Goal: Task Accomplishment & Management: Manage account settings

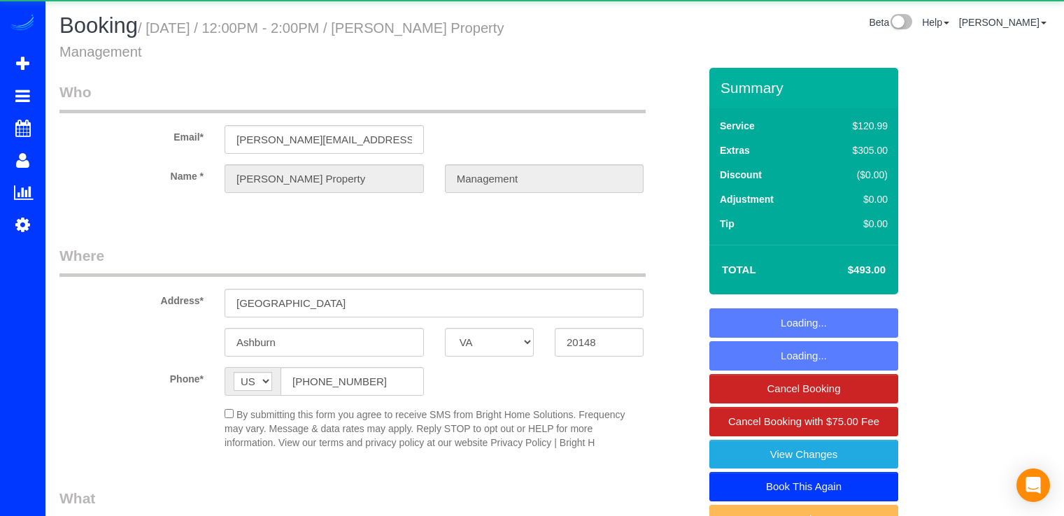
select select "VA"
select select "object:674"
select select "2"
select select "1"
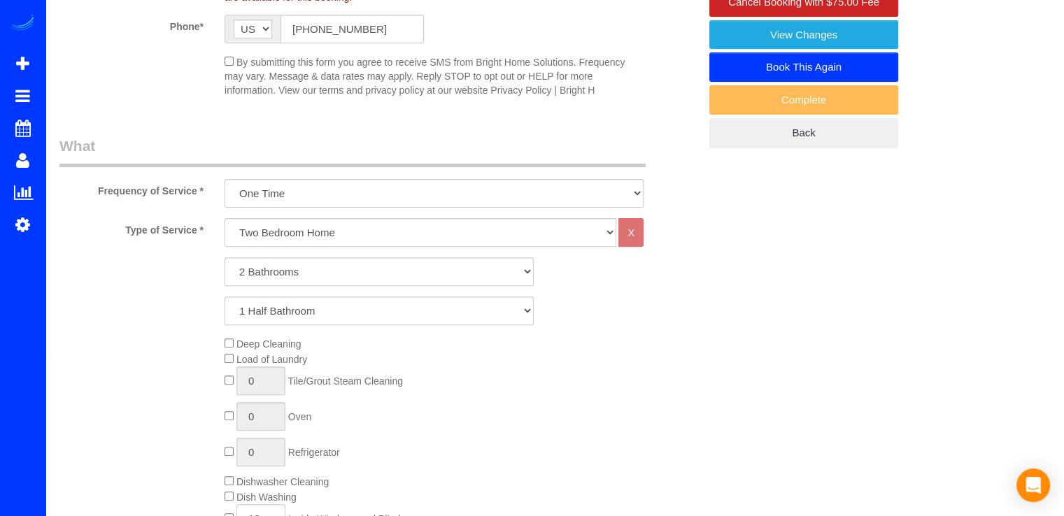
select select "2"
select select "1"
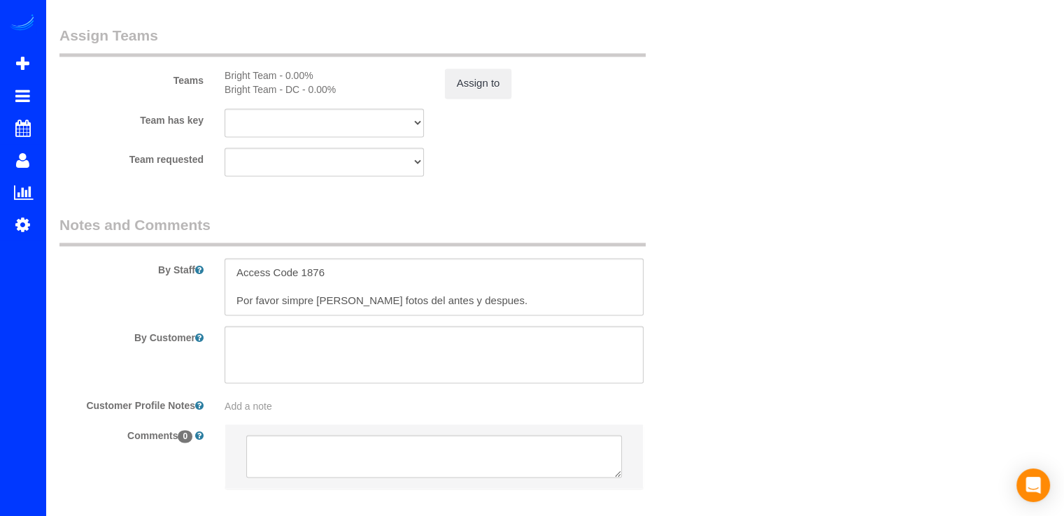
scroll to position [2028, 0]
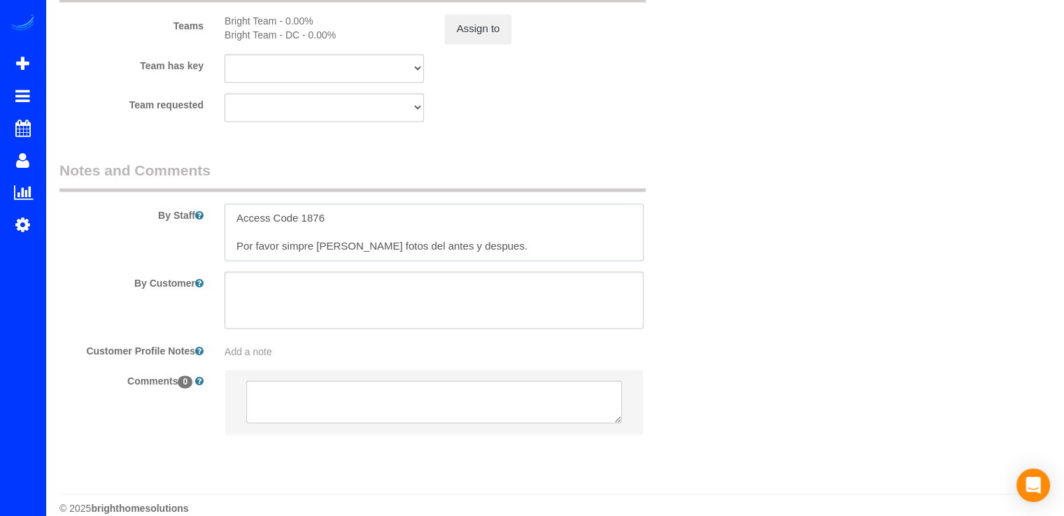
click at [484, 246] on textarea at bounding box center [433, 231] width 419 height 57
drag, startPoint x: 279, startPoint y: 250, endPoint x: 289, endPoint y: 263, distance: 16.5
click at [280, 250] on textarea at bounding box center [433, 231] width 419 height 57
click at [550, 255] on textarea at bounding box center [433, 231] width 419 height 57
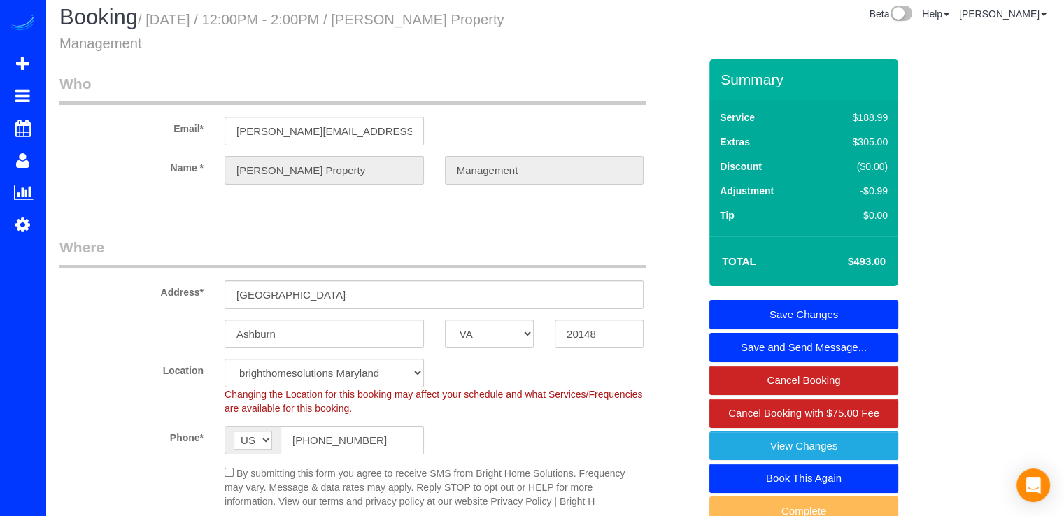
scroll to position [0, 0]
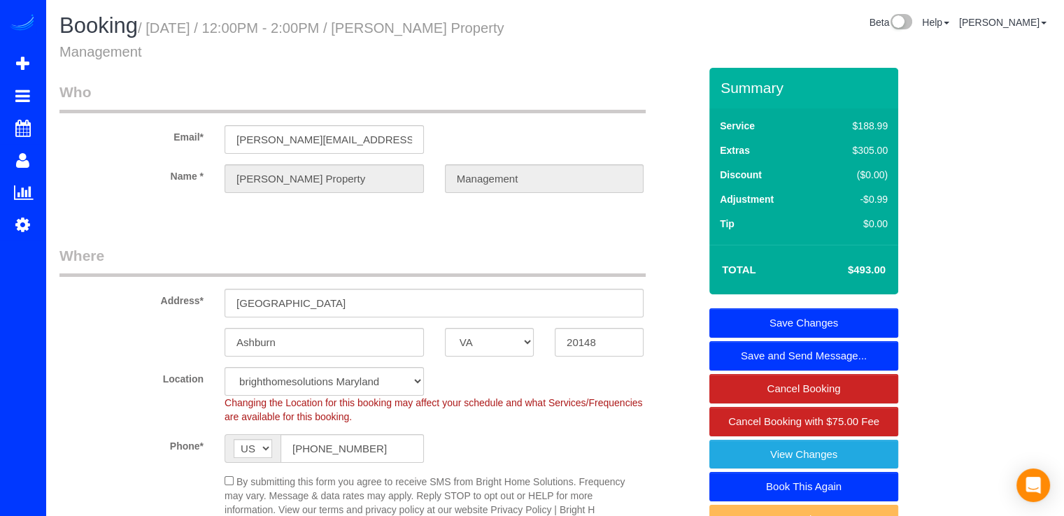
type textarea "Access Code 1876 Por favor, simpre [PERSON_NAME] unas cuantas fotos del antes y…"
click at [812, 314] on link "Save Changes" at bounding box center [803, 322] width 189 height 29
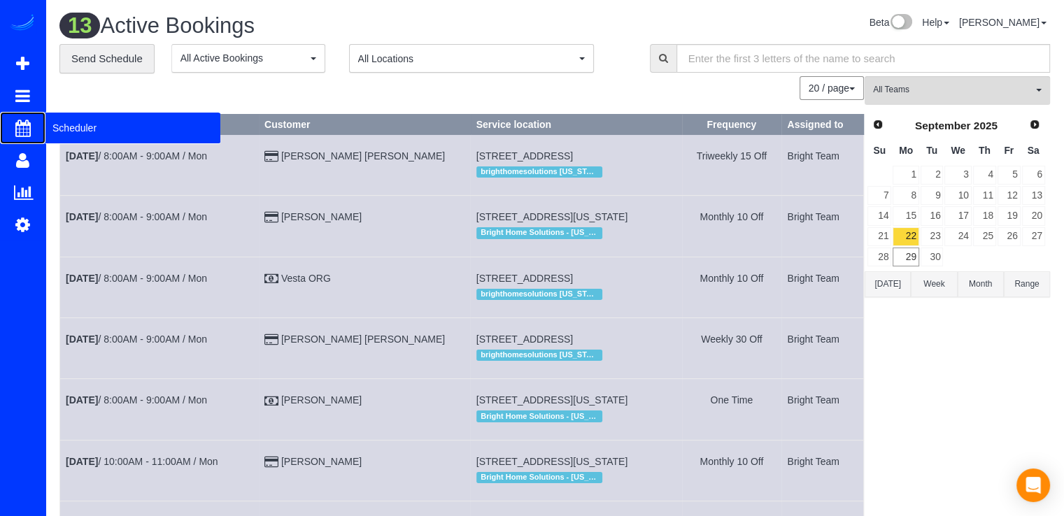
click at [76, 132] on span "Scheduler" at bounding box center [132, 128] width 175 height 32
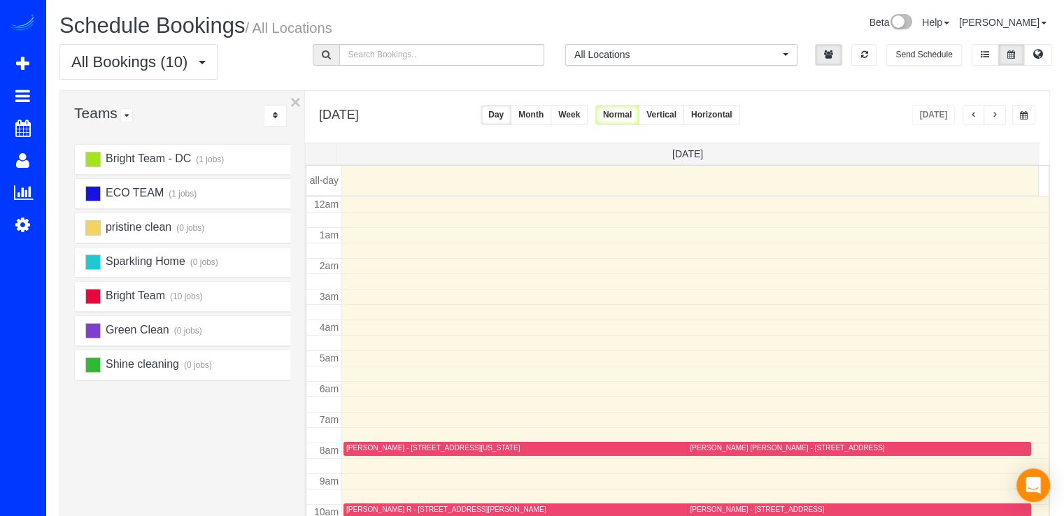
scroll to position [184, 0]
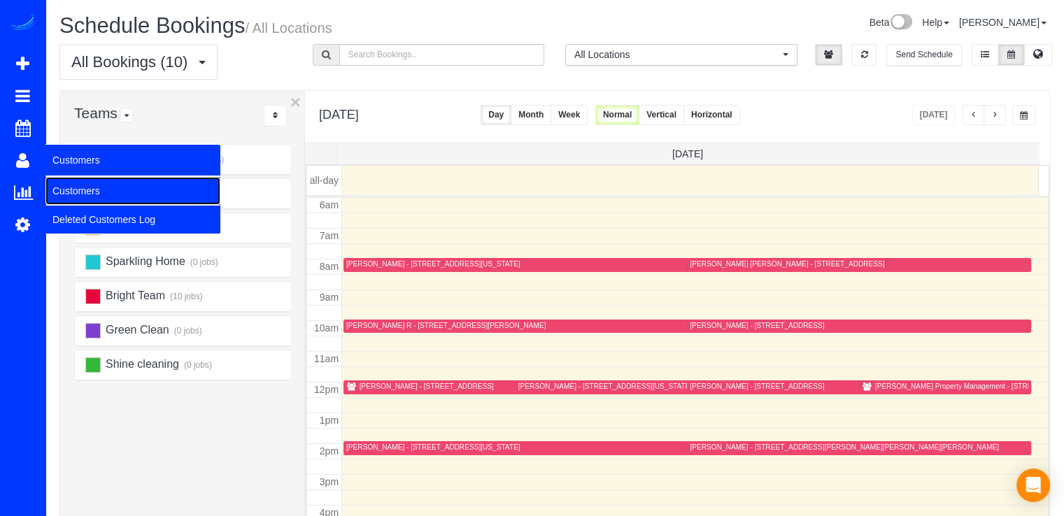
click at [84, 186] on link "Customers" at bounding box center [132, 191] width 175 height 28
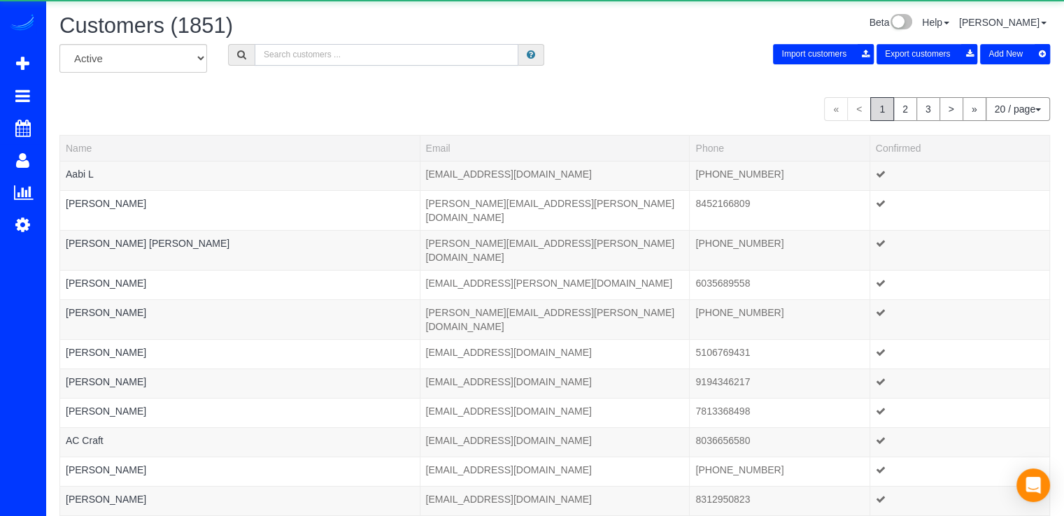
click at [310, 50] on input "text" at bounding box center [387, 55] width 264 height 22
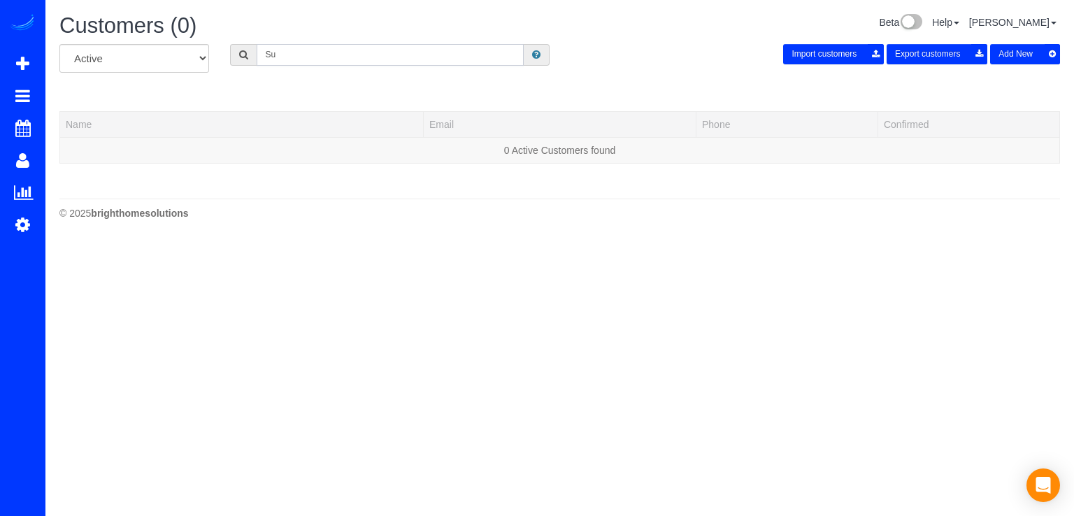
type input "S"
type input "Anderson"
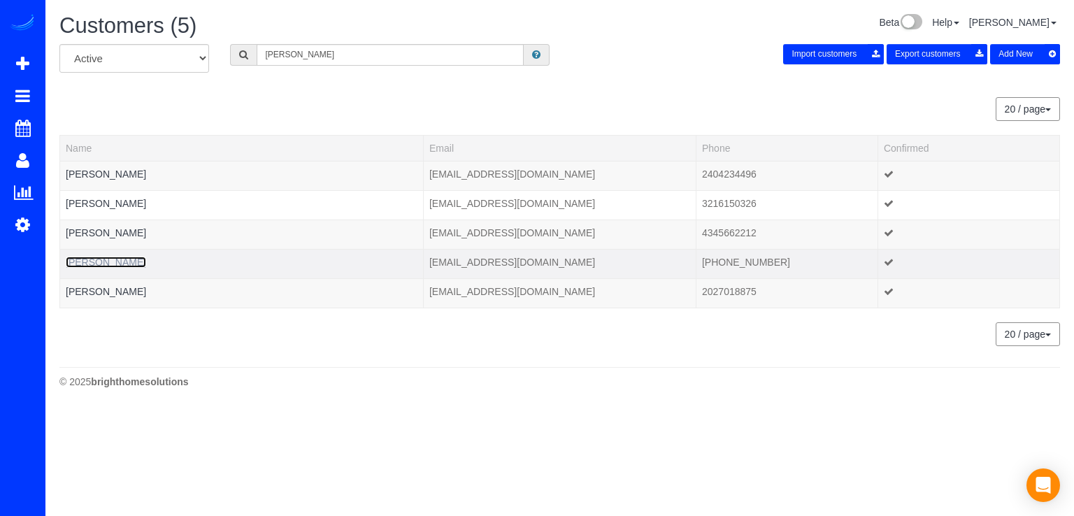
click at [123, 260] on link "Susanne Anderson" at bounding box center [106, 262] width 80 height 11
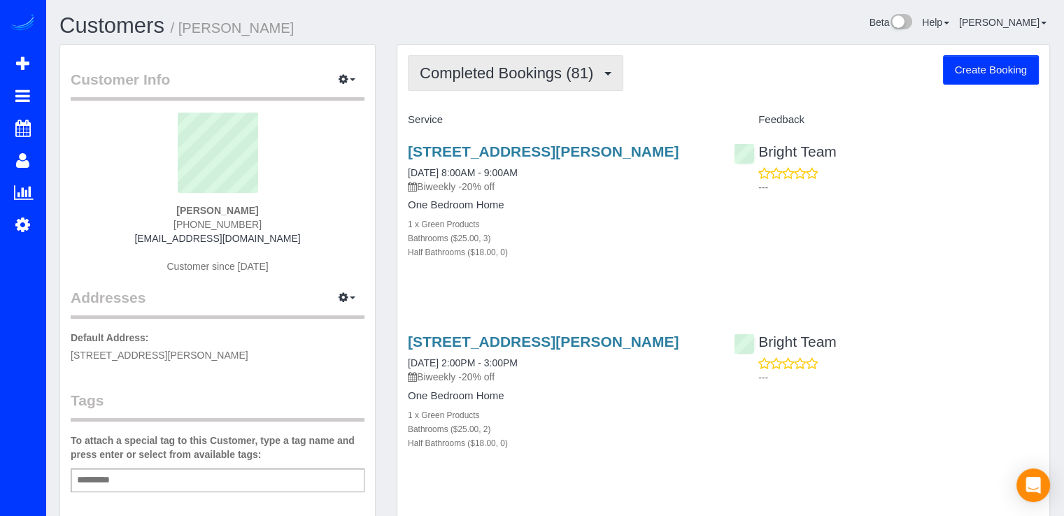
click at [573, 77] on span "Completed Bookings (81)" at bounding box center [510, 72] width 180 height 17
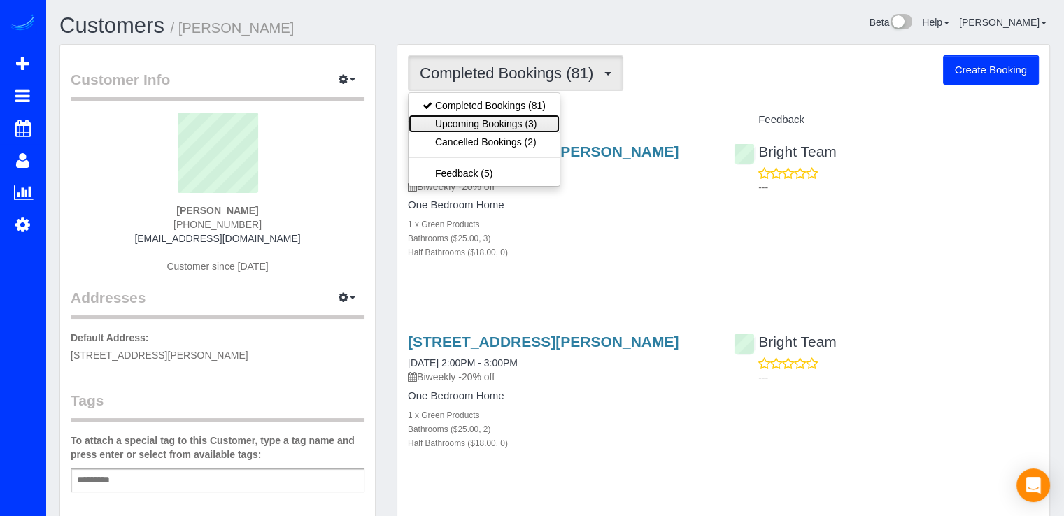
click at [542, 120] on link "Upcoming Bookings (3)" at bounding box center [483, 124] width 151 height 18
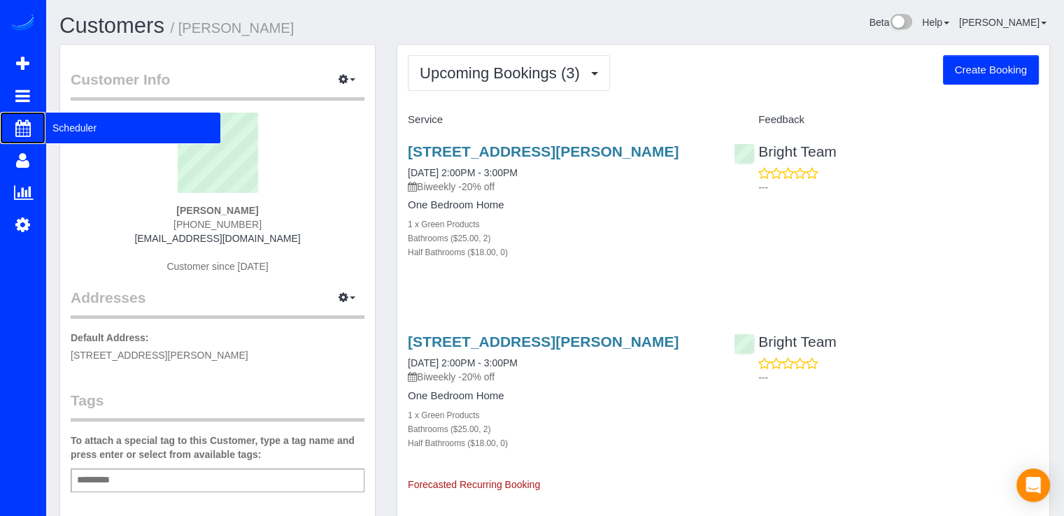
click at [57, 127] on span "Scheduler" at bounding box center [132, 128] width 175 height 32
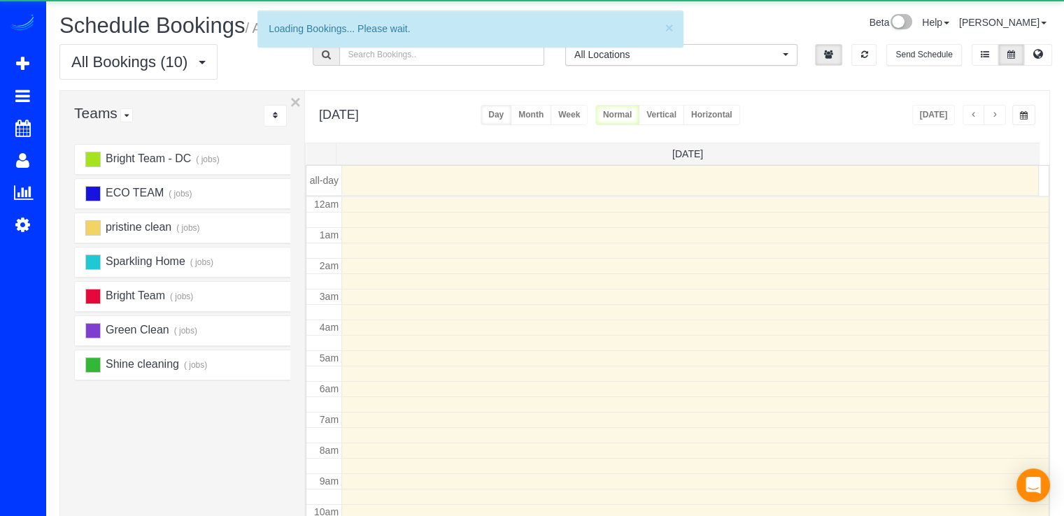
scroll to position [184, 0]
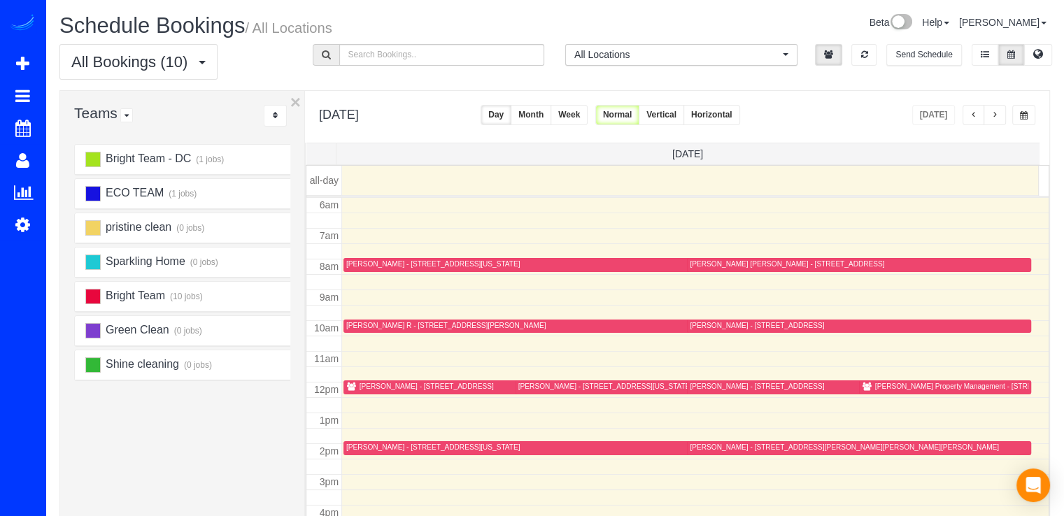
click at [587, 121] on button "Week" at bounding box center [568, 115] width 37 height 20
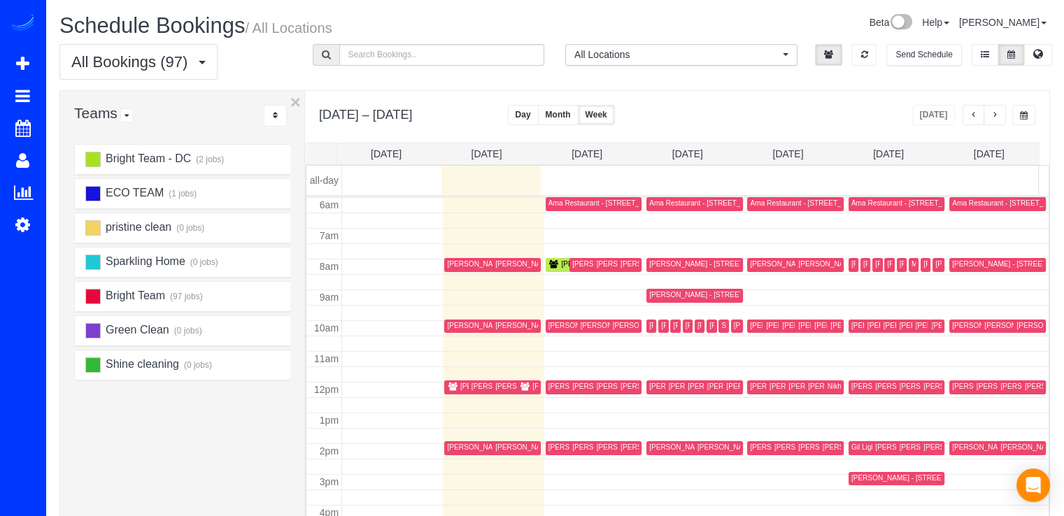
click at [1001, 118] on button "button" at bounding box center [994, 115] width 22 height 20
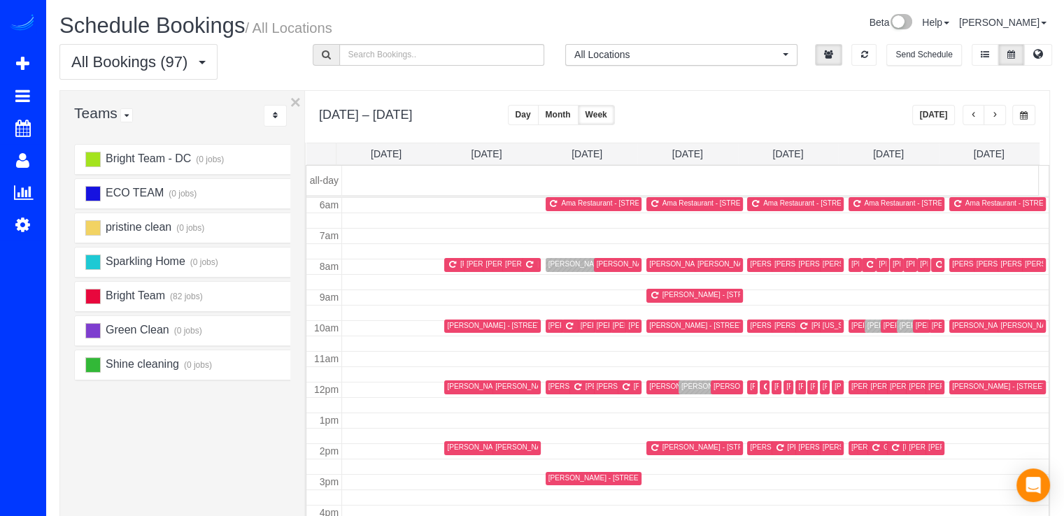
click at [999, 116] on button "button" at bounding box center [994, 115] width 22 height 20
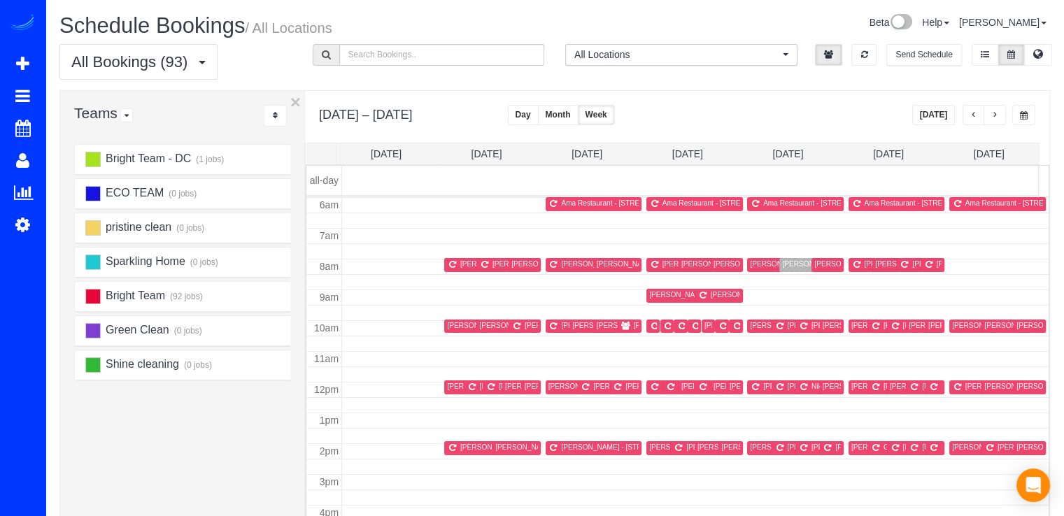
click at [999, 116] on button "button" at bounding box center [994, 115] width 22 height 20
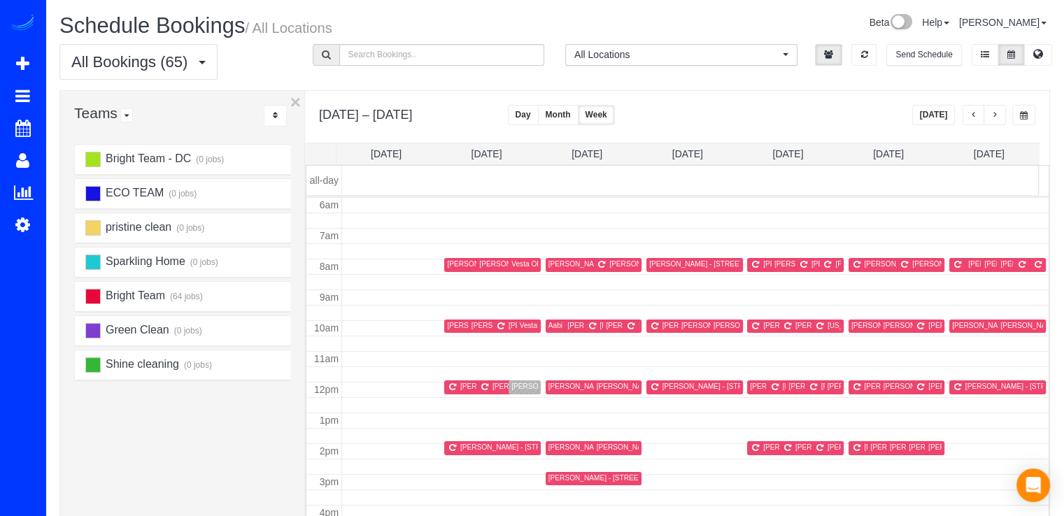
click at [979, 113] on button "button" at bounding box center [973, 115] width 22 height 20
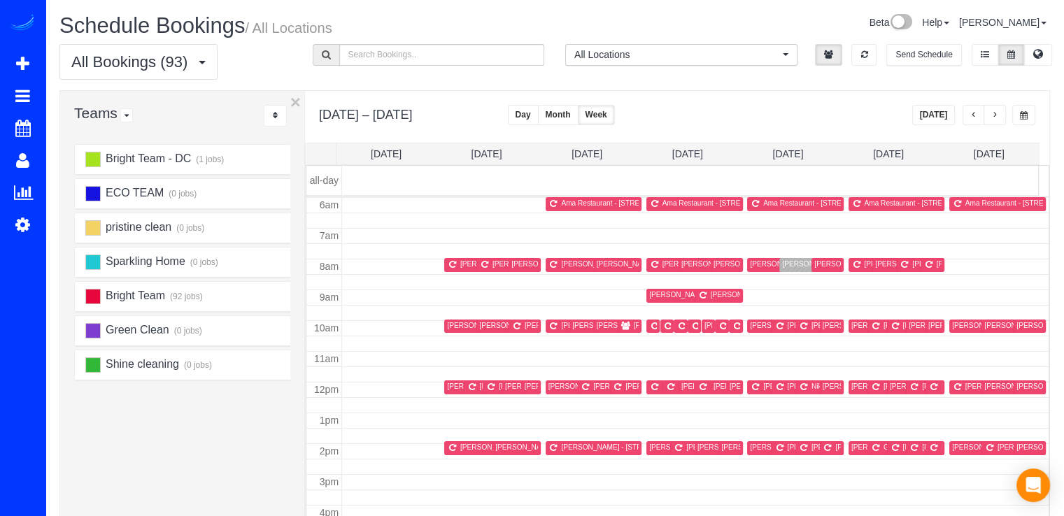
click at [965, 117] on button "button" at bounding box center [973, 115] width 22 height 20
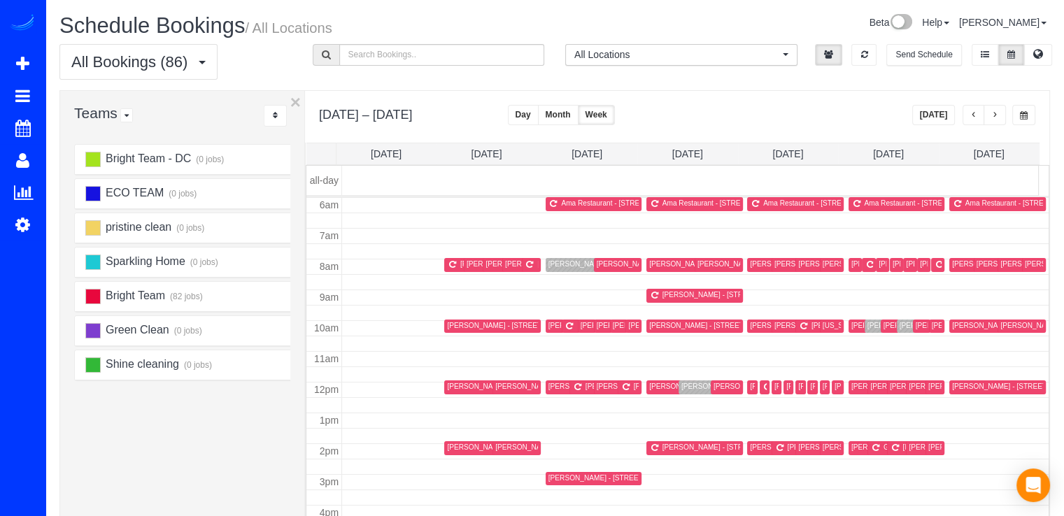
click at [783, 145] on th "Thu 10/9" at bounding box center [788, 153] width 101 height 21
click at [784, 150] on link "Thu 10/9" at bounding box center [787, 153] width 31 height 11
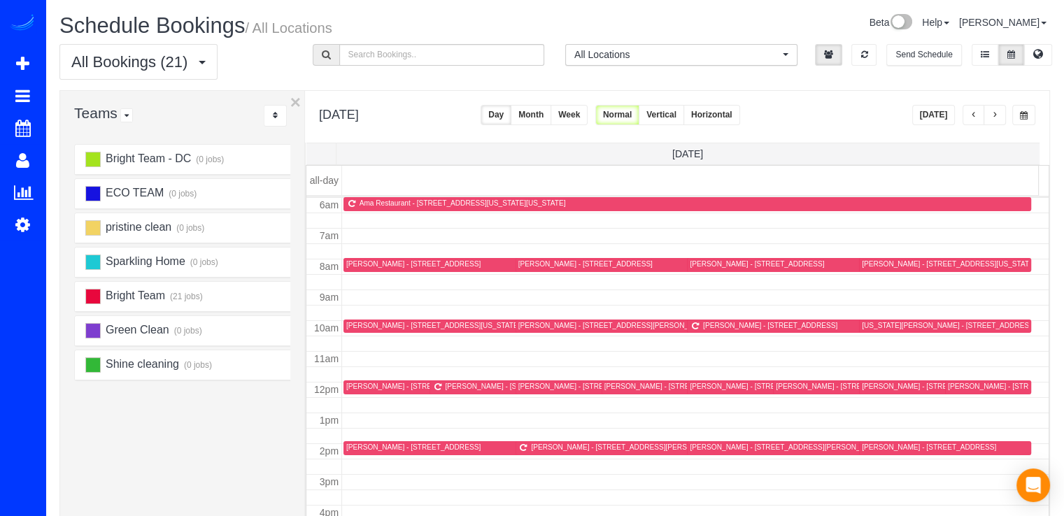
click at [970, 117] on span "button" at bounding box center [973, 115] width 7 height 8
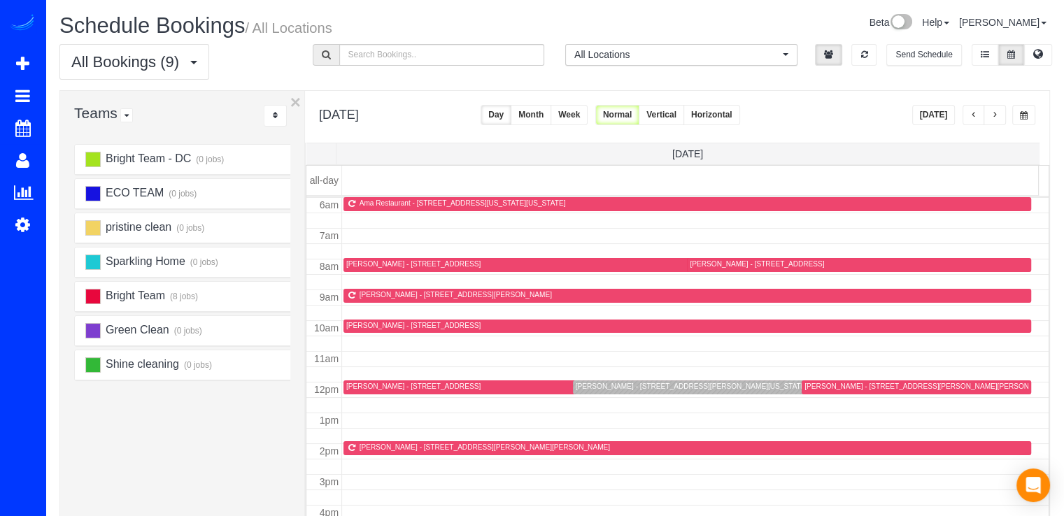
click at [971, 114] on span "button" at bounding box center [973, 115] width 7 height 8
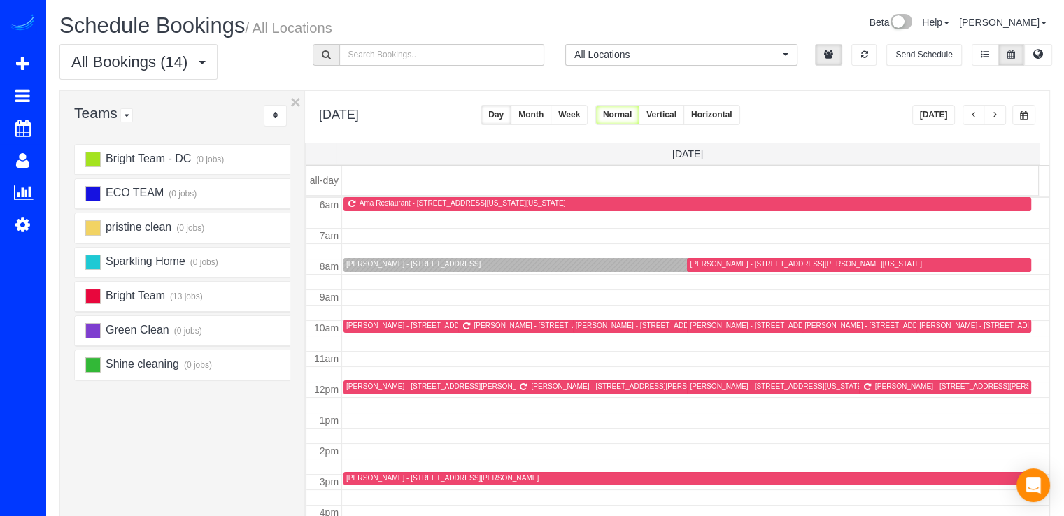
click at [971, 114] on span "button" at bounding box center [973, 115] width 7 height 8
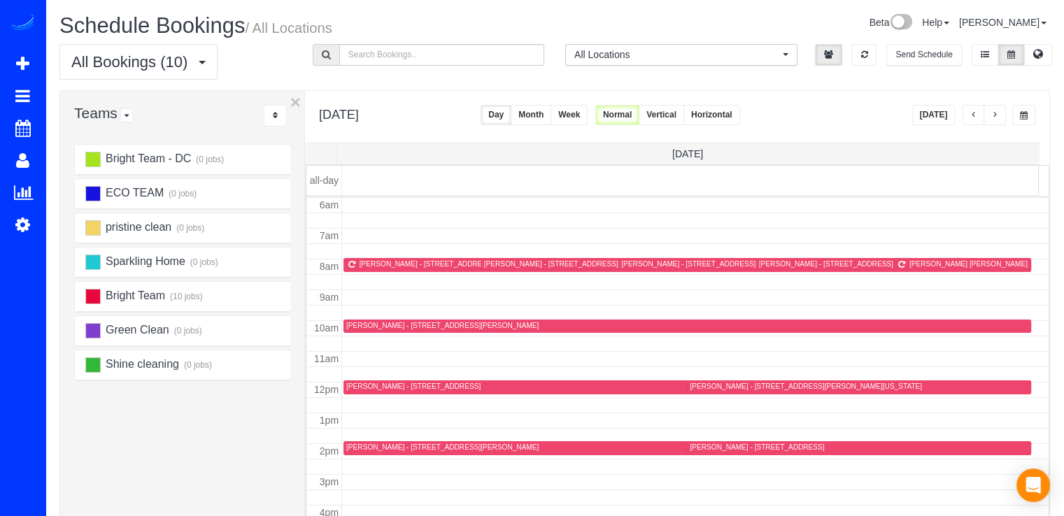
click at [1001, 117] on button "button" at bounding box center [994, 115] width 22 height 20
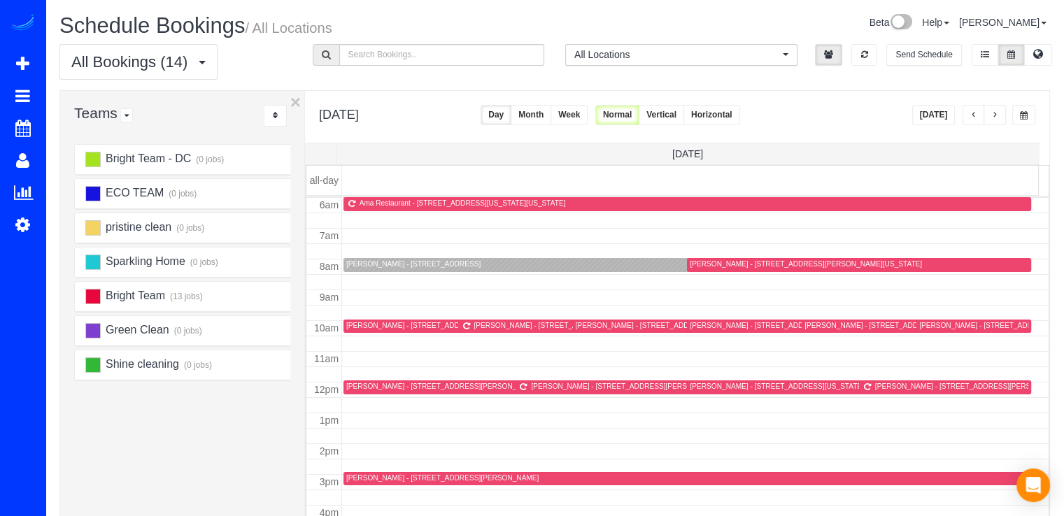
click at [950, 115] on button "[DATE]" at bounding box center [933, 115] width 43 height 20
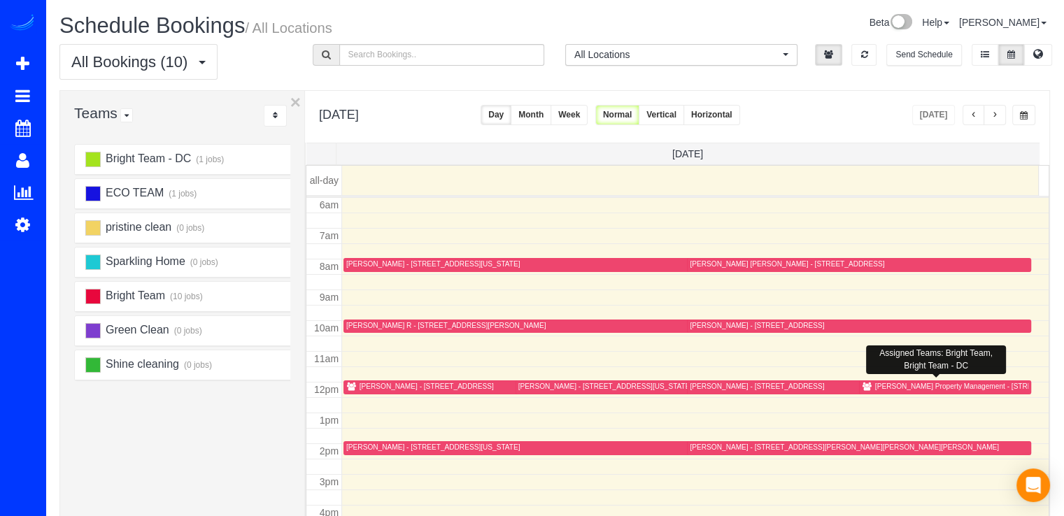
click at [883, 384] on div "[PERSON_NAME] Property Management - [STREET_ADDRESS]" at bounding box center [978, 386] width 206 height 9
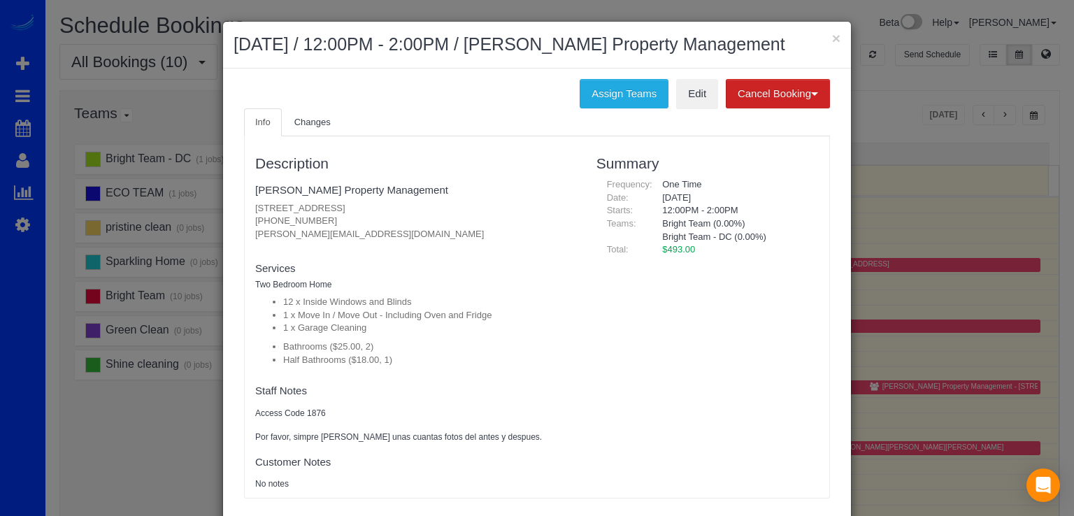
click at [838, 38] on div "× September 29, 2025 / 12:00PM - 2:00PM / Richey Property Management" at bounding box center [537, 45] width 628 height 47
click at [832, 40] on button "×" at bounding box center [836, 38] width 8 height 15
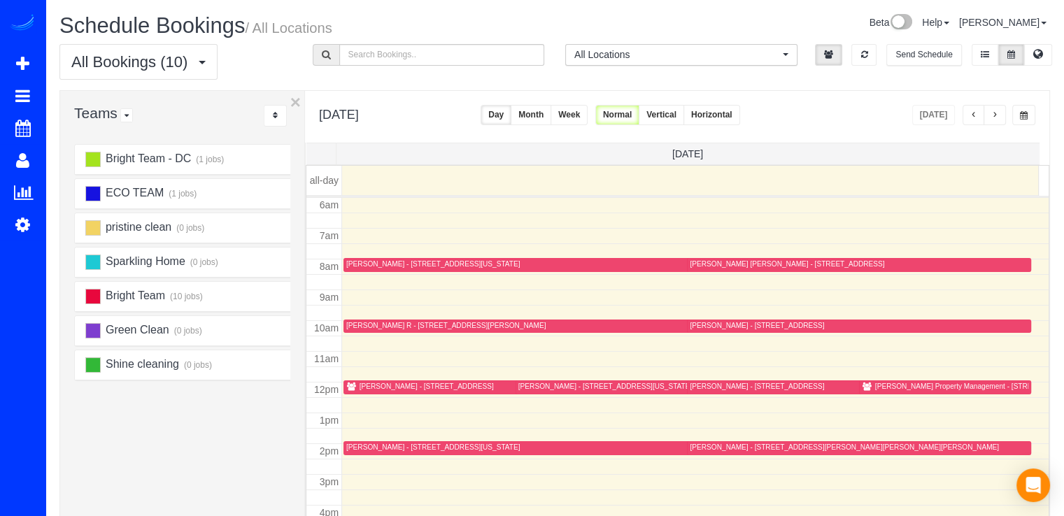
click at [385, 386] on div "[PERSON_NAME] - [STREET_ADDRESS]" at bounding box center [426, 386] width 134 height 9
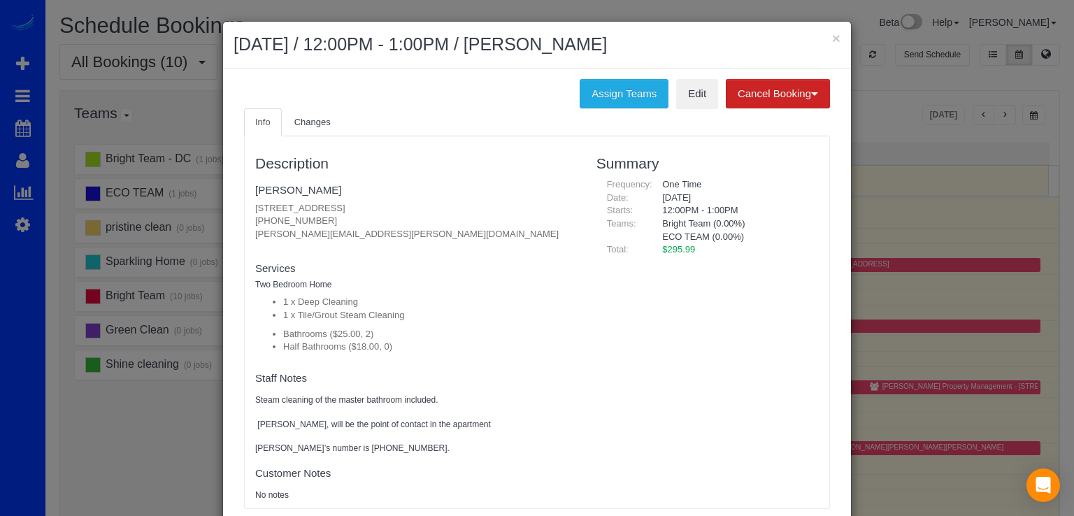
click at [819, 40] on h2 "September 29, 2025 / 12:00PM - 1:00PM / Kate Schnell" at bounding box center [537, 44] width 607 height 25
click at [824, 36] on h2 "September 29, 2025 / 12:00PM - 1:00PM / Kate Schnell" at bounding box center [537, 44] width 607 height 25
click at [825, 36] on h2 "September 29, 2025 / 12:00PM - 1:00PM / Kate Schnell" at bounding box center [537, 44] width 607 height 25
click at [832, 36] on button "×" at bounding box center [836, 38] width 8 height 15
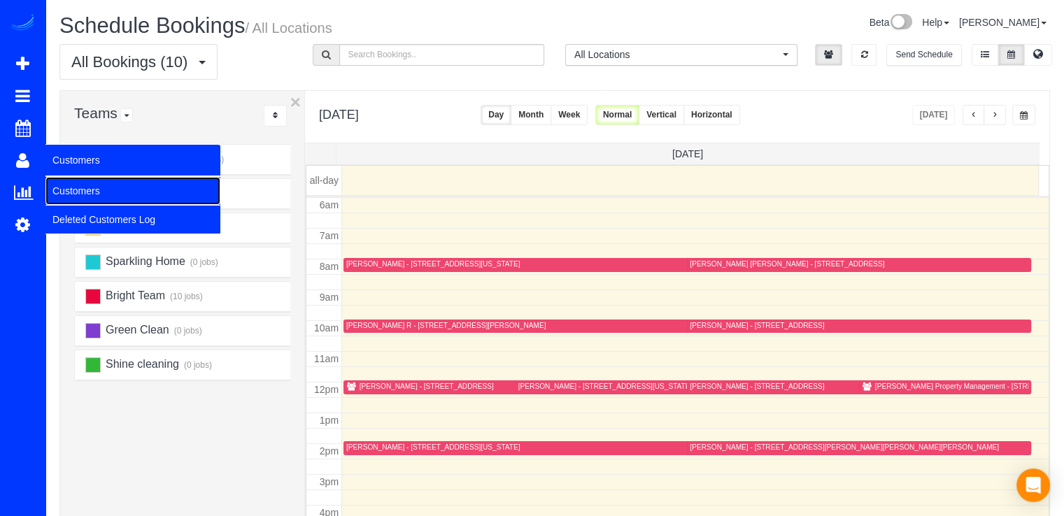
click at [87, 185] on link "Customers" at bounding box center [132, 191] width 175 height 28
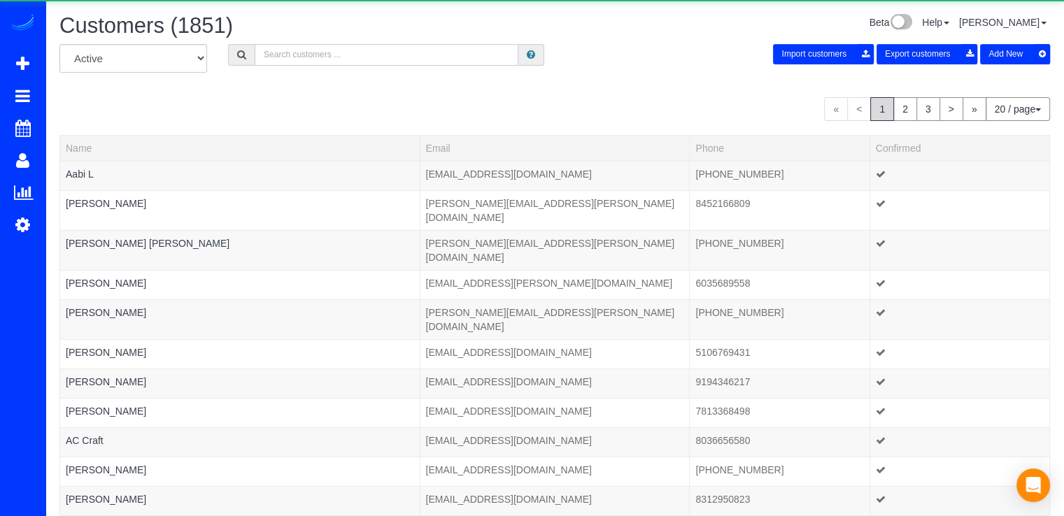
click at [279, 64] on input "text" at bounding box center [387, 55] width 264 height 22
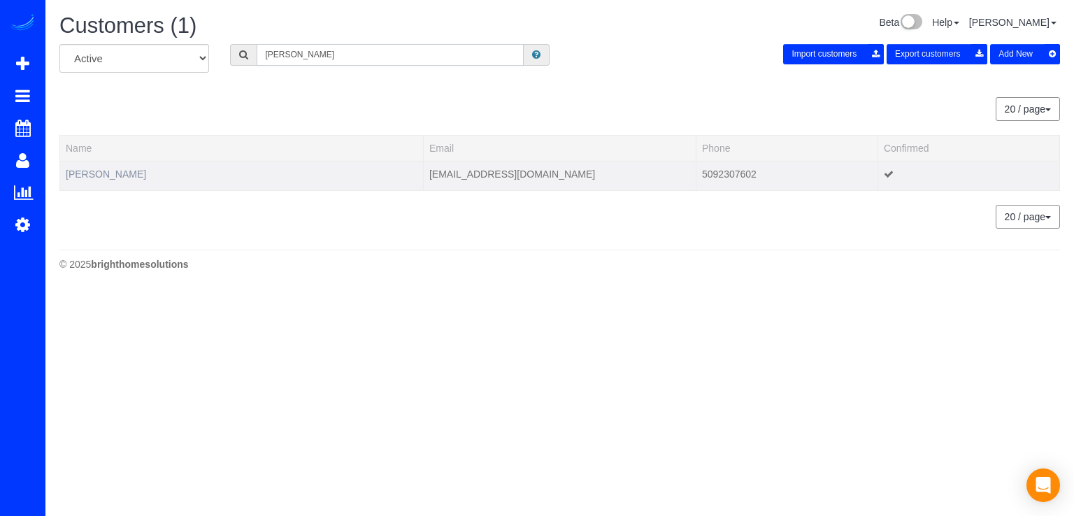
type input "Stephanie Lines"
click at [126, 175] on link "Stephanie Lines" at bounding box center [106, 174] width 80 height 11
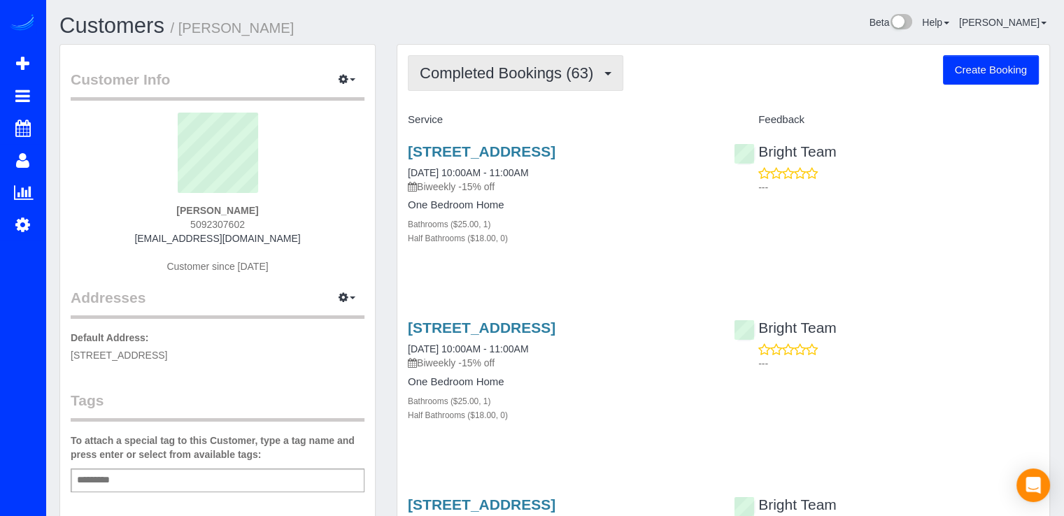
click at [537, 76] on span "Completed Bookings (63)" at bounding box center [510, 72] width 180 height 17
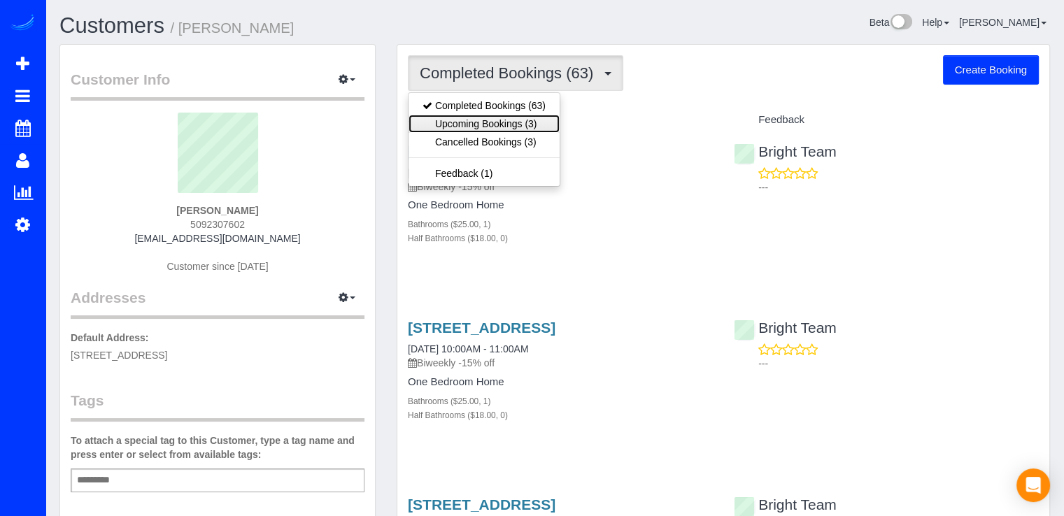
click at [528, 124] on link "Upcoming Bookings (3)" at bounding box center [483, 124] width 151 height 18
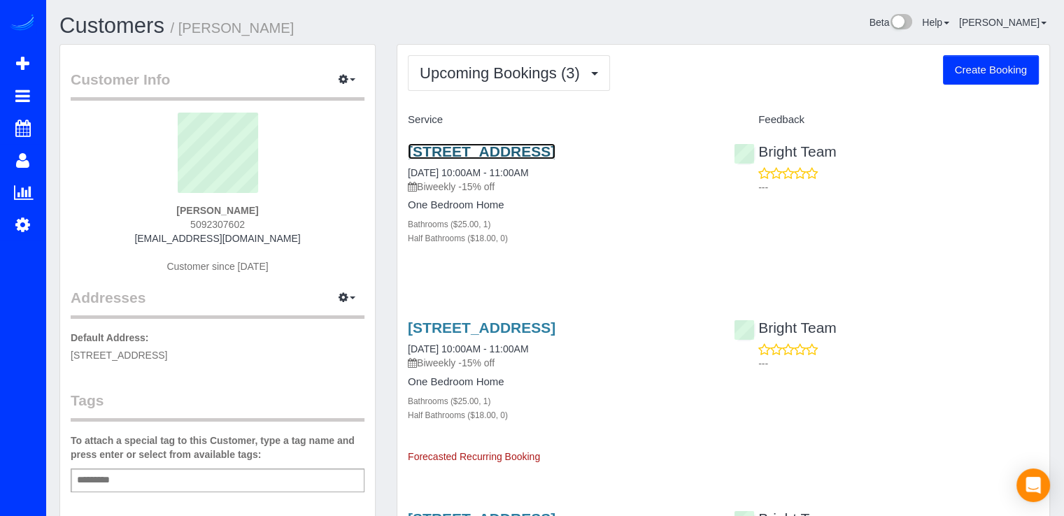
click at [503, 144] on link "4500 South Four Mile Run Drive, Apt 831, Arlington, VA 22204" at bounding box center [482, 151] width 148 height 16
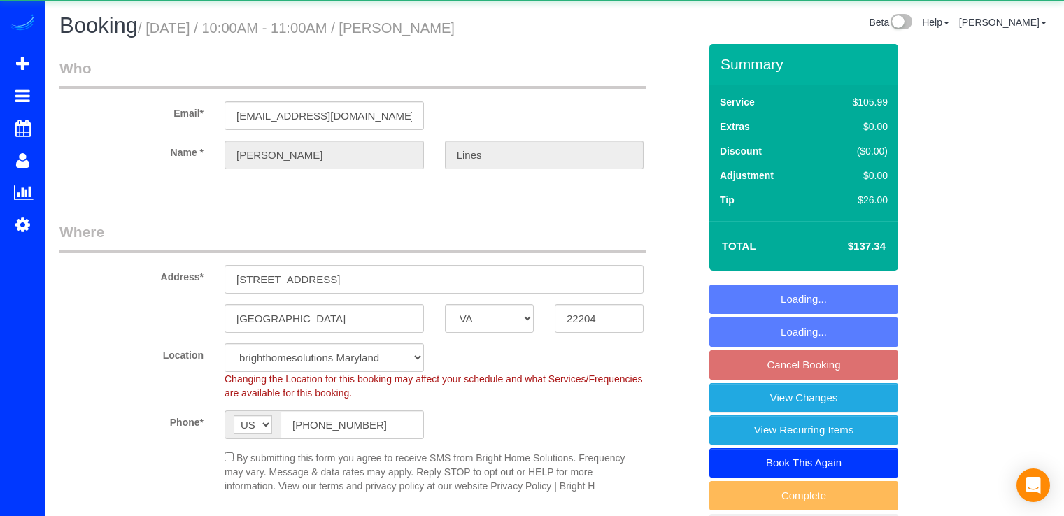
select select "VA"
select select "spot2"
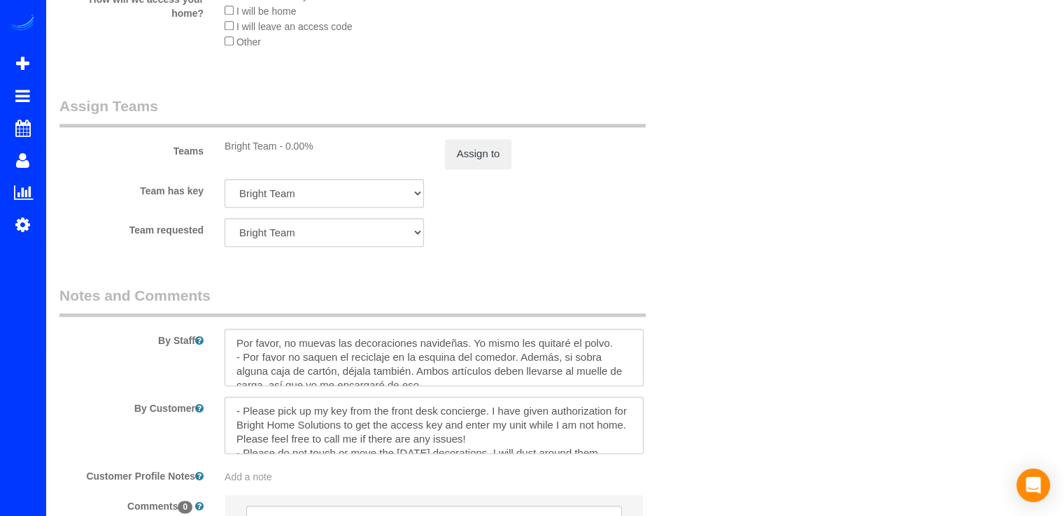
scroll to position [1694, 0]
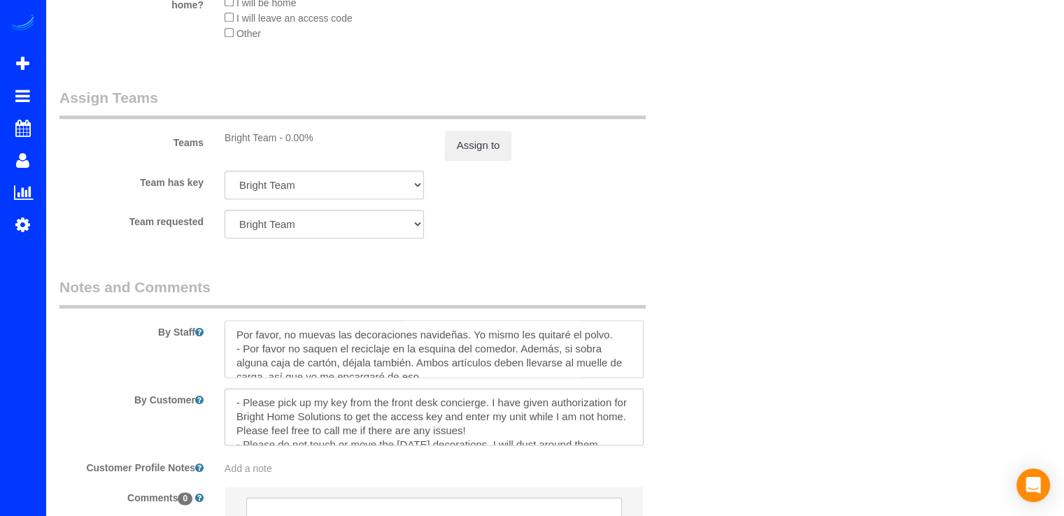
click at [235, 333] on textarea at bounding box center [433, 348] width 419 height 57
paste textarea "Notas del cliente: Por favor, recojan mi llave en la recepción con el conserje.…"
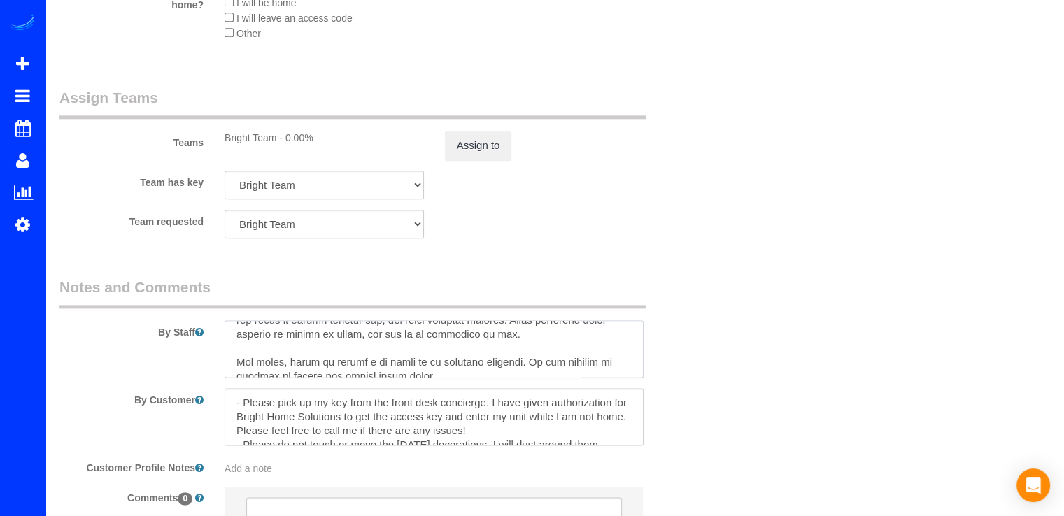
click at [643, 376] on textarea at bounding box center [433, 348] width 419 height 57
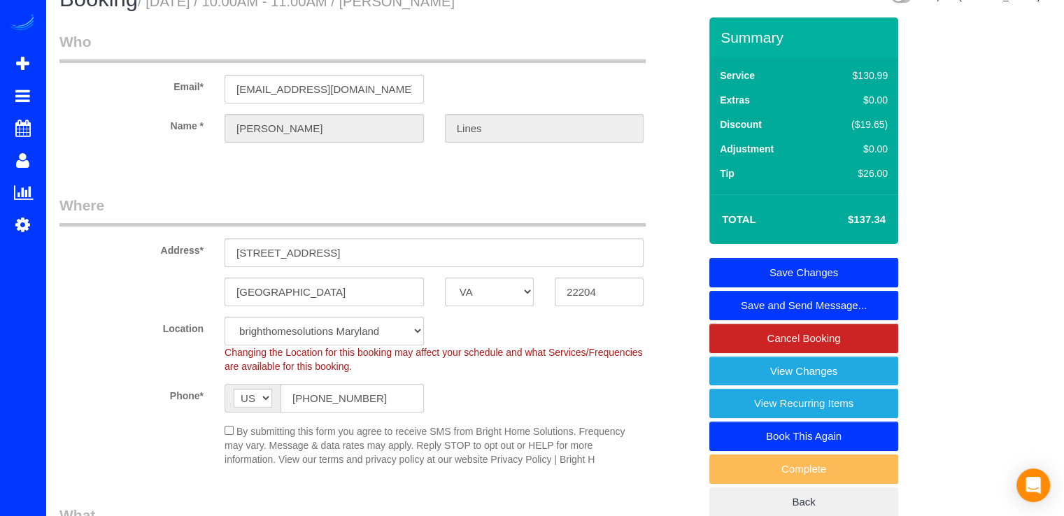
scroll to position [0, 0]
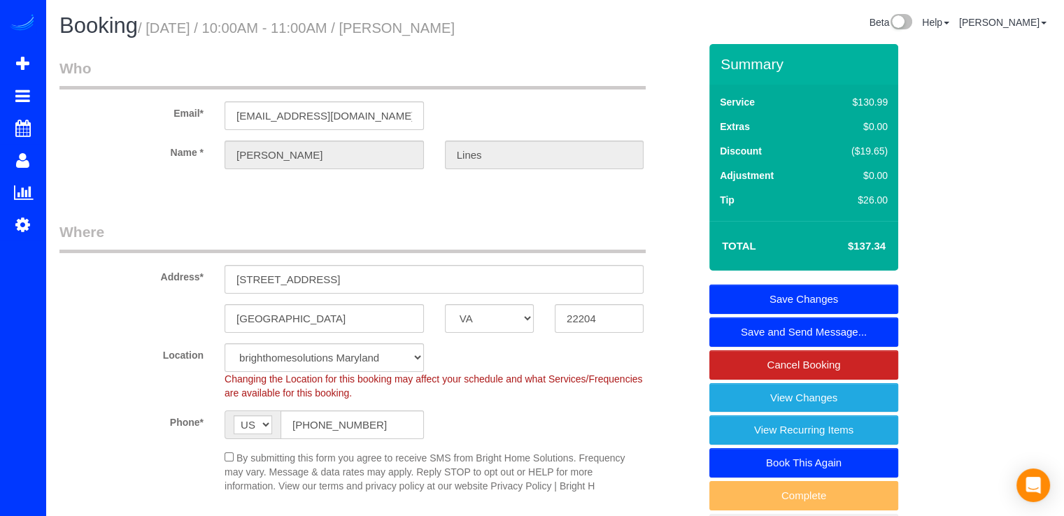
type textarea "Notas del cliente: Por favor, recojan mi llave en la recepción con el conserje.…"
click at [863, 300] on link "Save Changes" at bounding box center [803, 299] width 189 height 29
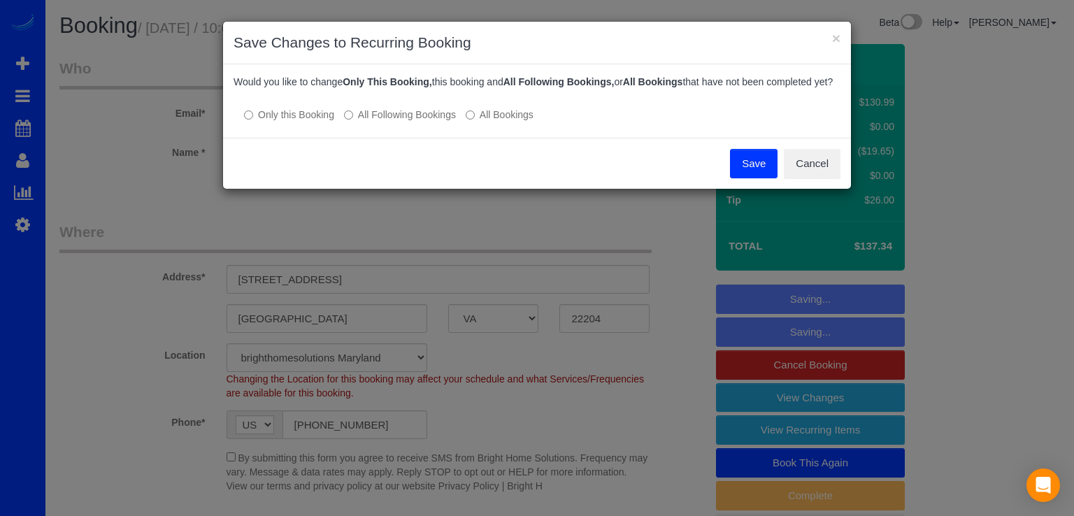
click at [358, 122] on label "All Following Bookings" at bounding box center [400, 115] width 112 height 14
click at [741, 173] on button "Save" at bounding box center [754, 163] width 48 height 29
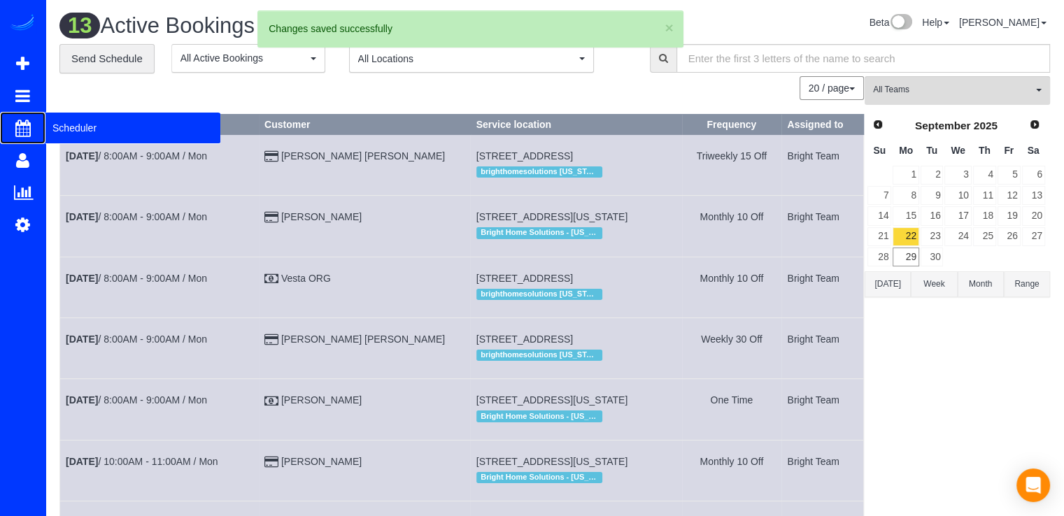
click at [59, 132] on span "Scheduler" at bounding box center [132, 128] width 175 height 32
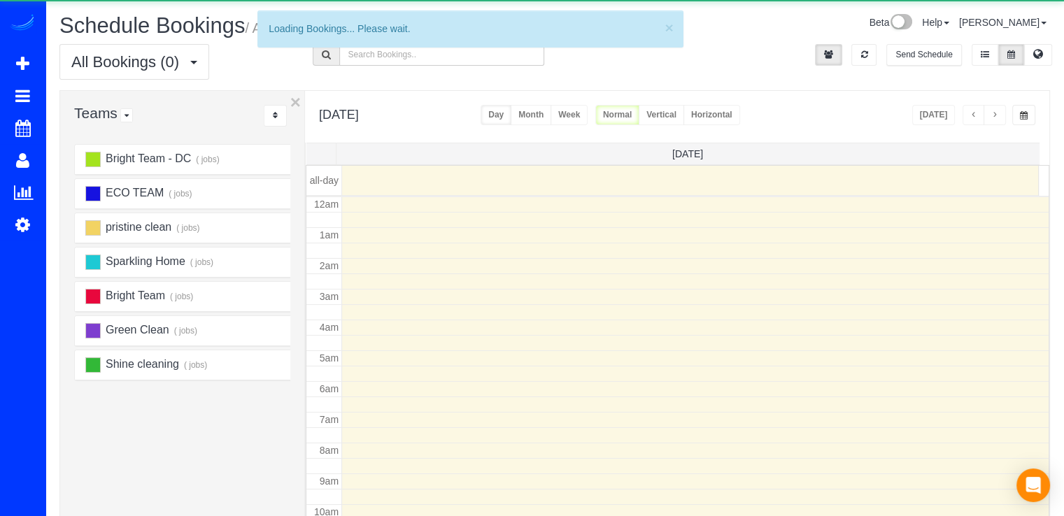
scroll to position [184, 0]
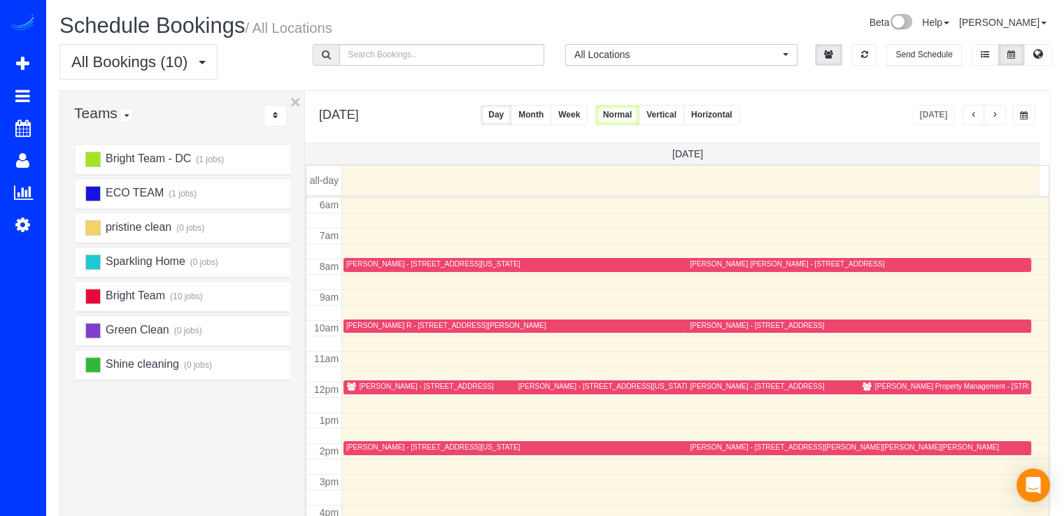
click at [998, 111] on span "button" at bounding box center [994, 115] width 7 height 8
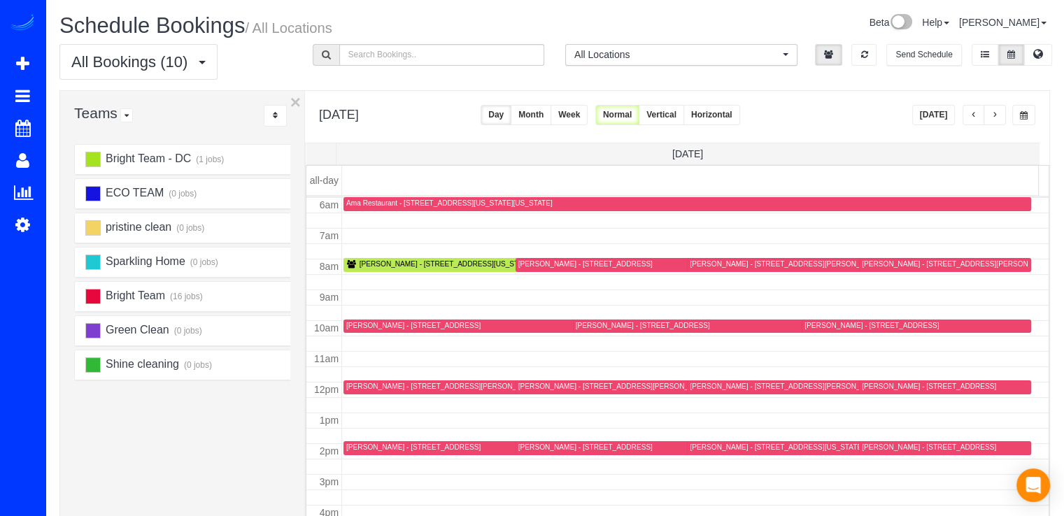
click at [998, 111] on span "button" at bounding box center [994, 115] width 7 height 8
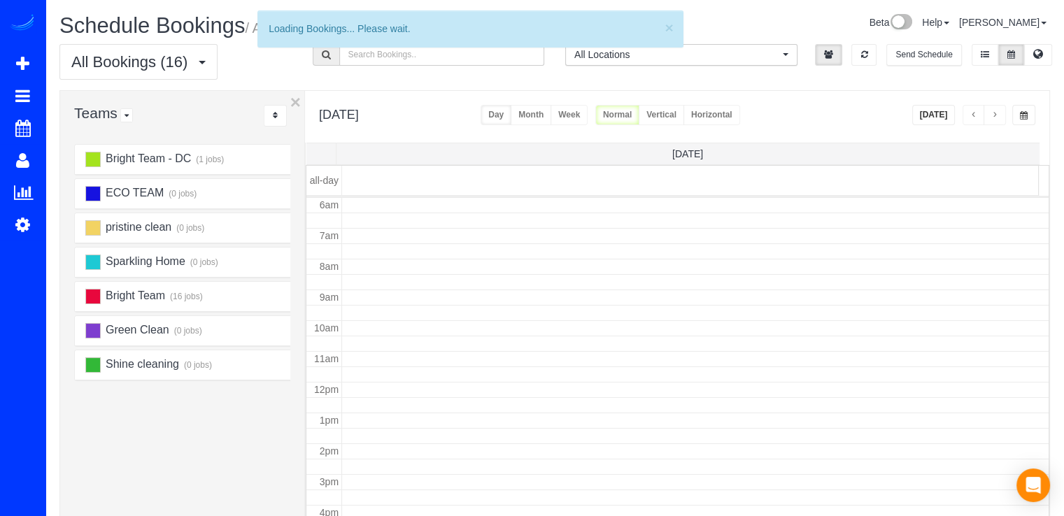
click at [998, 111] on span "button" at bounding box center [994, 115] width 7 height 8
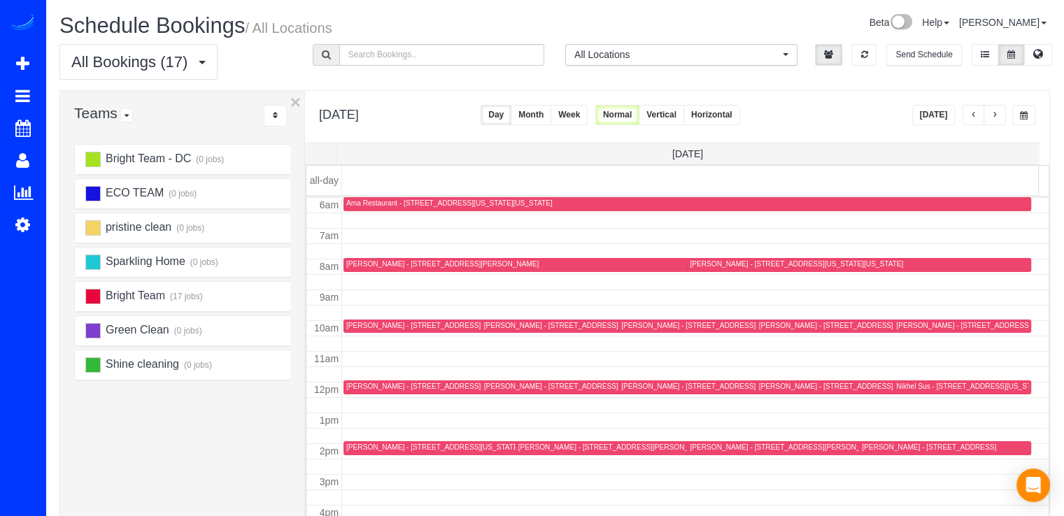
click at [972, 115] on span "button" at bounding box center [973, 115] width 7 height 8
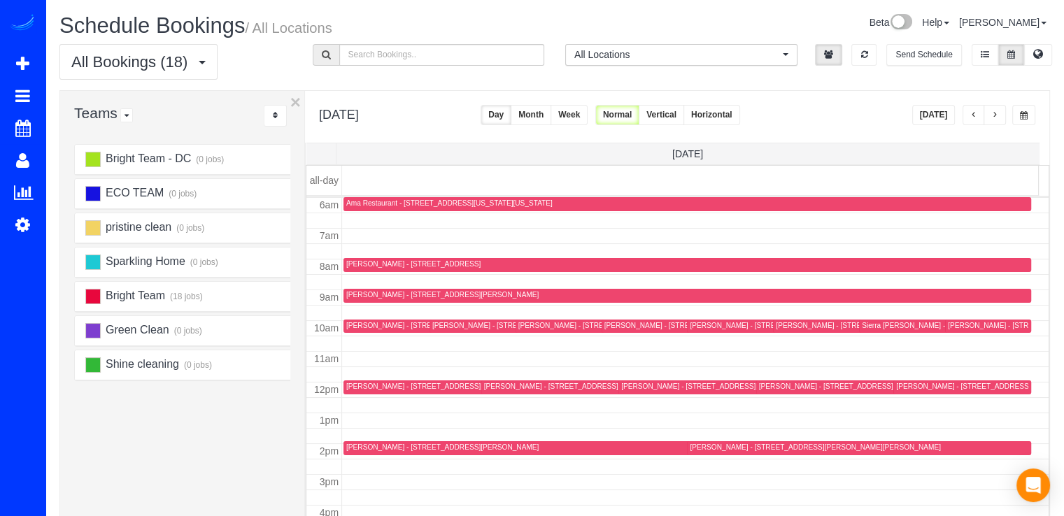
click at [972, 115] on span "button" at bounding box center [973, 115] width 7 height 8
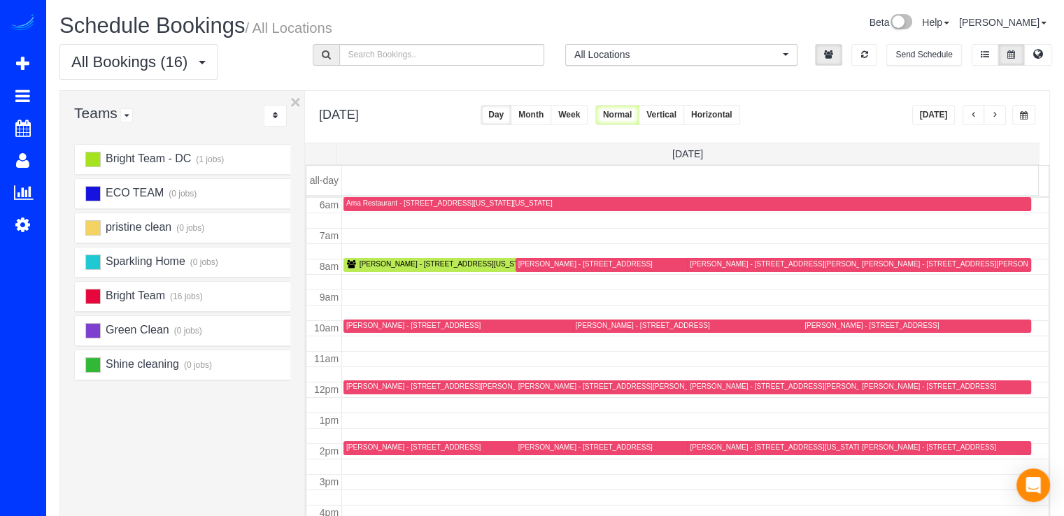
click at [996, 120] on button "button" at bounding box center [994, 115] width 22 height 20
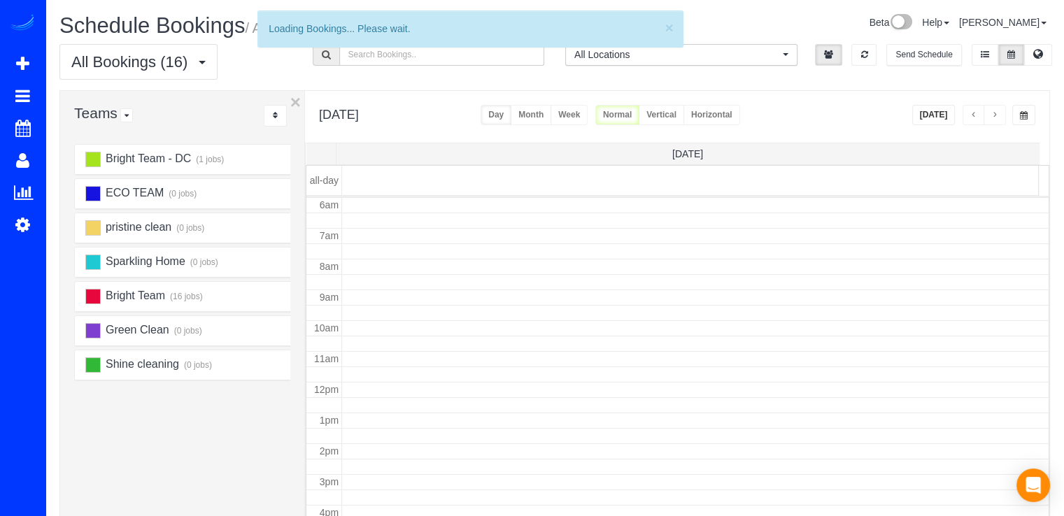
click at [996, 120] on button "button" at bounding box center [994, 115] width 22 height 20
click at [996, 117] on span "button" at bounding box center [994, 115] width 7 height 8
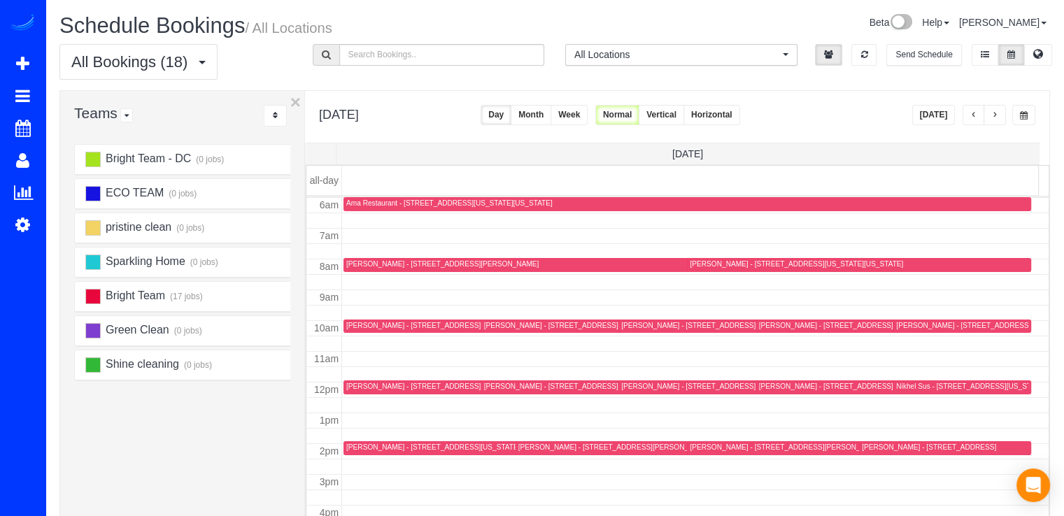
click at [996, 117] on span "button" at bounding box center [994, 115] width 7 height 8
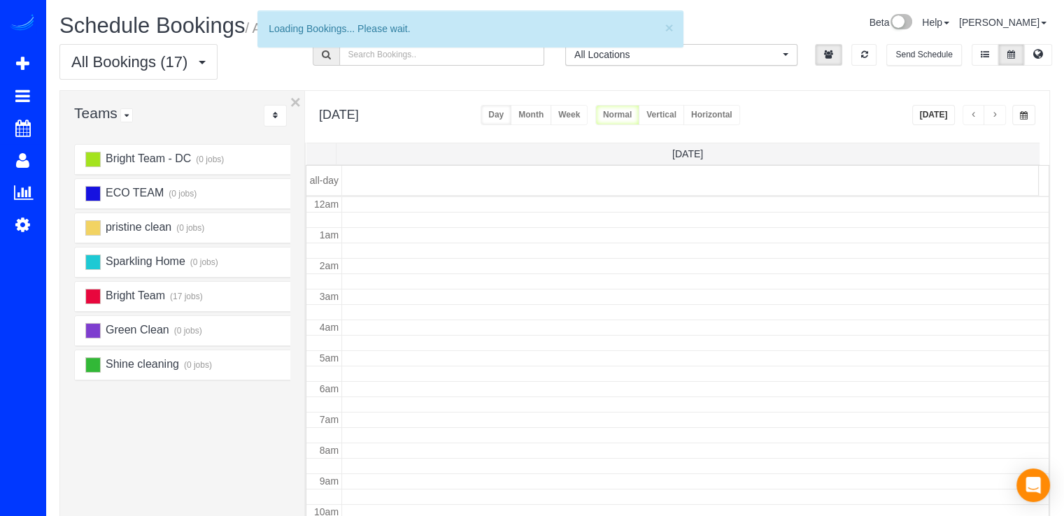
click at [996, 115] on span "button" at bounding box center [994, 115] width 7 height 8
click at [995, 115] on span "button" at bounding box center [994, 115] width 7 height 8
click at [994, 115] on span "button" at bounding box center [994, 115] width 7 height 8
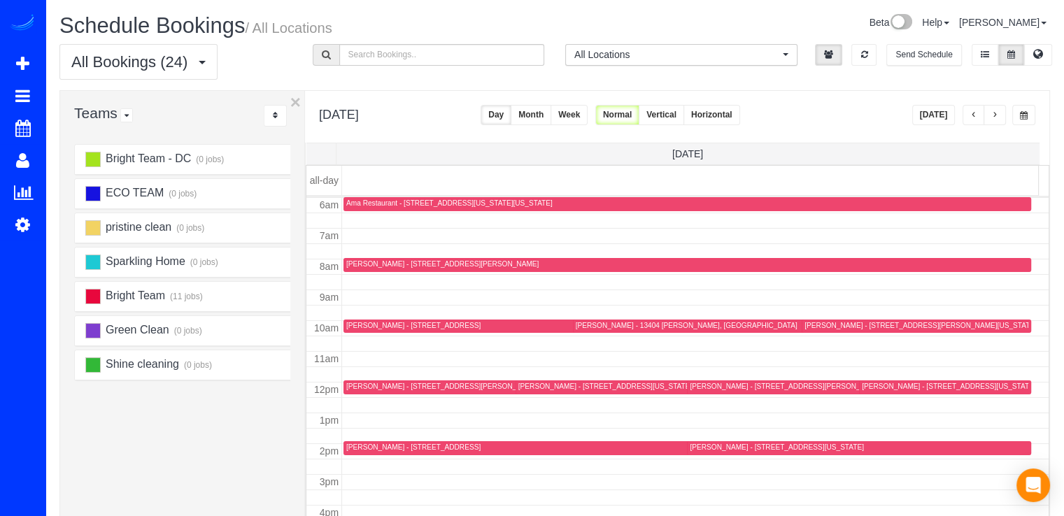
click at [993, 115] on span "button" at bounding box center [994, 115] width 7 height 8
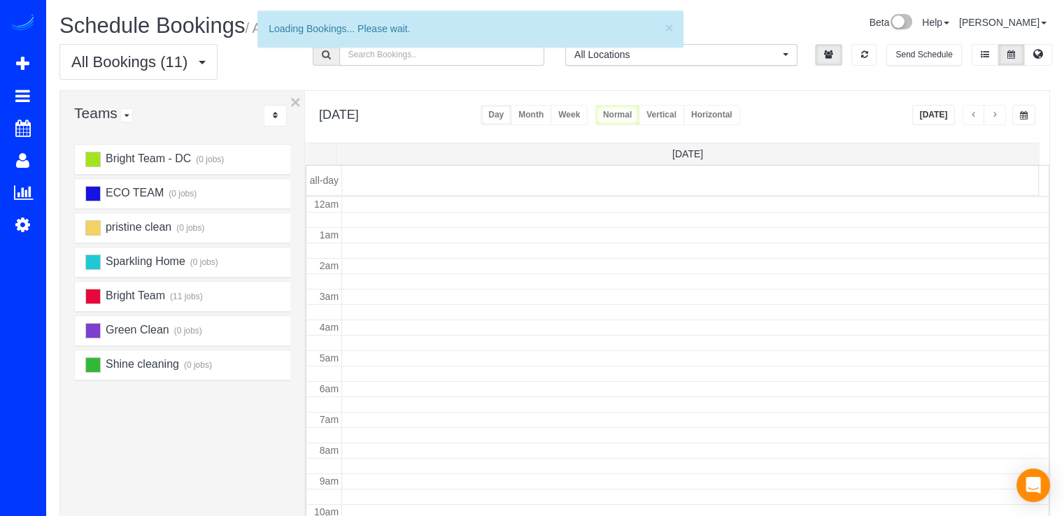
click at [993, 115] on span "button" at bounding box center [994, 115] width 7 height 8
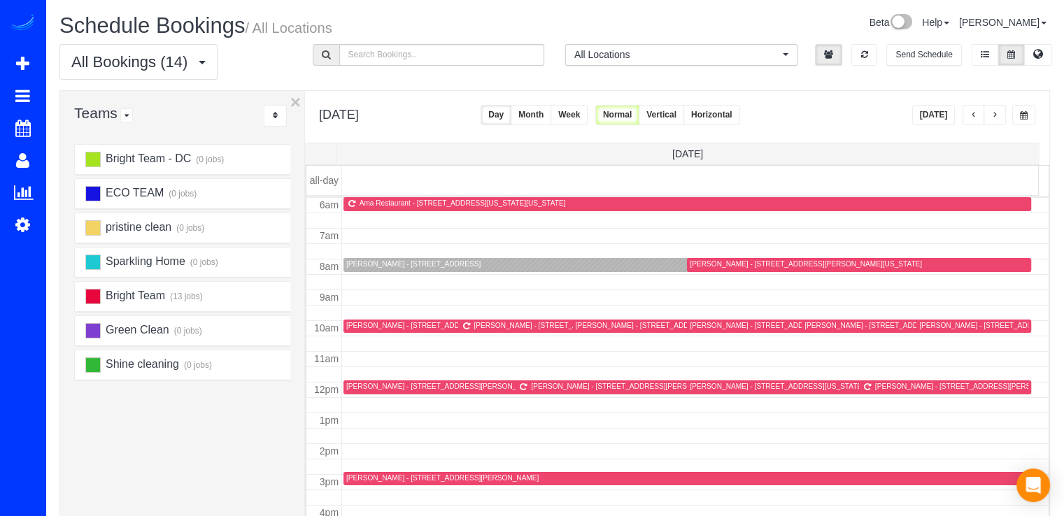
click at [969, 113] on button "button" at bounding box center [973, 115] width 22 height 20
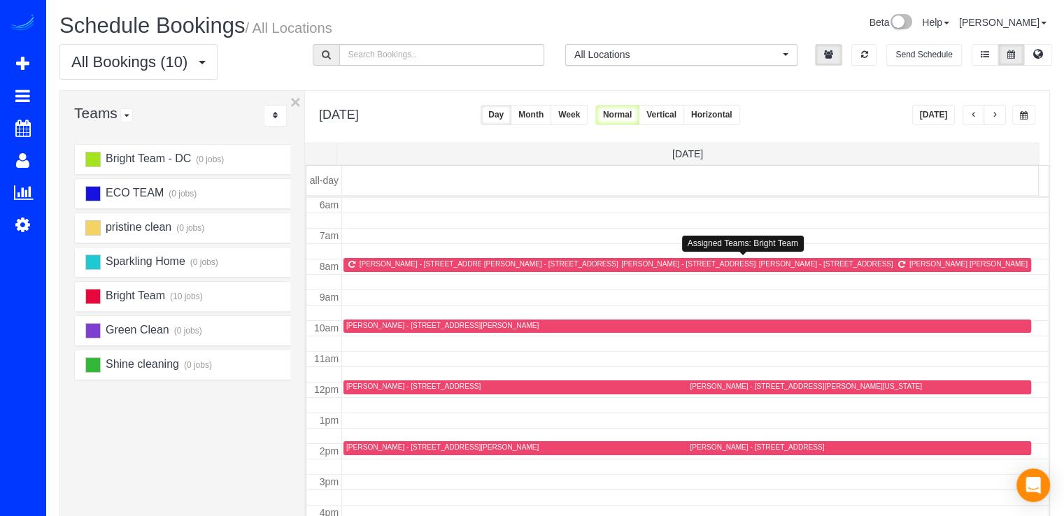
click at [642, 259] on div "Christine Shuster - 558 S Frederick Ave #349, Gaithersburg, MD 20877" at bounding box center [717, 263] width 192 height 9
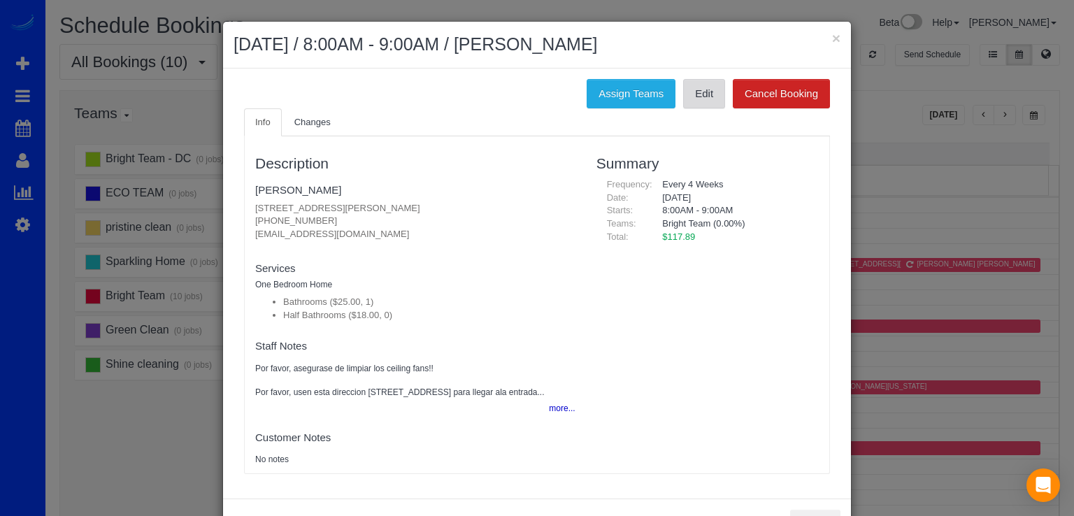
click at [707, 93] on link "Edit" at bounding box center [704, 93] width 42 height 29
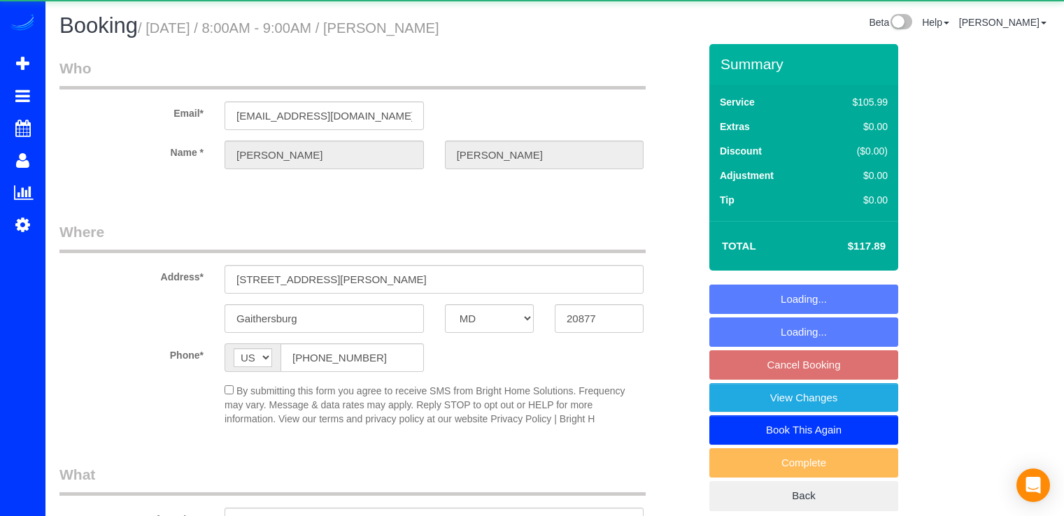
select select "MD"
select select "spot1"
select select
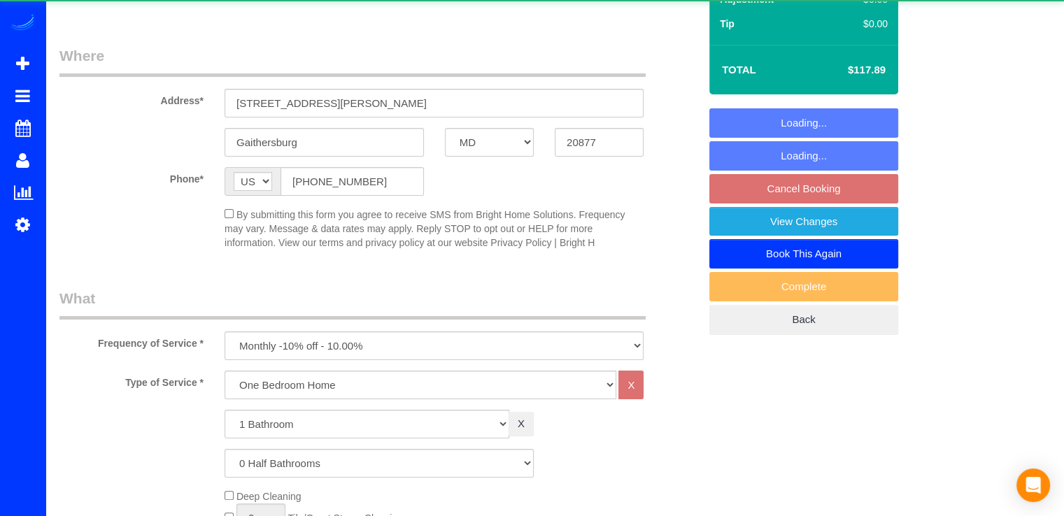
select select "object:836"
select select "spot23"
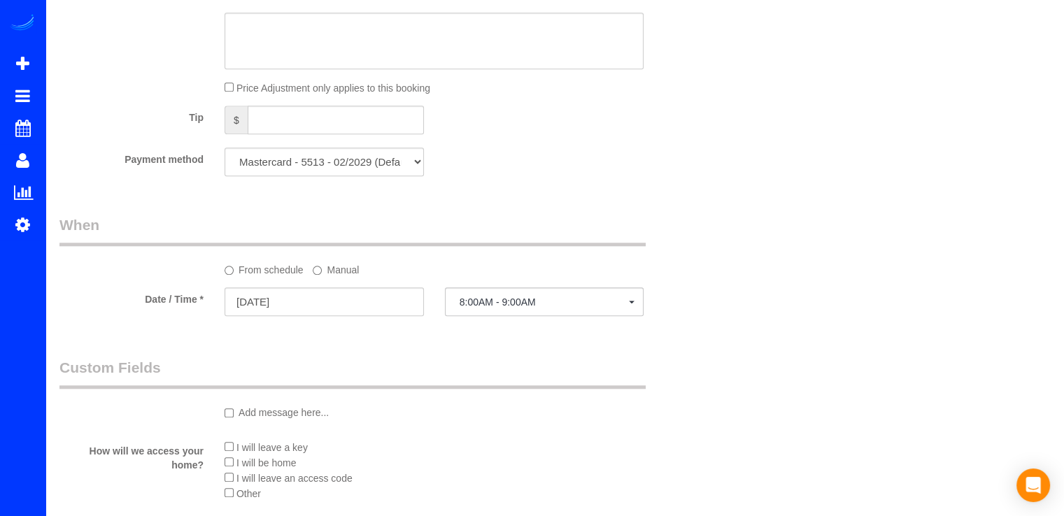
scroll to position [1259, 0]
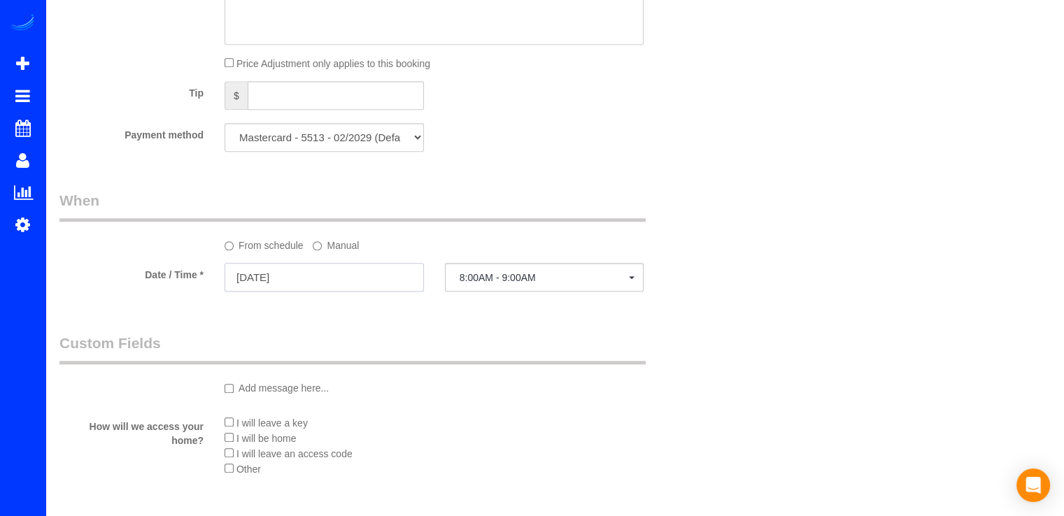
click at [298, 282] on input "10/06/2025" at bounding box center [323, 277] width 199 height 29
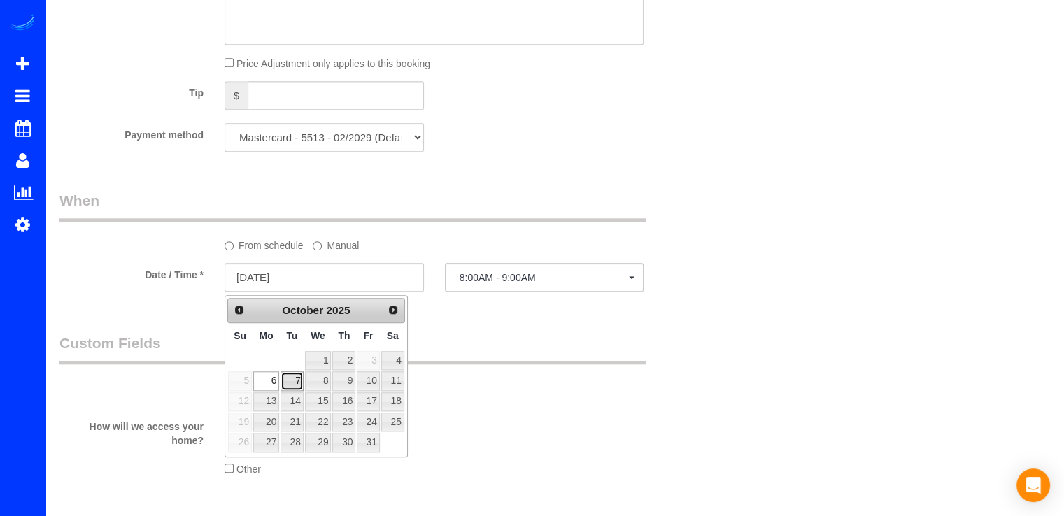
click at [289, 384] on link "7" at bounding box center [291, 380] width 22 height 19
type input "10/07/2025"
select select "spot28"
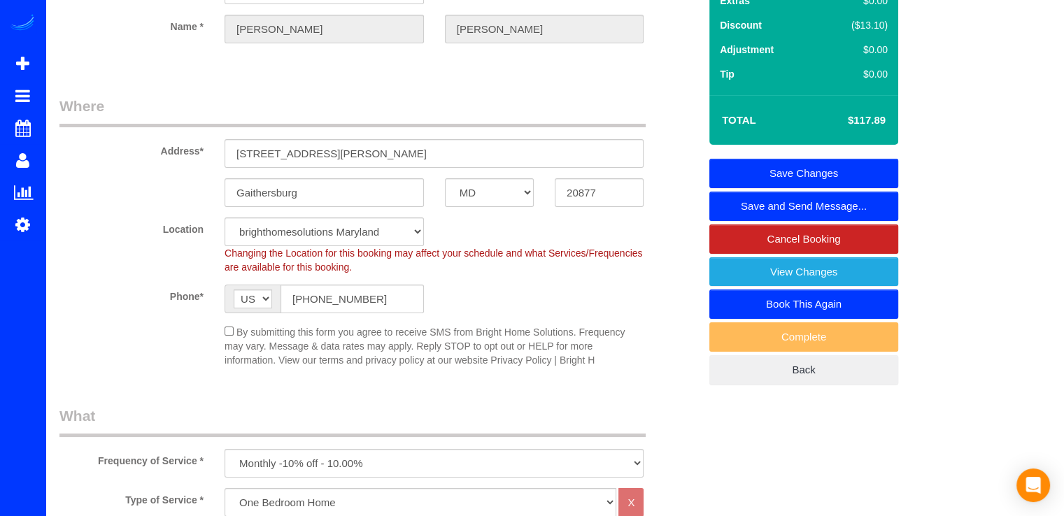
scroll to position [0, 0]
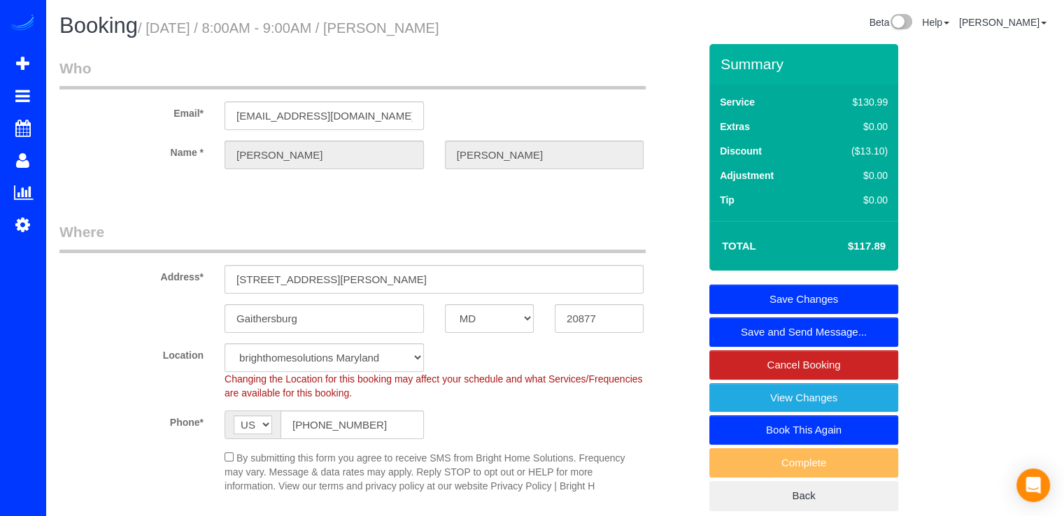
click at [815, 288] on link "Save Changes" at bounding box center [803, 299] width 189 height 29
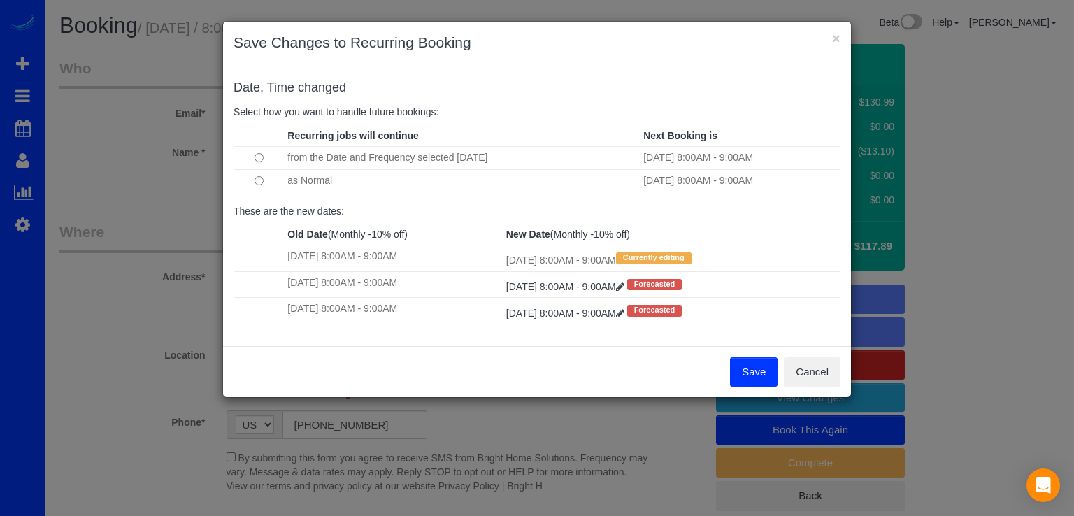
click at [259, 174] on td at bounding box center [259, 180] width 50 height 23
click at [752, 369] on button "Save" at bounding box center [754, 371] width 48 height 29
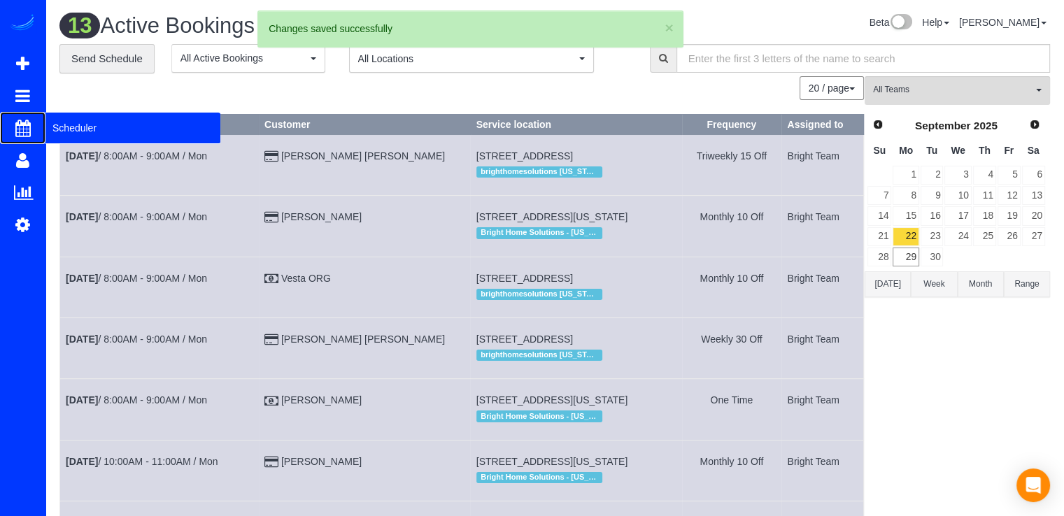
click at [64, 127] on span "Scheduler" at bounding box center [132, 128] width 175 height 32
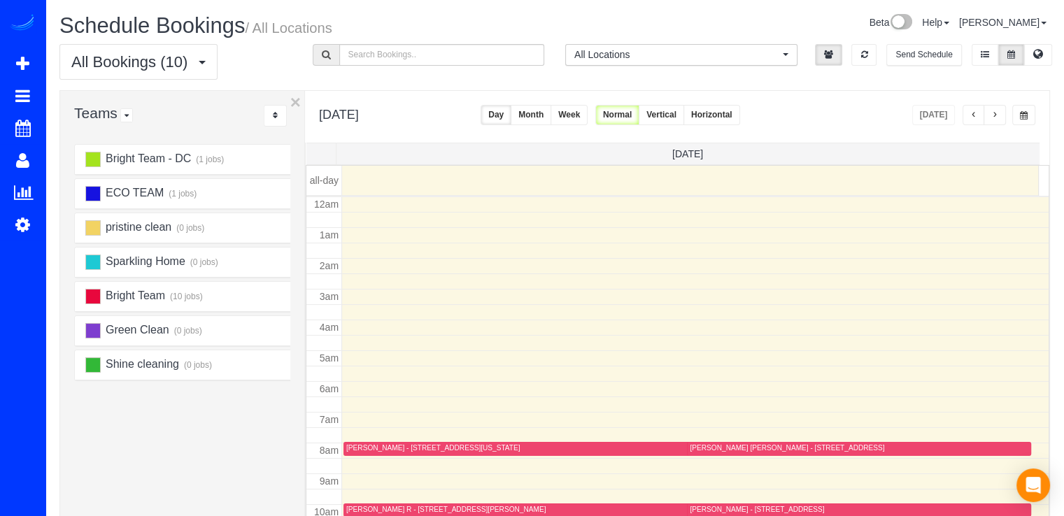
scroll to position [184, 0]
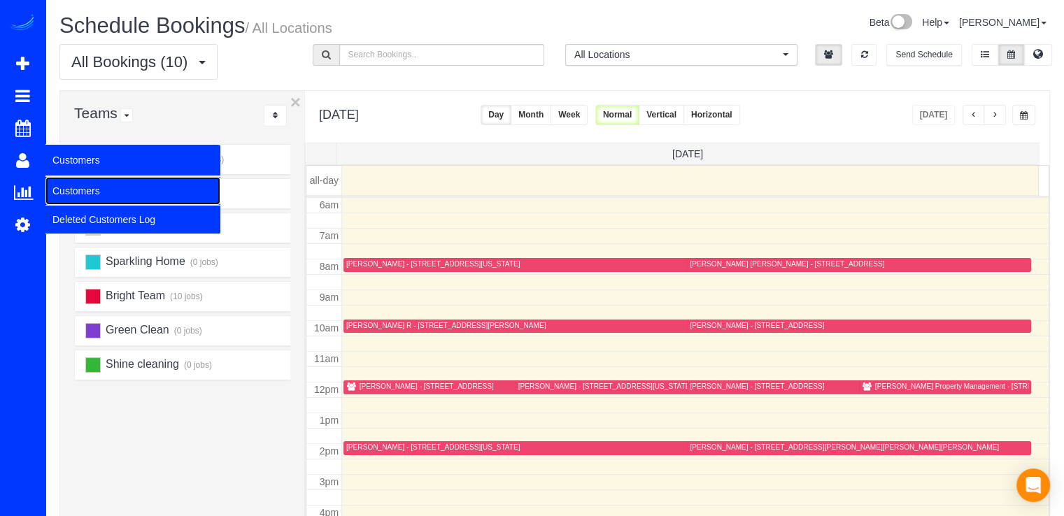
click at [65, 184] on link "Customers" at bounding box center [132, 191] width 175 height 28
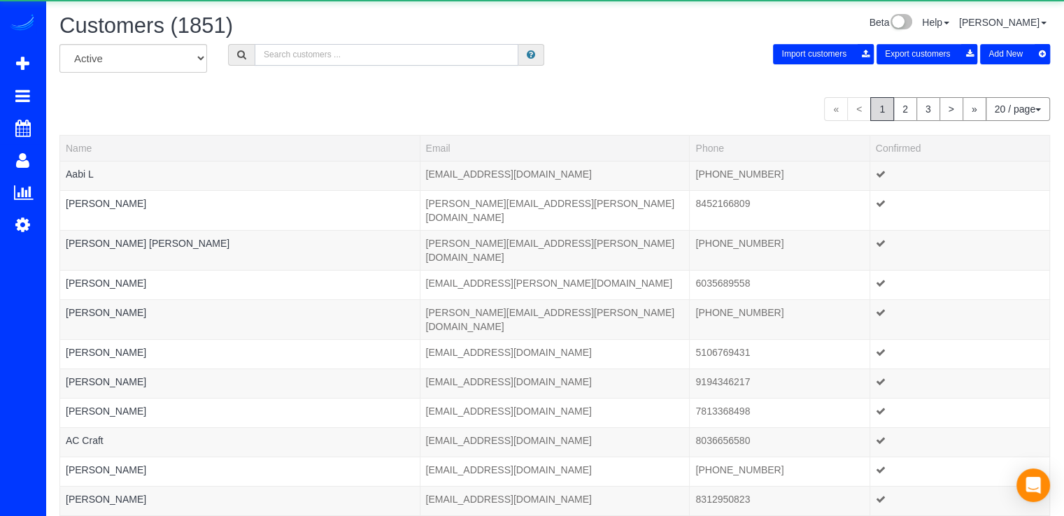
click at [277, 59] on input "text" at bounding box center [387, 55] width 264 height 22
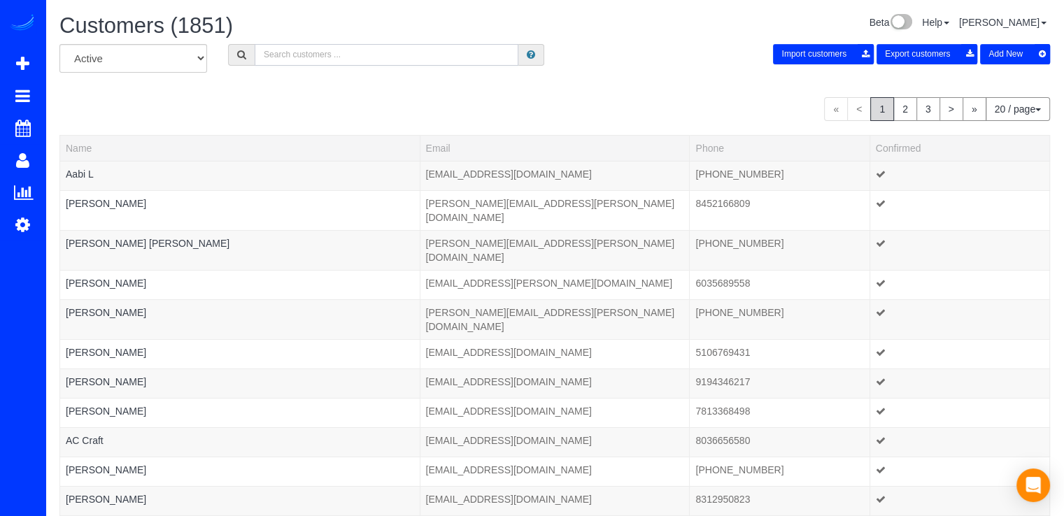
type input "N"
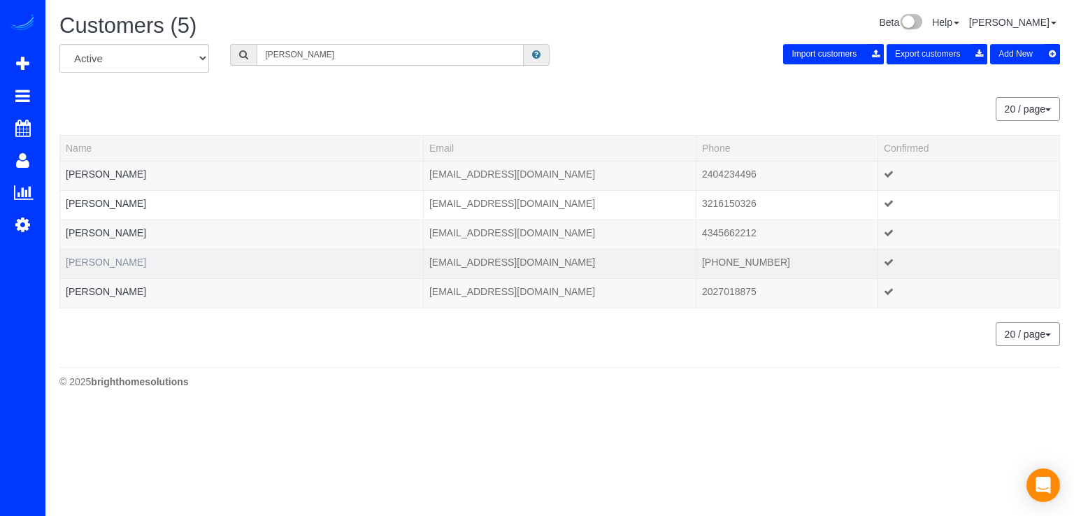
type input "[PERSON_NAME]"
click at [145, 259] on link "[PERSON_NAME]" at bounding box center [106, 262] width 80 height 11
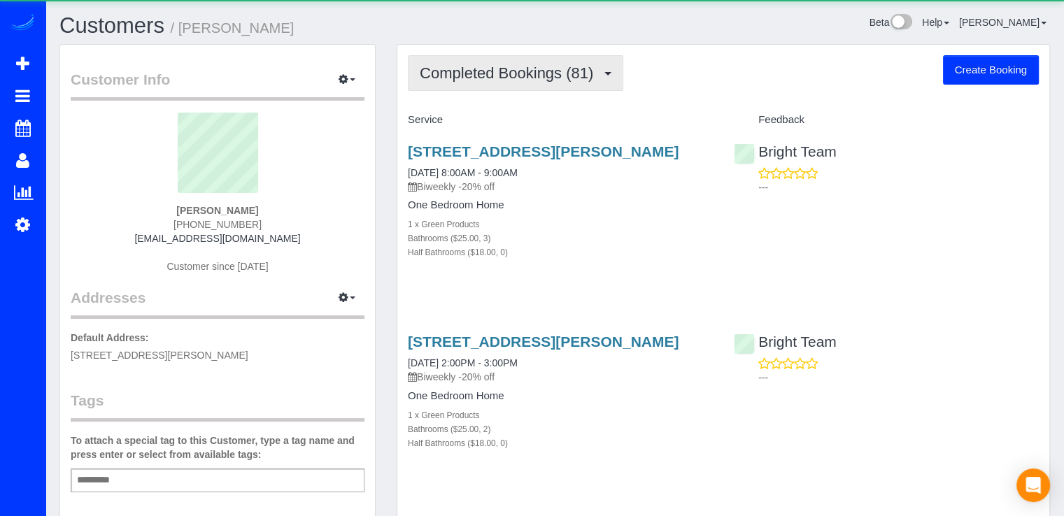
click at [540, 58] on button "Completed Bookings (81)" at bounding box center [515, 73] width 215 height 36
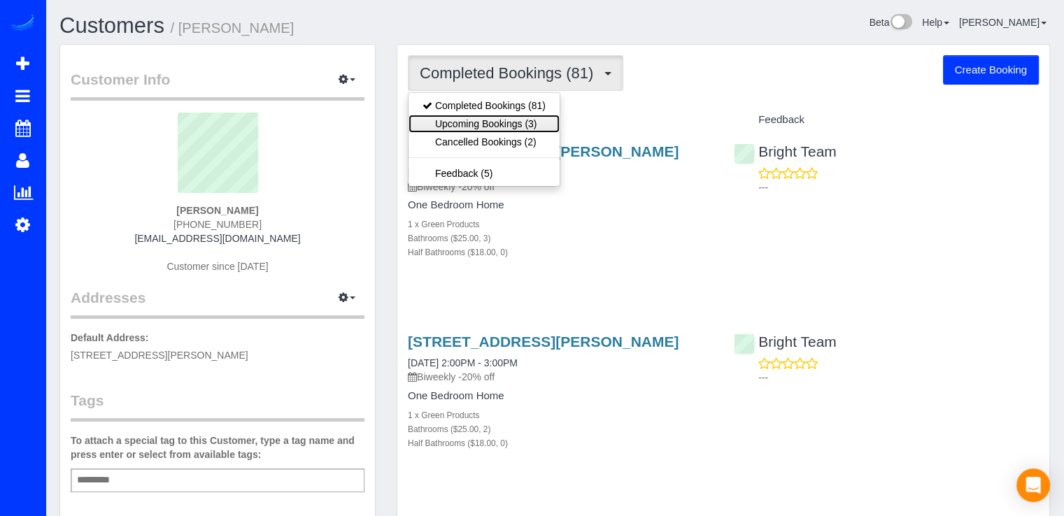
click at [537, 118] on link "Upcoming Bookings (3)" at bounding box center [483, 124] width 151 height 18
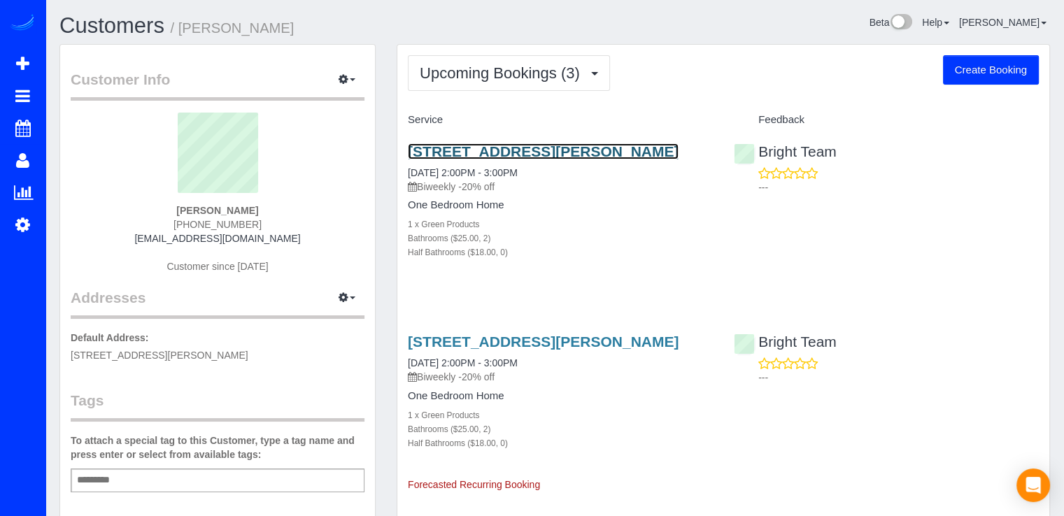
click at [553, 149] on link "[STREET_ADDRESS][PERSON_NAME]" at bounding box center [543, 151] width 271 height 16
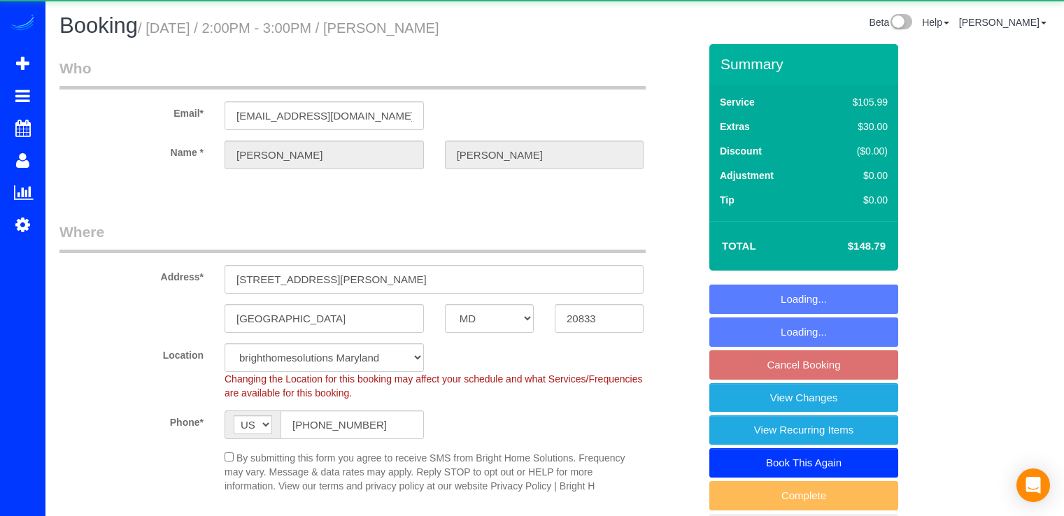
select select "MD"
select select "2"
select select "spot4"
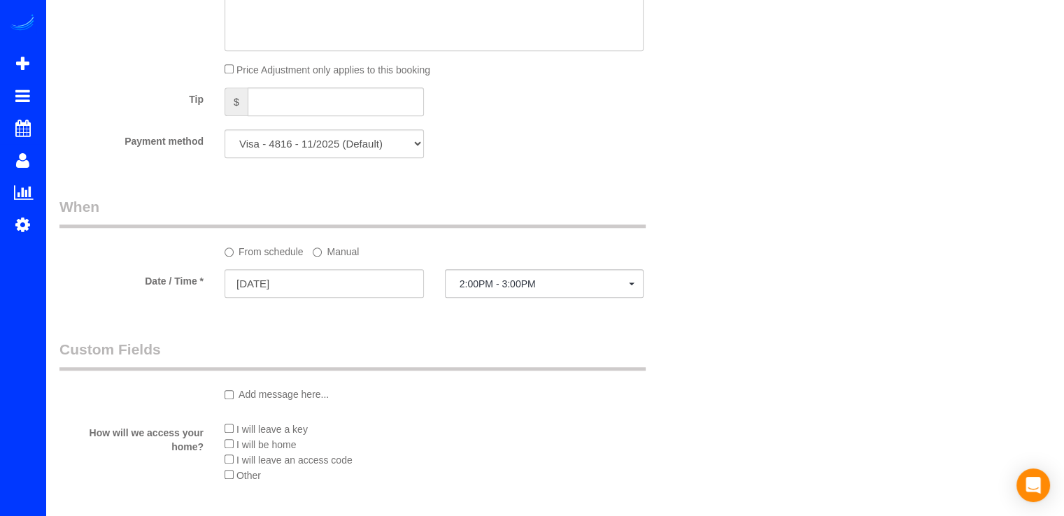
scroll to position [1329, 0]
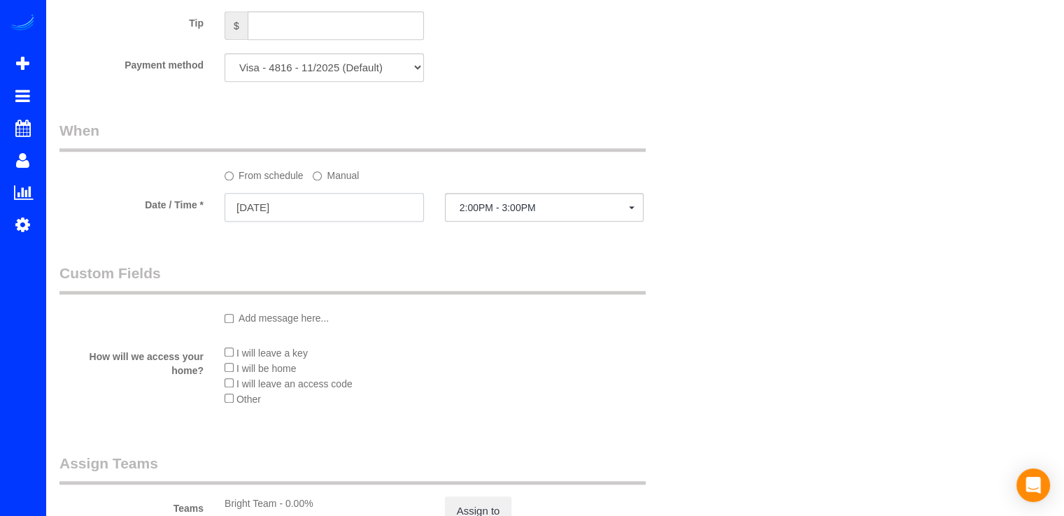
click at [323, 209] on input "10/13/2025" at bounding box center [323, 207] width 199 height 29
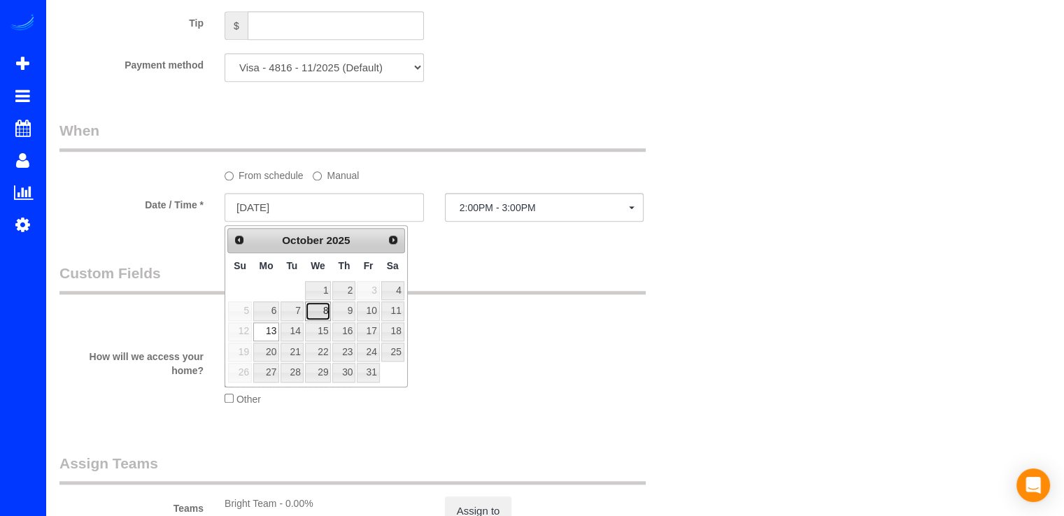
click at [327, 310] on link "8" at bounding box center [318, 310] width 27 height 19
type input "10/08/2025"
select select "spot24"
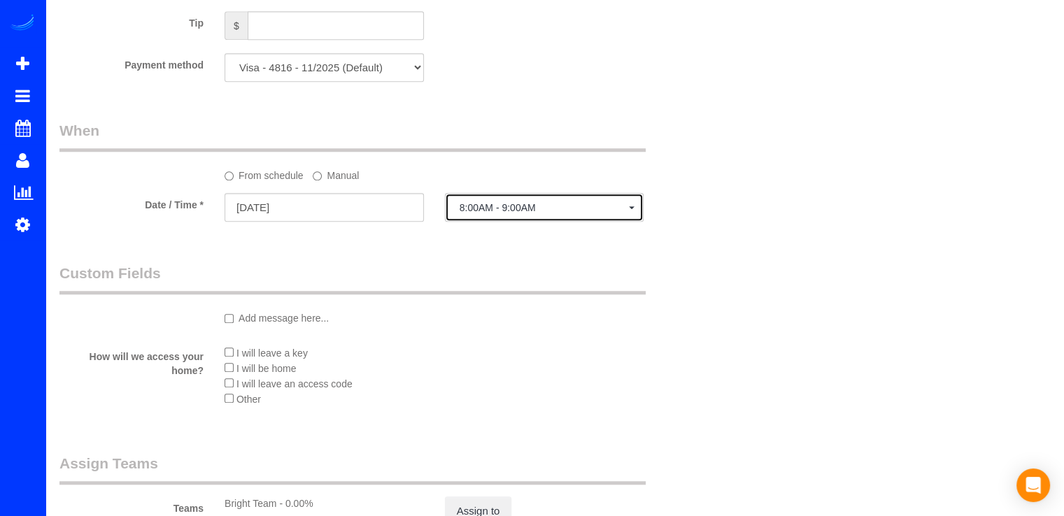
click at [515, 208] on span "8:00AM - 9:00AM" at bounding box center [544, 207] width 170 height 11
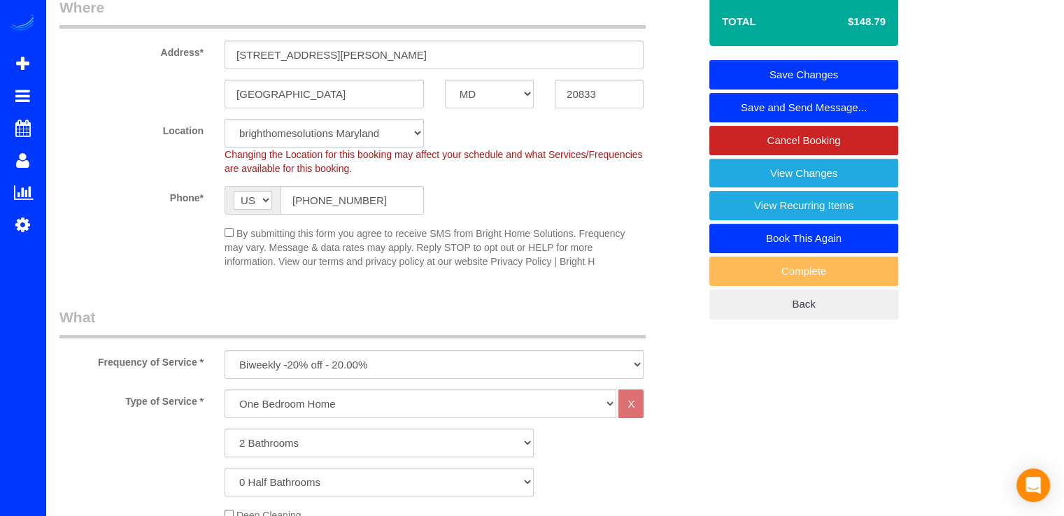
scroll to position [70, 0]
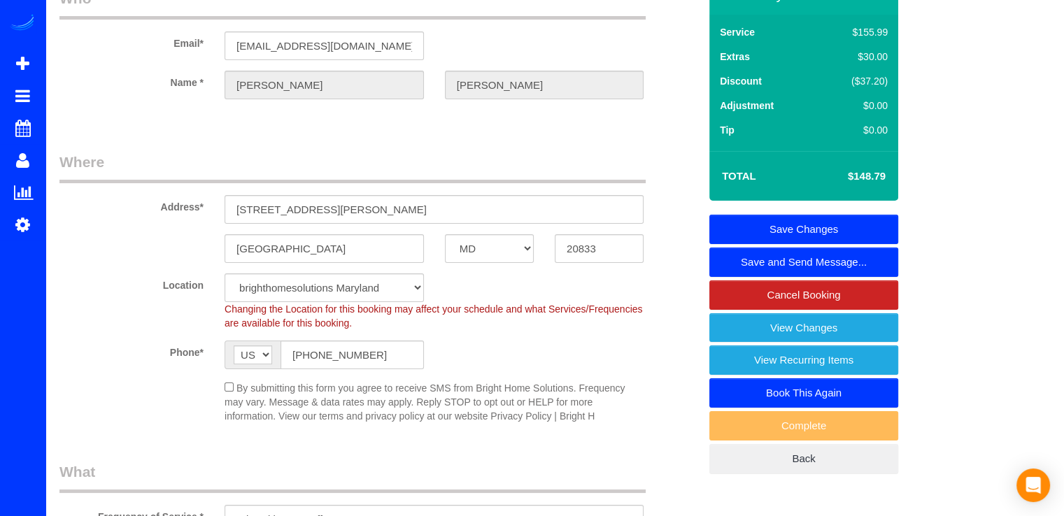
click at [827, 229] on link "Save Changes" at bounding box center [803, 229] width 189 height 29
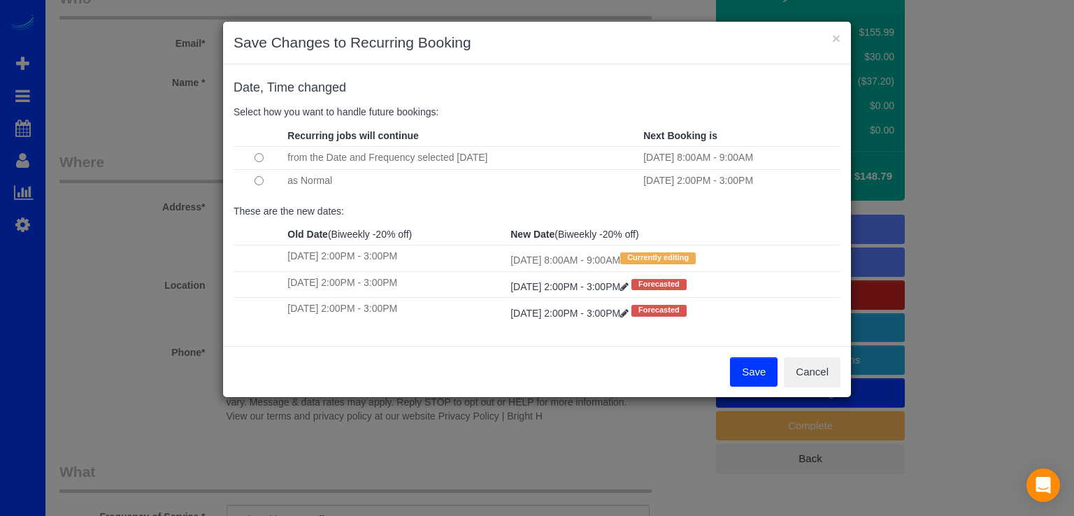
click at [745, 373] on button "Save" at bounding box center [754, 371] width 48 height 29
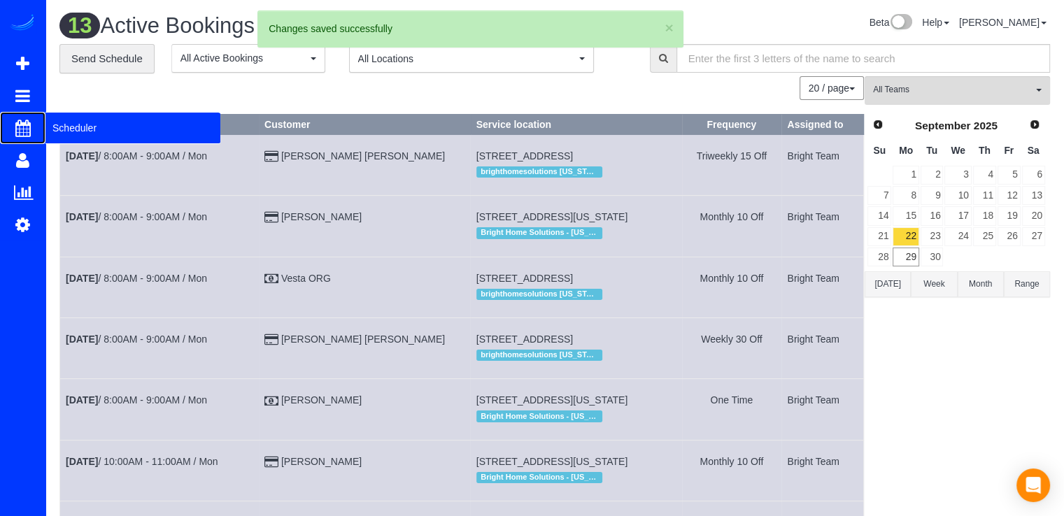
click at [70, 127] on span "Scheduler" at bounding box center [132, 128] width 175 height 32
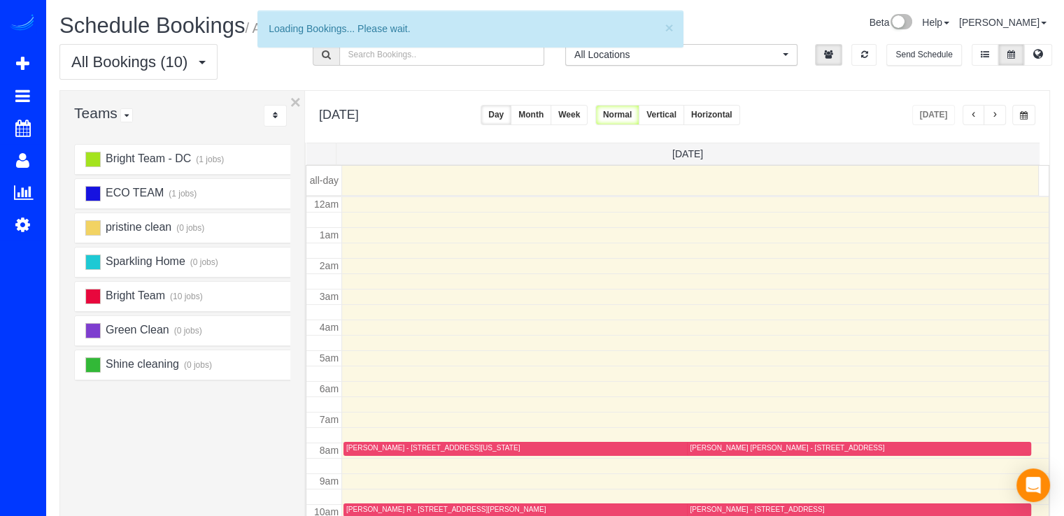
scroll to position [184, 0]
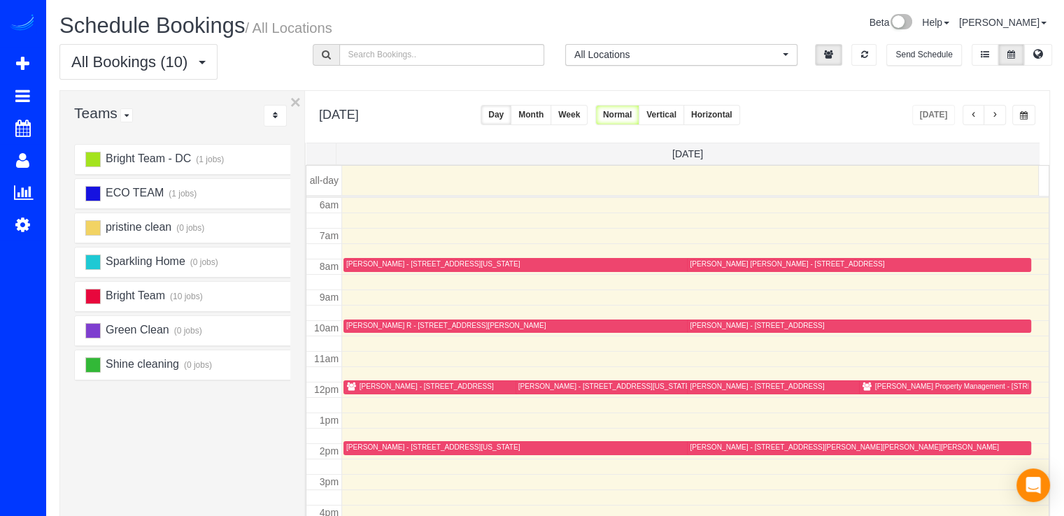
click at [994, 111] on span "button" at bounding box center [994, 115] width 7 height 8
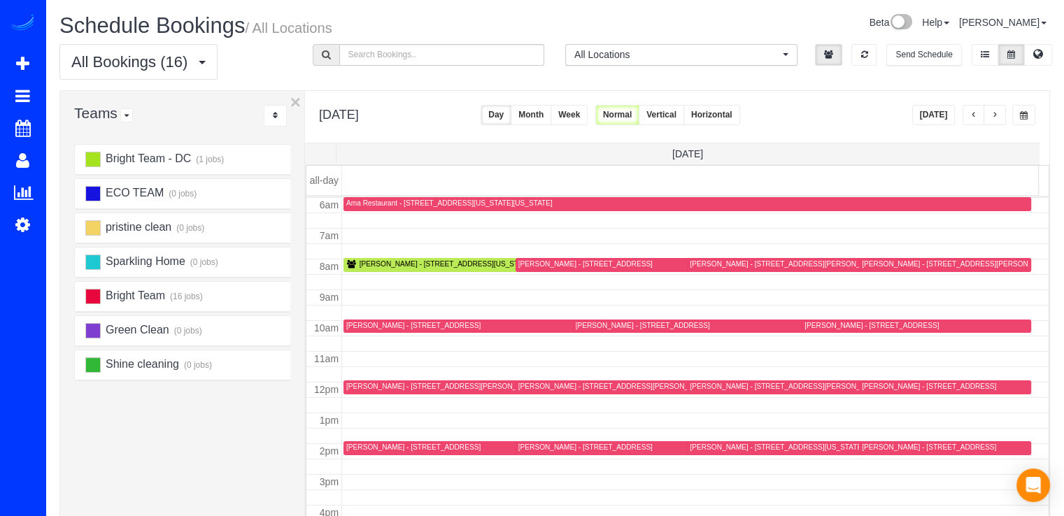
click at [993, 107] on button "button" at bounding box center [994, 115] width 22 height 20
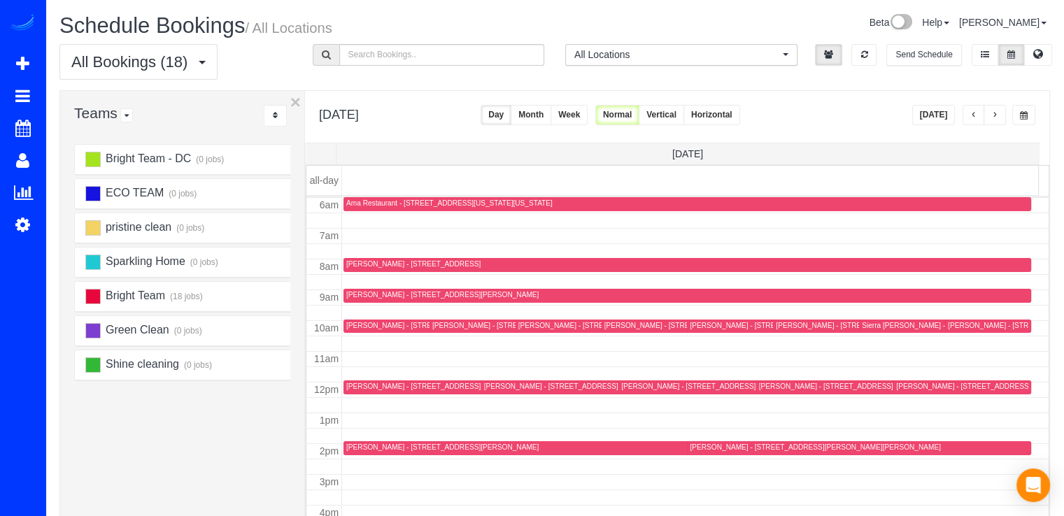
click at [706, 448] on div "[PERSON_NAME] - [STREET_ADDRESS][PERSON_NAME][PERSON_NAME]" at bounding box center [815, 447] width 250 height 9
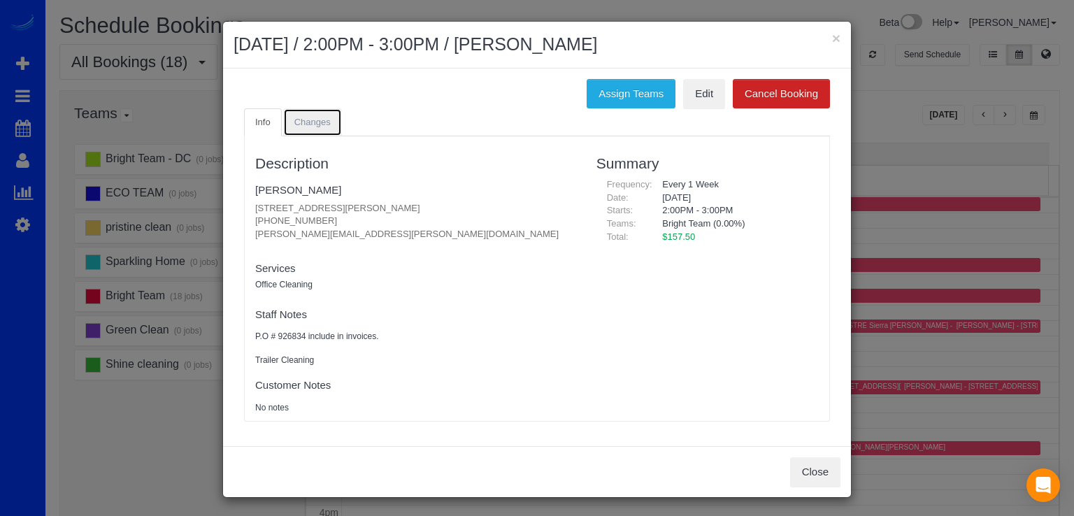
click at [310, 110] on link "Changes" at bounding box center [312, 122] width 59 height 29
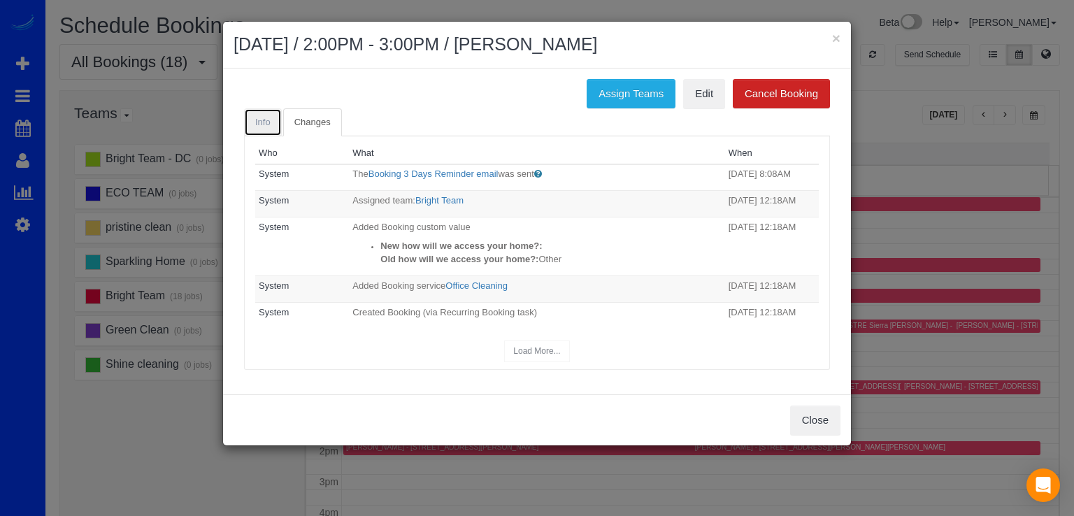
click at [266, 127] on link "Info" at bounding box center [263, 122] width 38 height 29
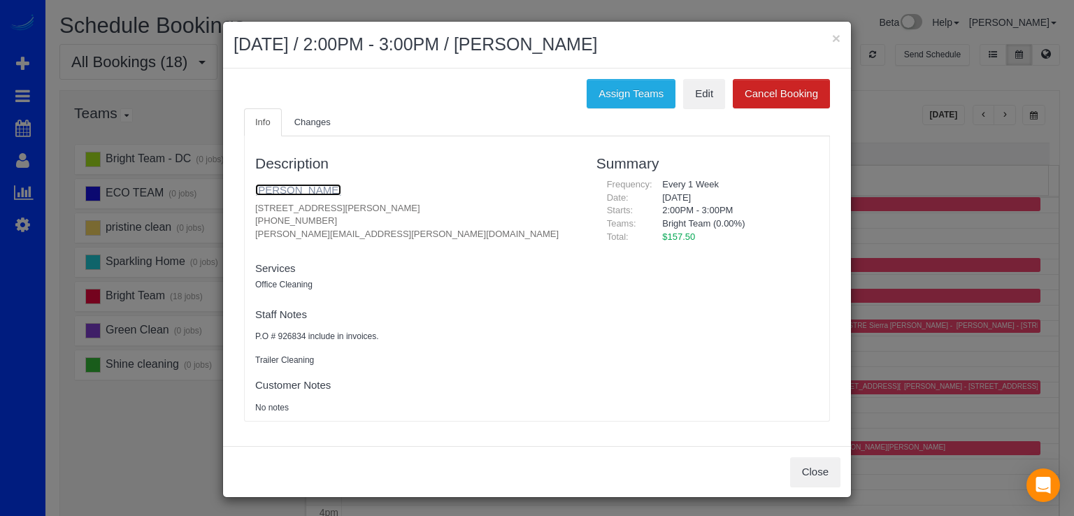
click at [279, 190] on link "Chris Favela" at bounding box center [298, 190] width 86 height 12
click at [832, 36] on button "×" at bounding box center [836, 38] width 8 height 15
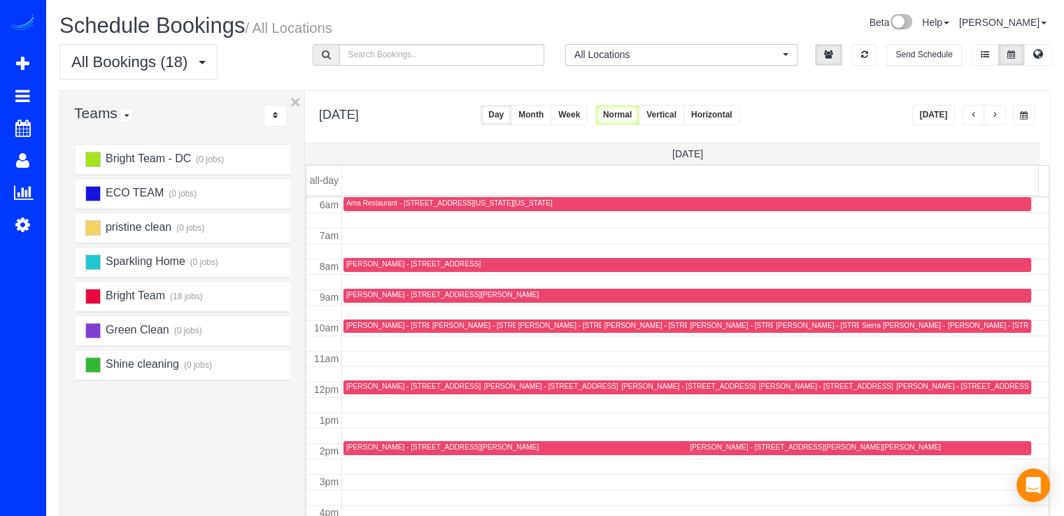
click at [992, 122] on button "button" at bounding box center [994, 115] width 22 height 20
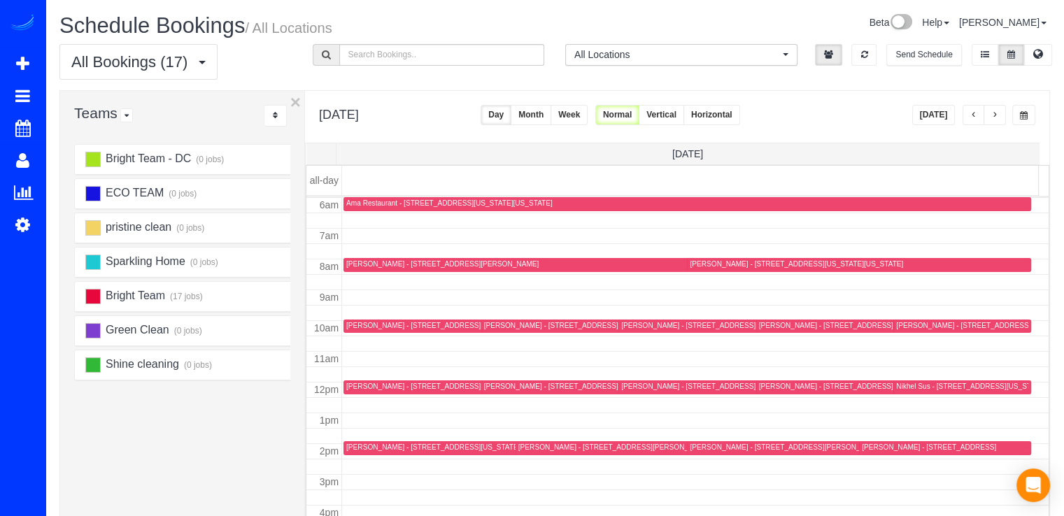
click at [979, 116] on button "button" at bounding box center [973, 115] width 22 height 20
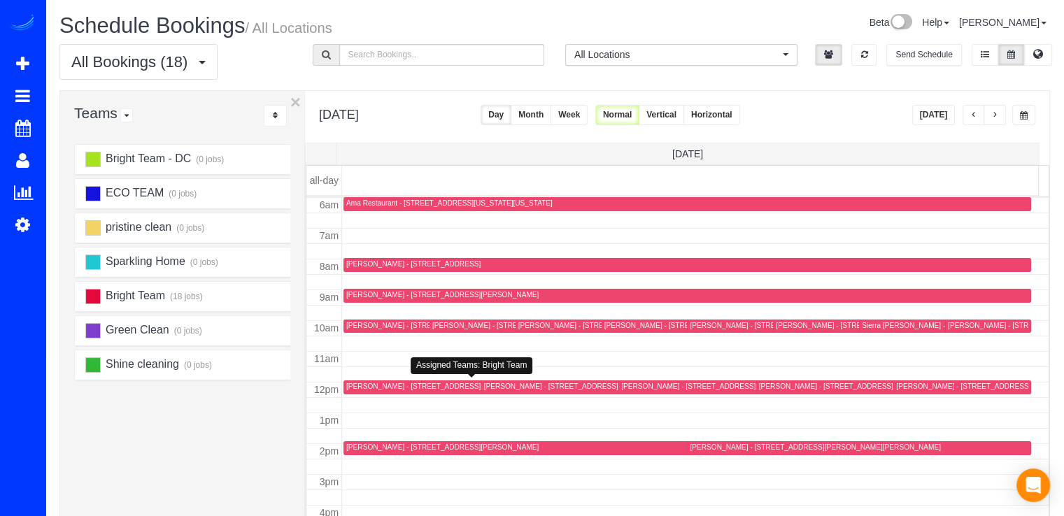
click at [355, 387] on div "Bill Shaughnessy - 105 Garrett Rd, Glen Burnie, MD 21060" at bounding box center [471, 386] width 250 height 9
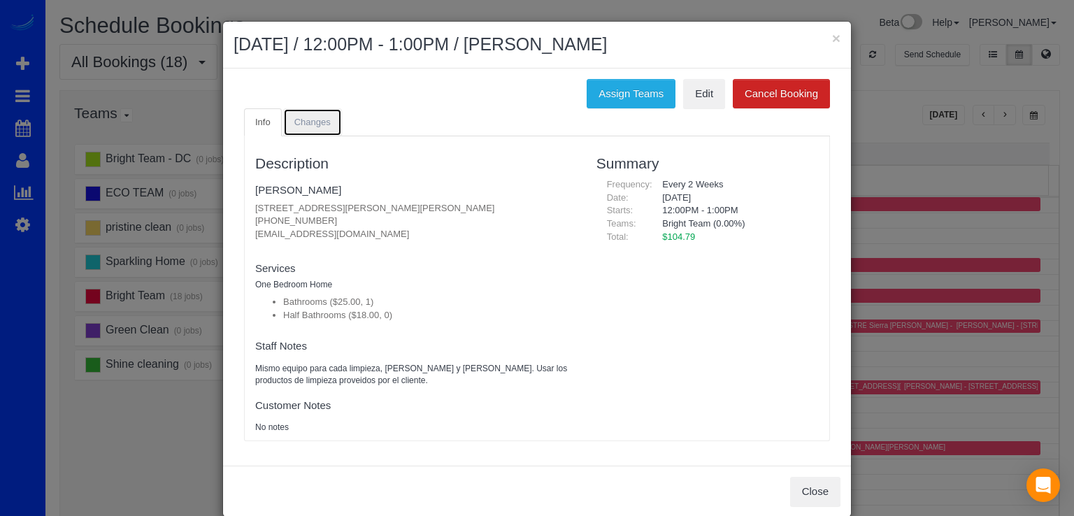
click at [309, 131] on link "Changes" at bounding box center [312, 122] width 59 height 29
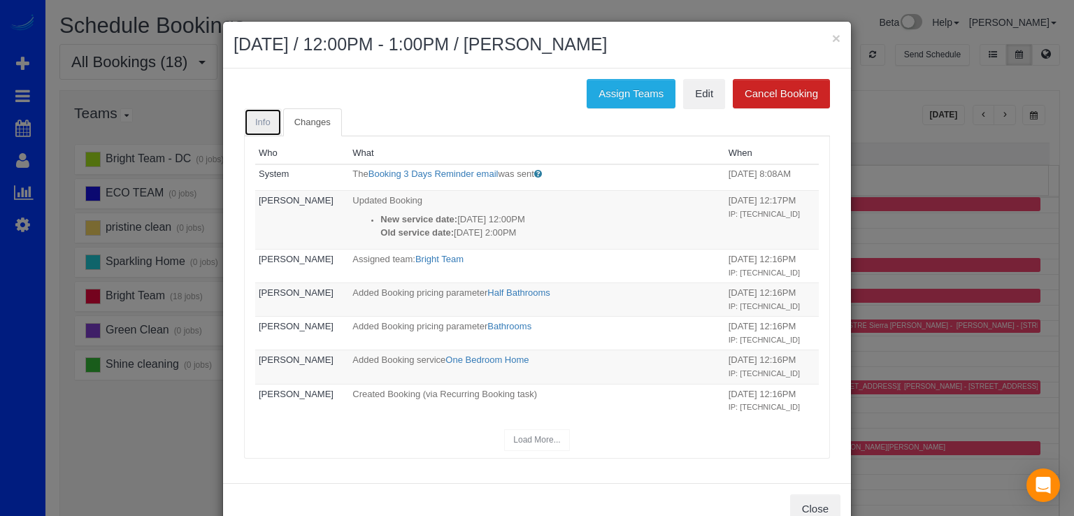
click at [267, 118] on link "Info" at bounding box center [263, 122] width 38 height 29
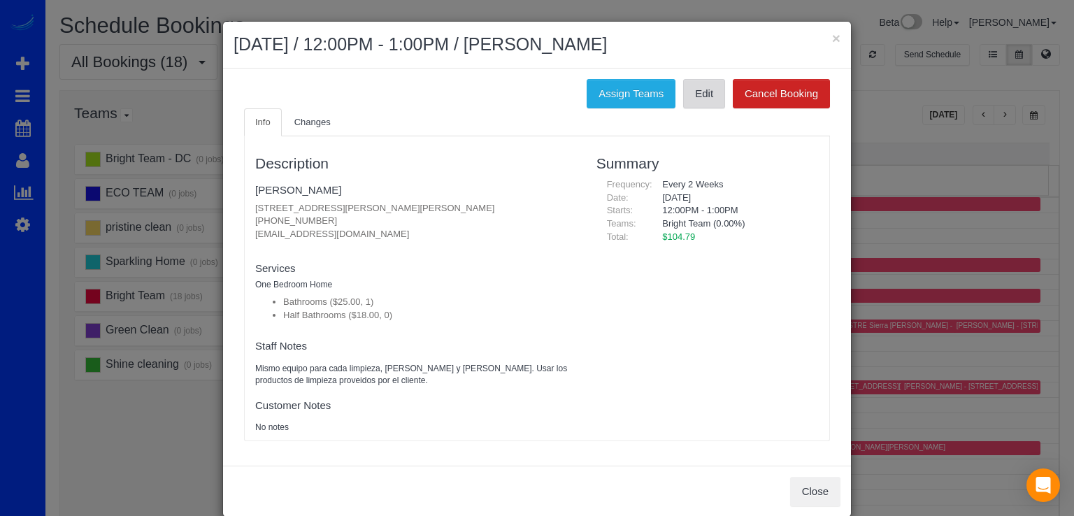
click at [702, 94] on link "Edit" at bounding box center [704, 93] width 42 height 29
click at [279, 194] on link "Bill Shaughnessy" at bounding box center [298, 190] width 86 height 12
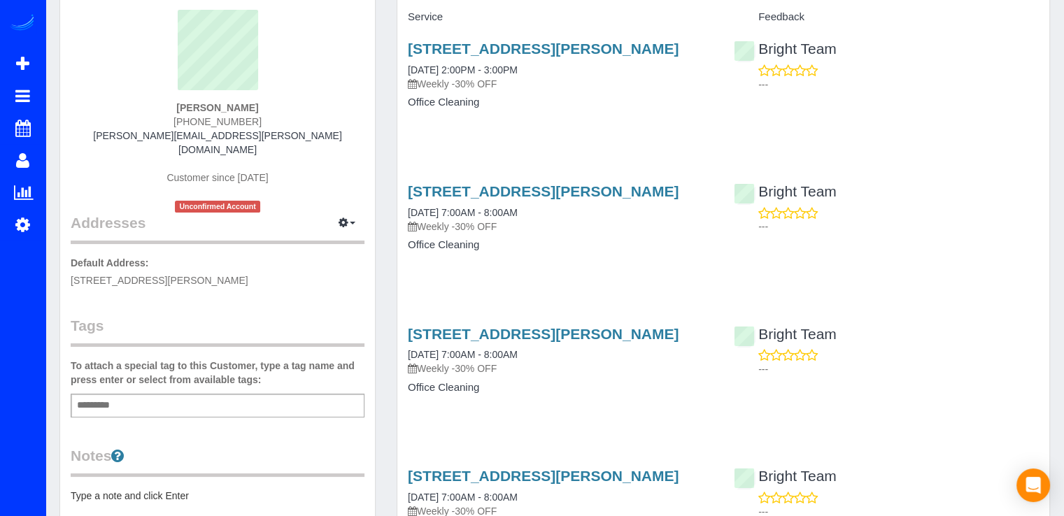
scroll to position [70, 0]
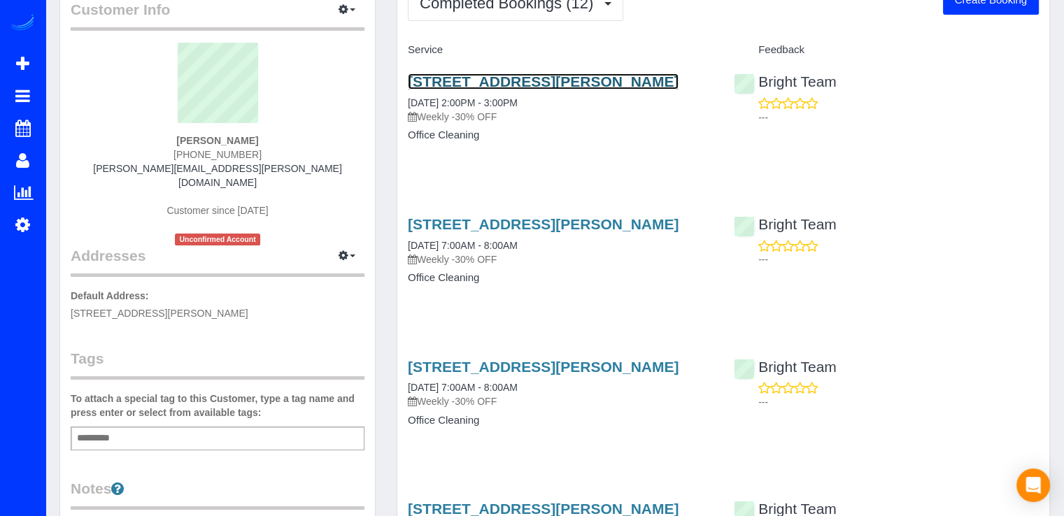
click at [511, 76] on link "[STREET_ADDRESS][PERSON_NAME]" at bounding box center [543, 81] width 271 height 16
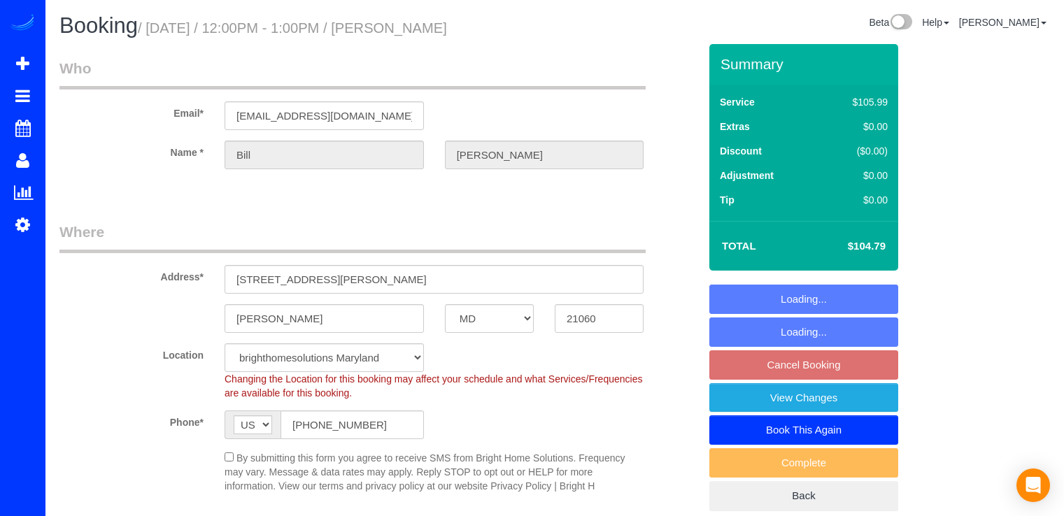
select select "MD"
select select "spot2"
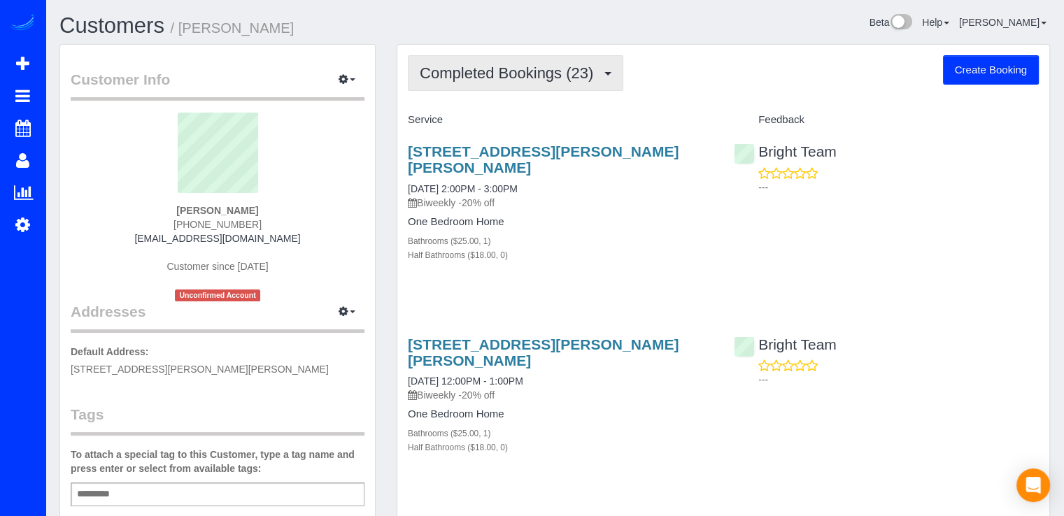
click at [566, 61] on button "Completed Bookings (23)" at bounding box center [515, 73] width 215 height 36
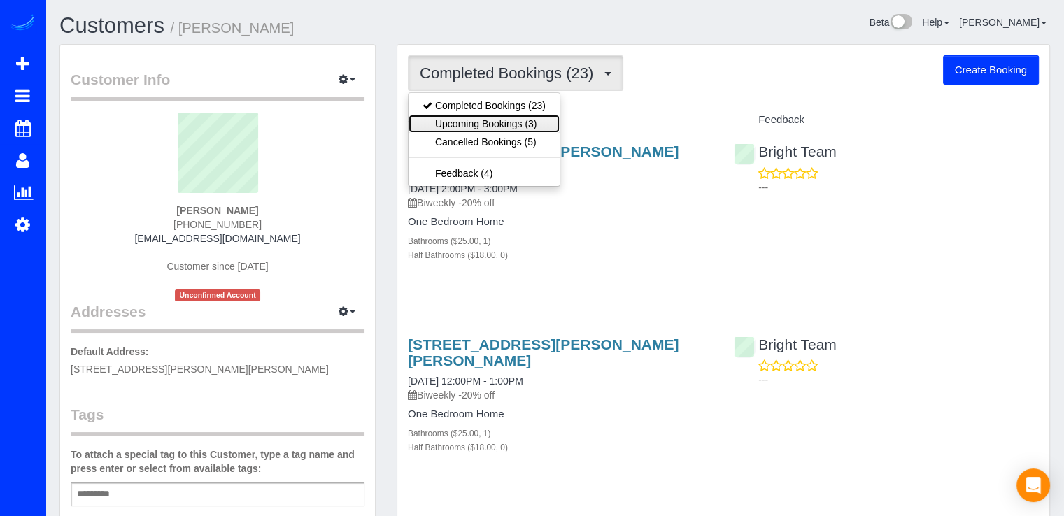
click at [531, 122] on link "Upcoming Bookings (3)" at bounding box center [483, 124] width 151 height 18
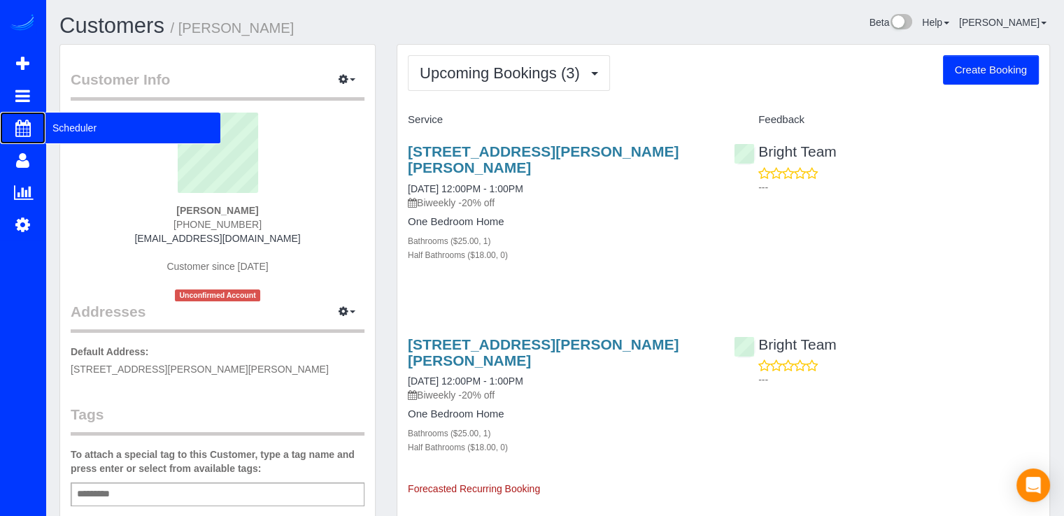
click at [79, 124] on span "Scheduler" at bounding box center [132, 128] width 175 height 32
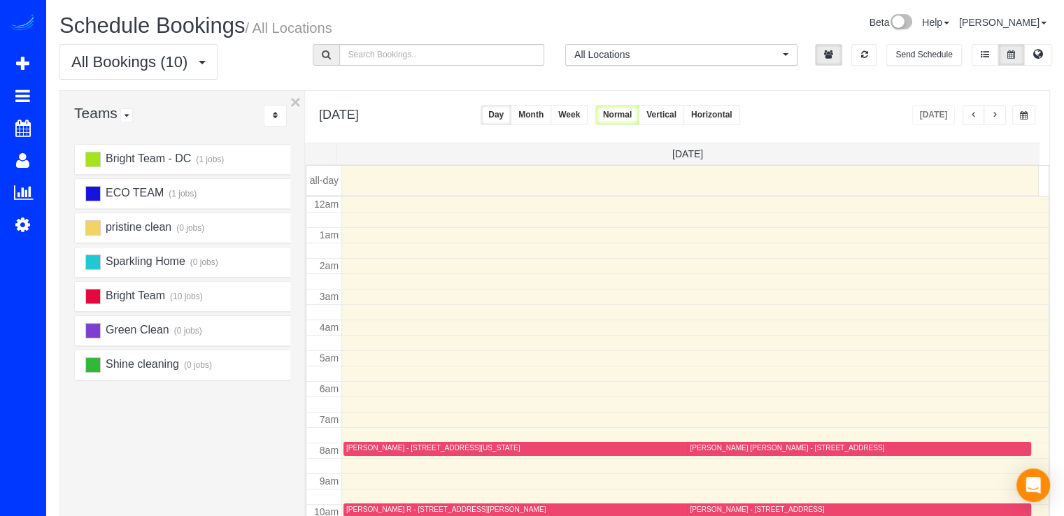
scroll to position [184, 0]
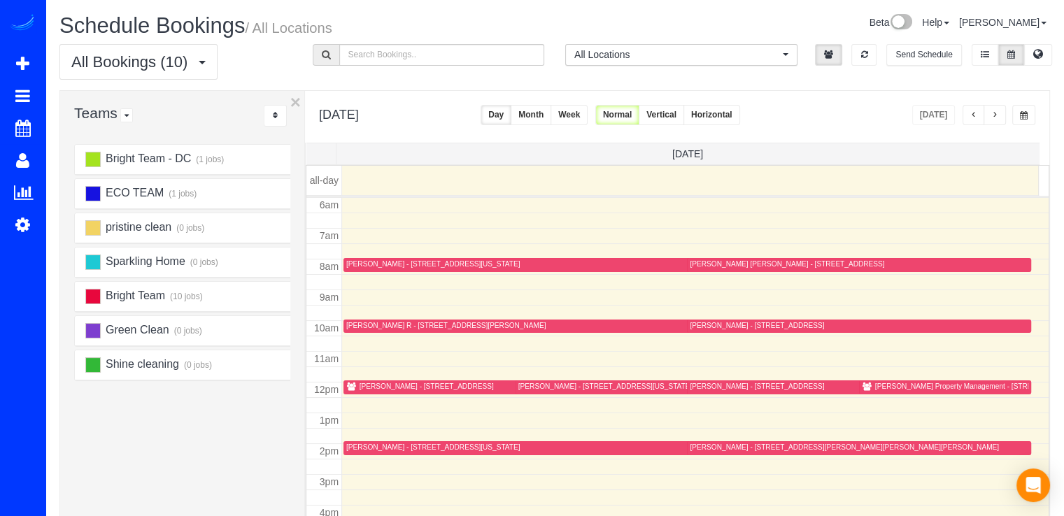
click at [999, 113] on button "button" at bounding box center [994, 115] width 22 height 20
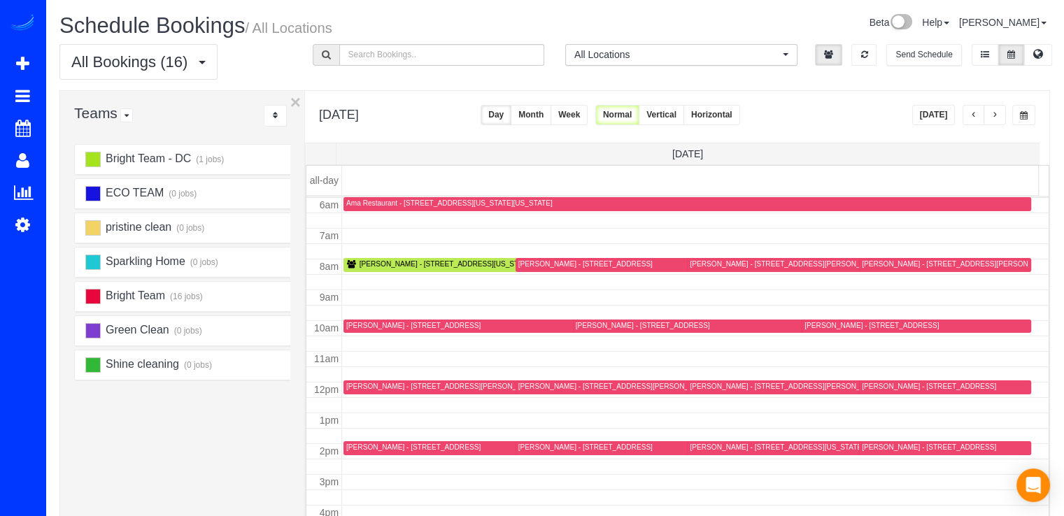
click at [994, 120] on button "button" at bounding box center [994, 115] width 22 height 20
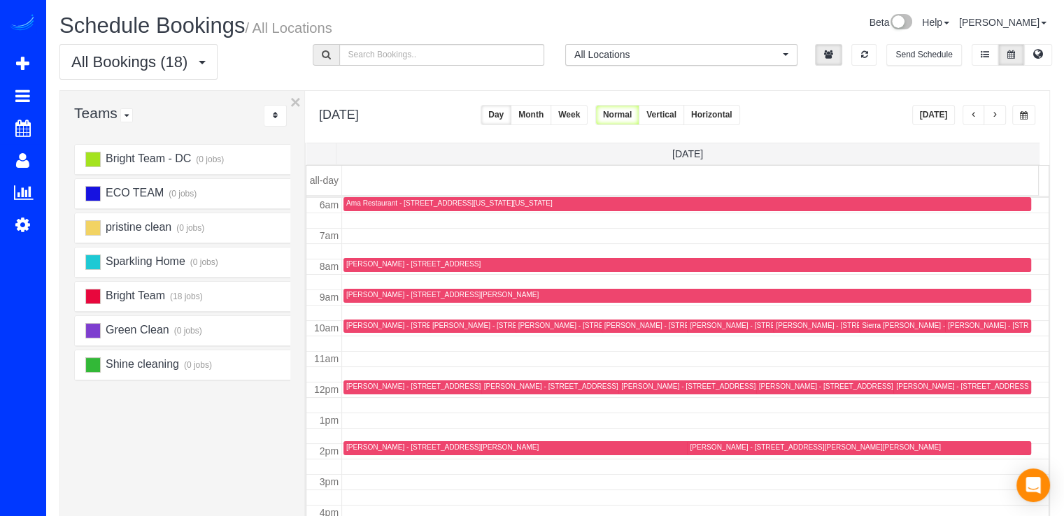
click at [873, 328] on div "Sierra [PERSON_NAME] - [STREET_ADDRESS]" at bounding box center [939, 325] width 155 height 9
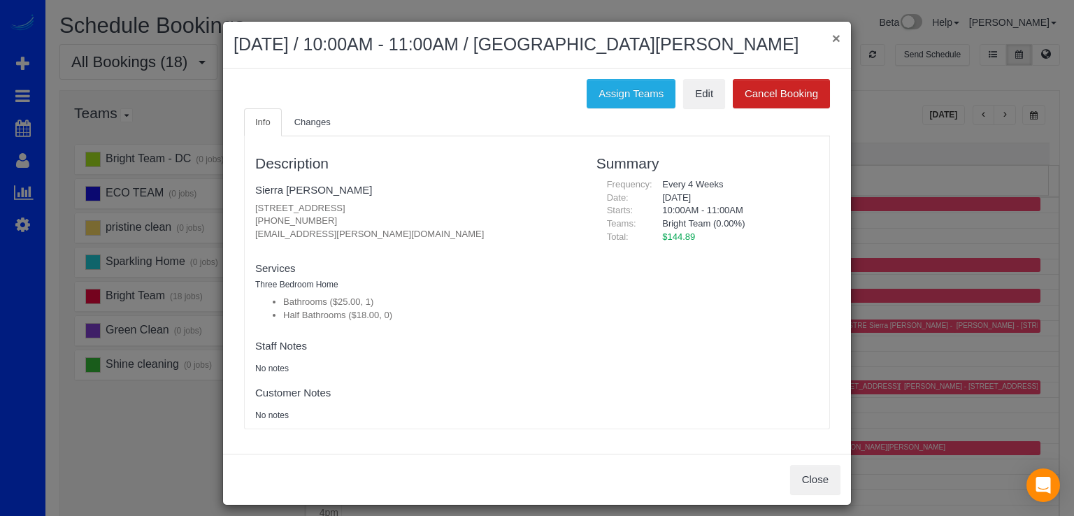
click at [833, 31] on button "×" at bounding box center [836, 38] width 8 height 15
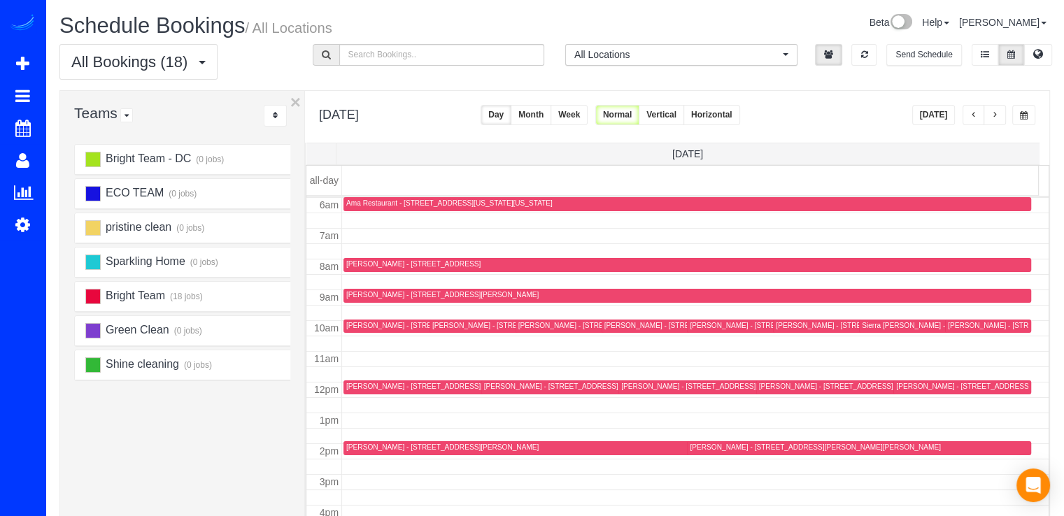
click at [996, 116] on span "button" at bounding box center [994, 115] width 7 height 8
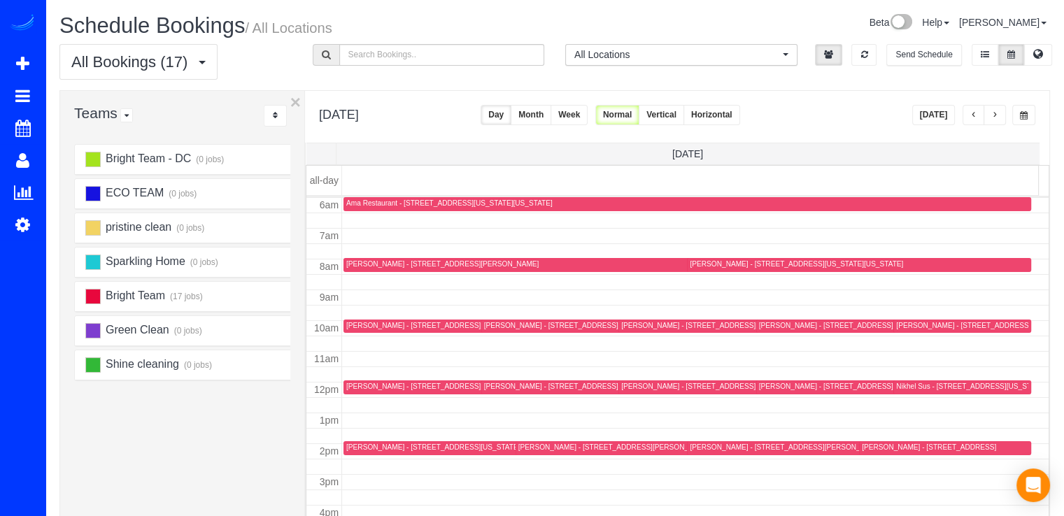
click at [991, 119] on span "button" at bounding box center [994, 115] width 7 height 8
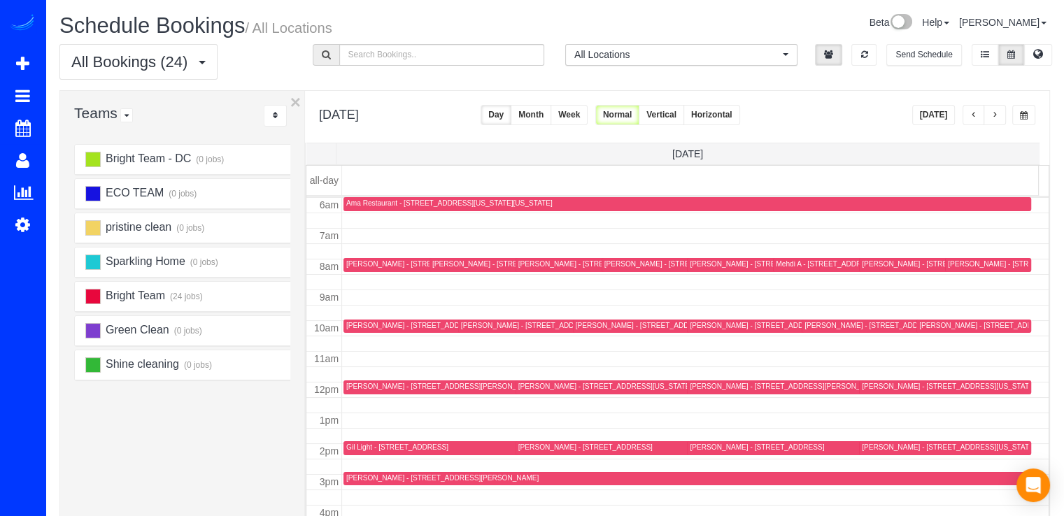
click at [991, 119] on span "button" at bounding box center [994, 115] width 7 height 8
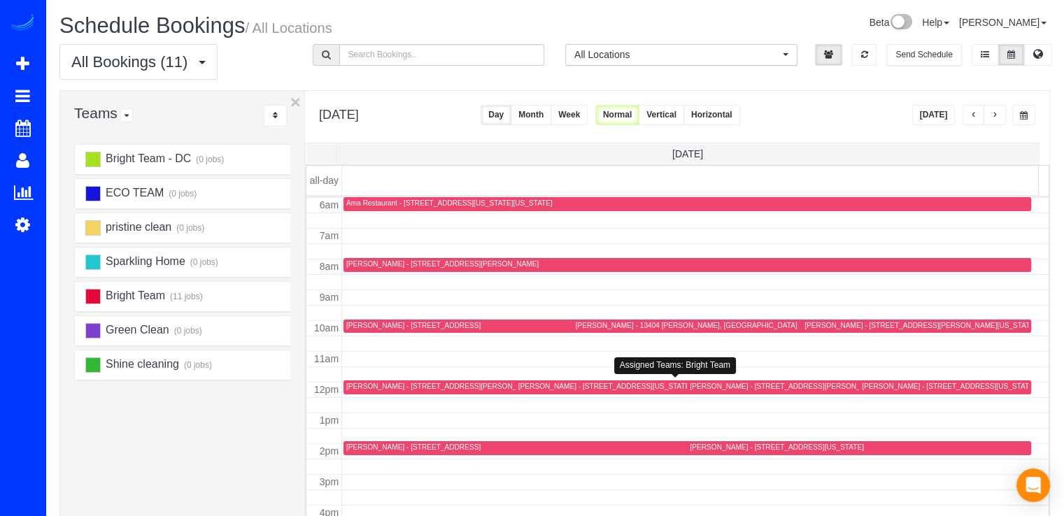
click at [538, 387] on div "[PERSON_NAME] - [STREET_ADDRESS][US_STATE]" at bounding box center [604, 386] width 173 height 9
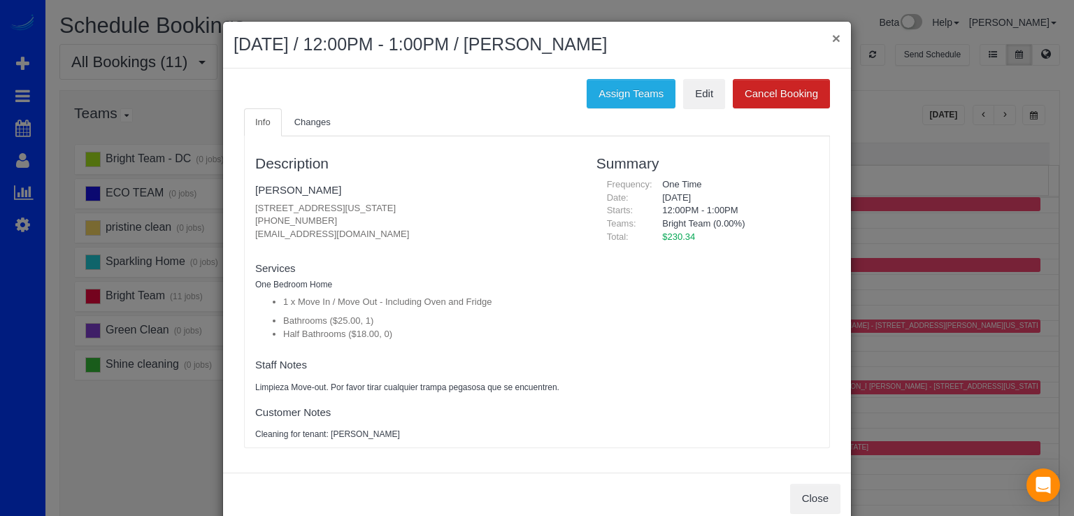
click at [832, 31] on button "×" at bounding box center [836, 38] width 8 height 15
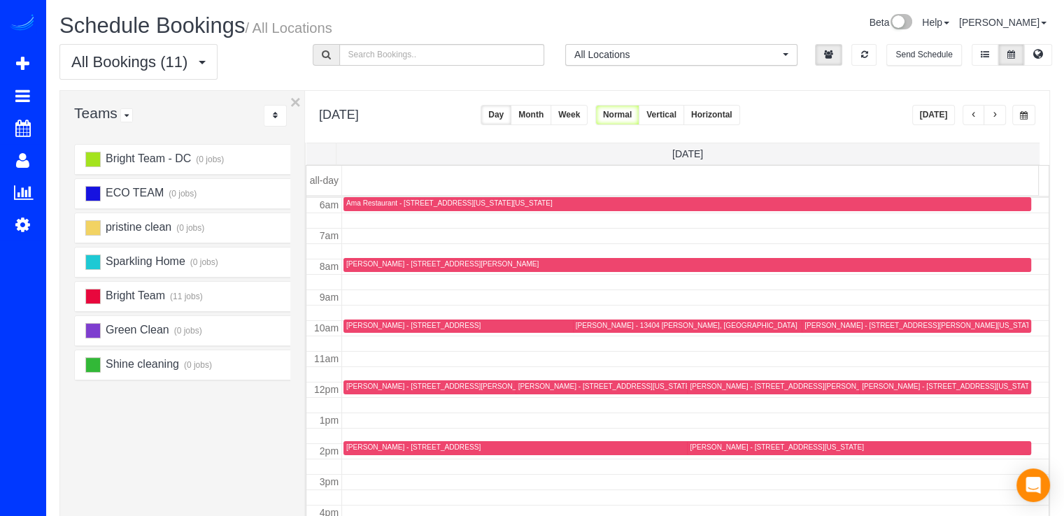
click at [922, 110] on button "[DATE]" at bounding box center [933, 115] width 43 height 20
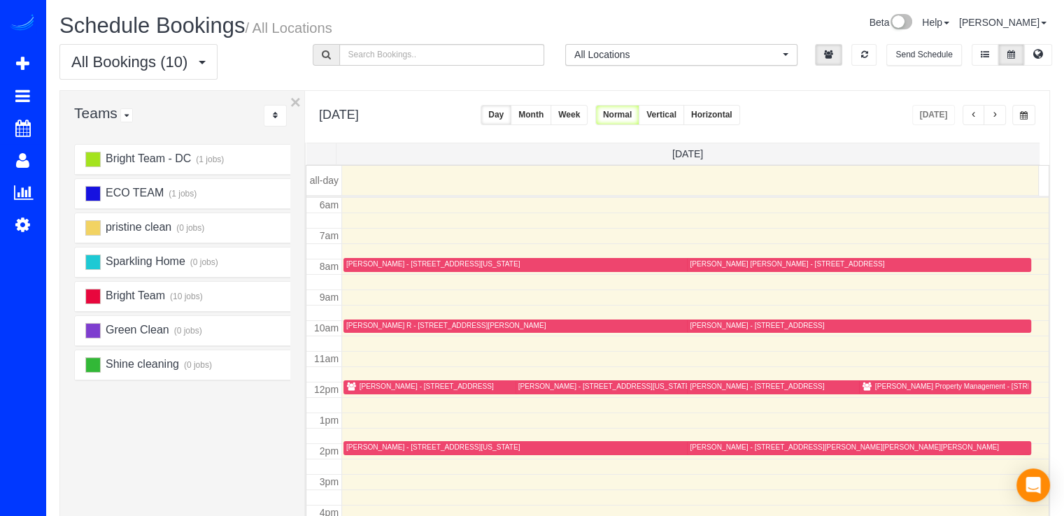
click at [1001, 119] on button "button" at bounding box center [994, 115] width 22 height 20
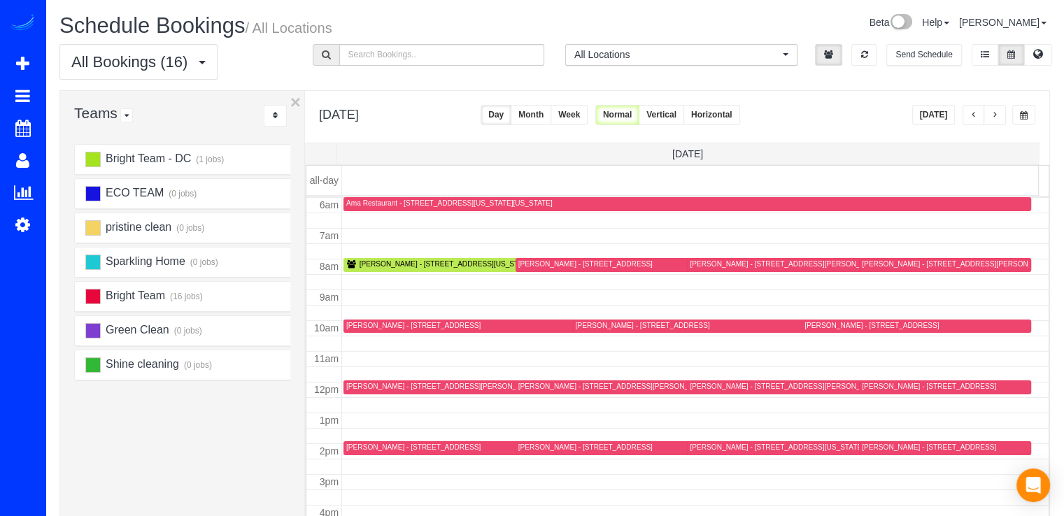
click at [380, 266] on div "[PERSON_NAME] - [STREET_ADDRESS][US_STATE]" at bounding box center [445, 263] width 173 height 9
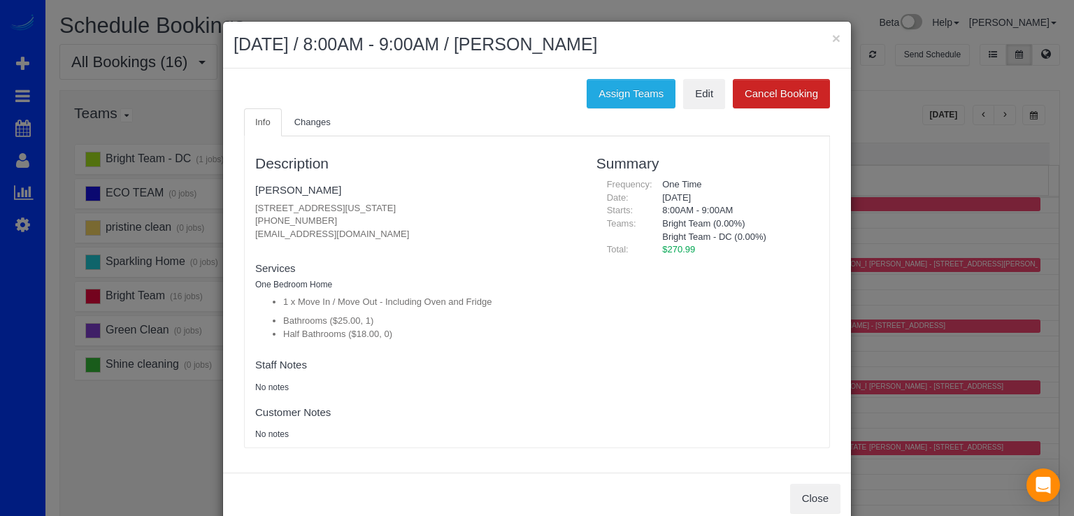
click at [873, 330] on div "× [DATE] / 8:00AM - 9:00AM / [PERSON_NAME] Assign Teams Edit Cancel Booking Inf…" at bounding box center [537, 258] width 1074 height 516
click at [832, 38] on button "×" at bounding box center [836, 38] width 8 height 15
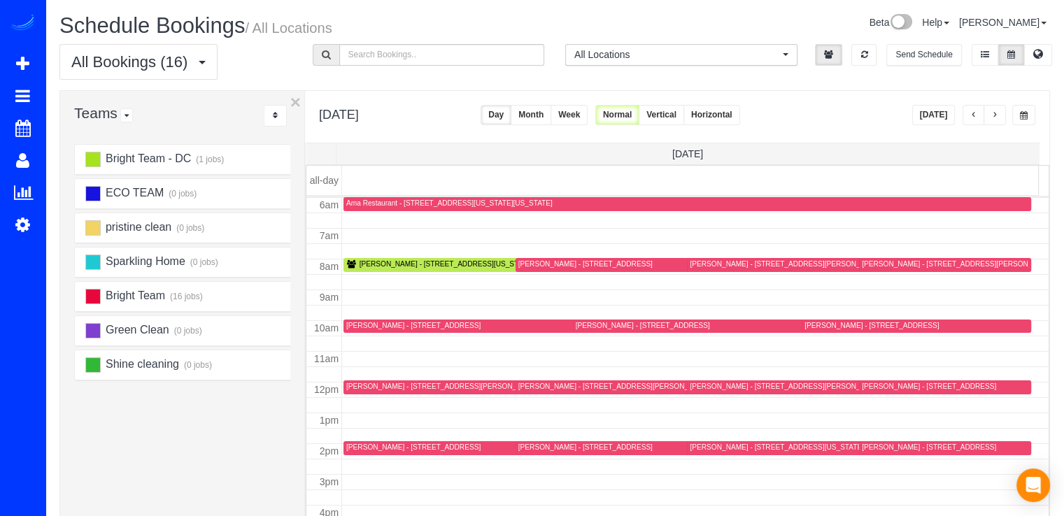
click at [999, 115] on button "button" at bounding box center [994, 115] width 22 height 20
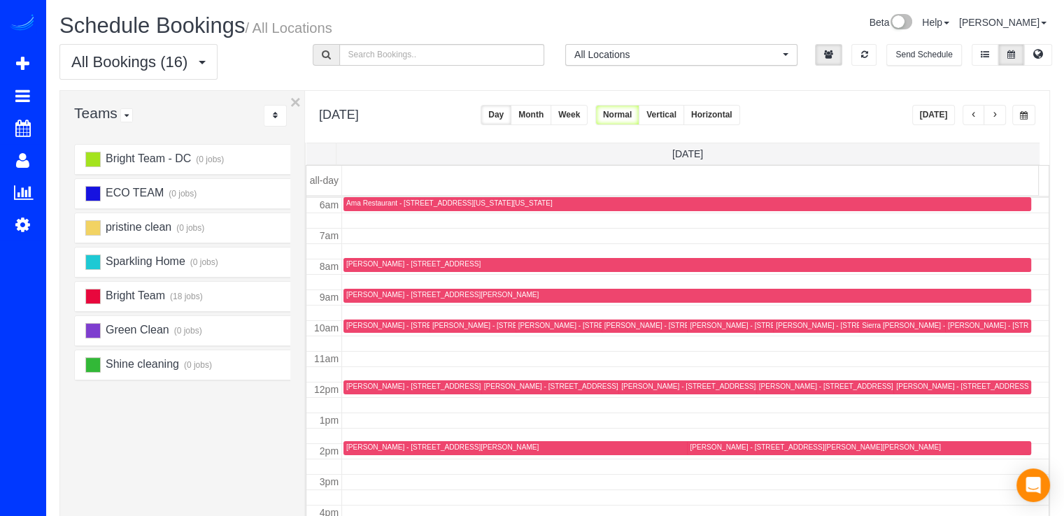
click at [999, 115] on button "button" at bounding box center [994, 115] width 22 height 20
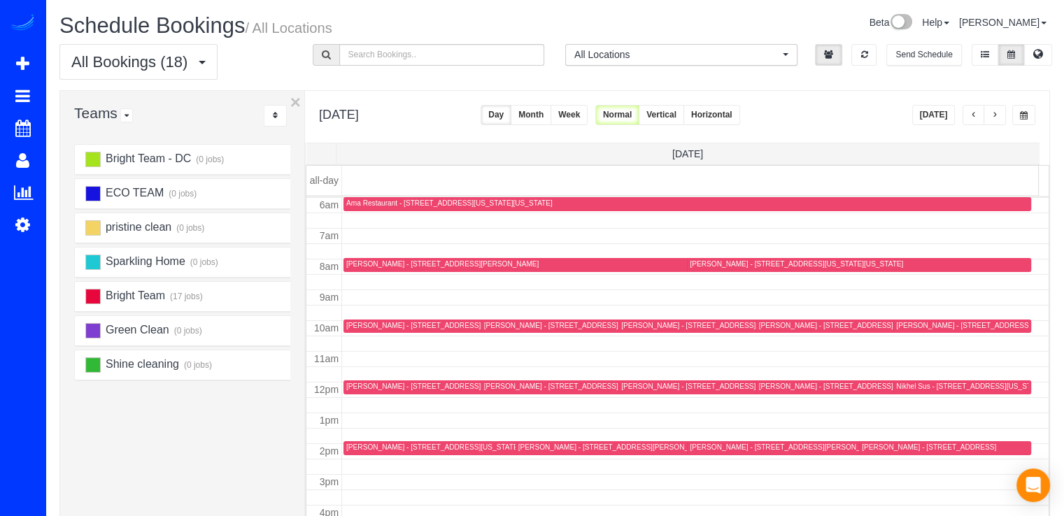
click at [999, 115] on button "button" at bounding box center [994, 115] width 22 height 20
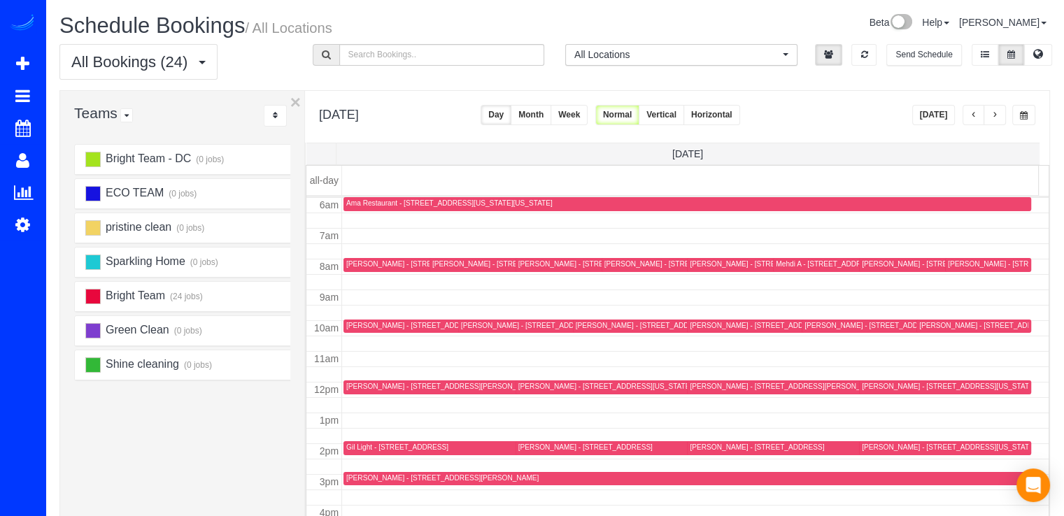
click at [999, 115] on button "button" at bounding box center [994, 115] width 22 height 20
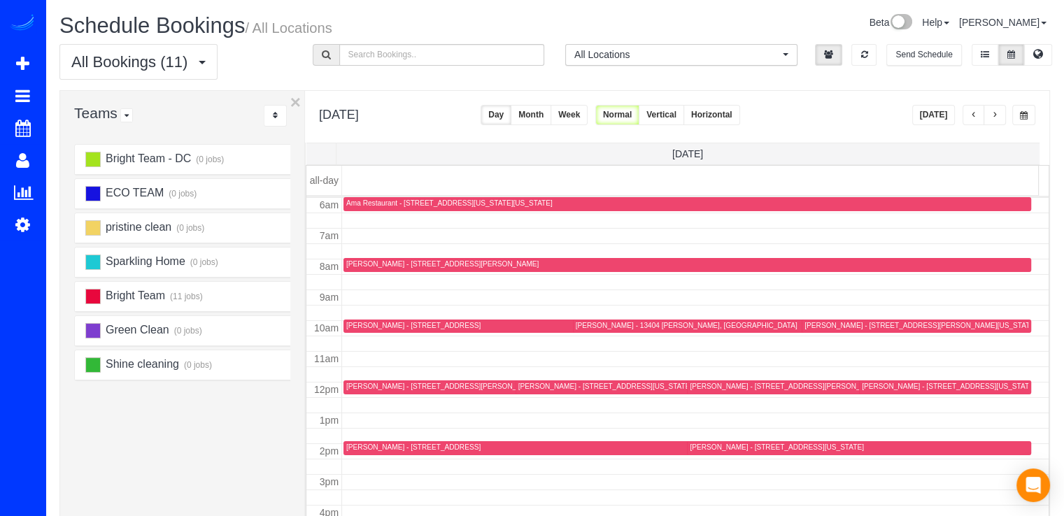
click at [545, 397] on td at bounding box center [695, 404] width 707 height 15
click at [544, 385] on div "[PERSON_NAME] - [STREET_ADDRESS][US_STATE]" at bounding box center [604, 386] width 173 height 9
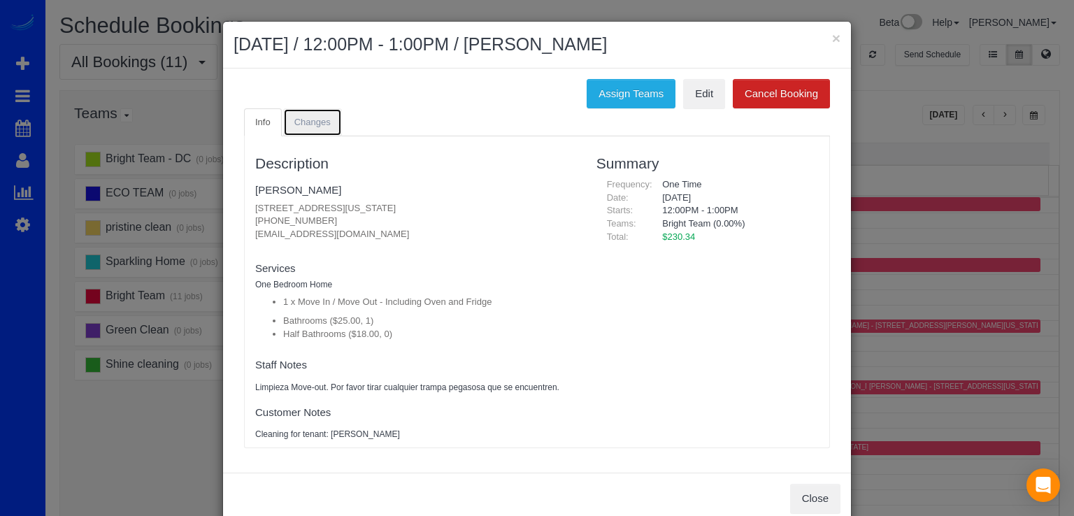
click at [310, 129] on link "Changes" at bounding box center [312, 122] width 59 height 29
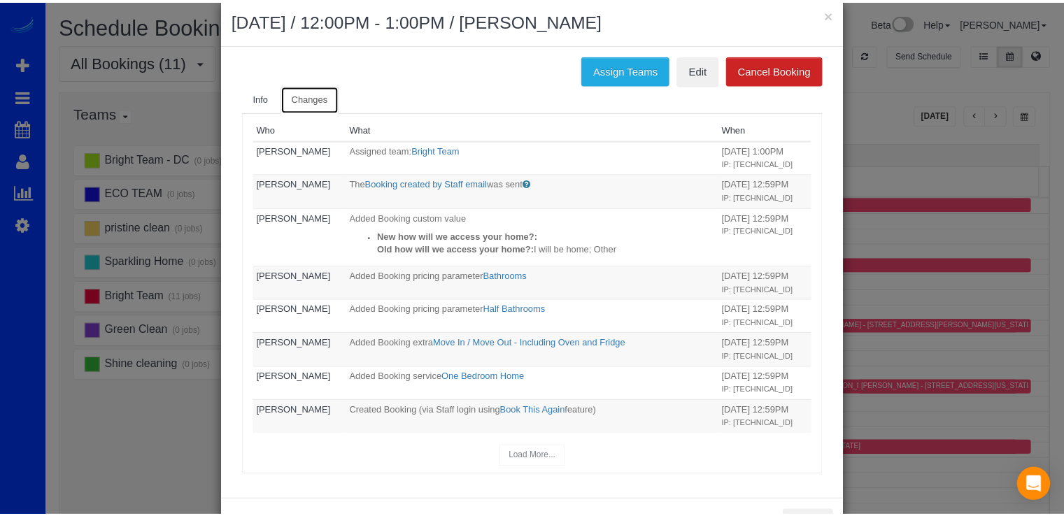
scroll to position [0, 0]
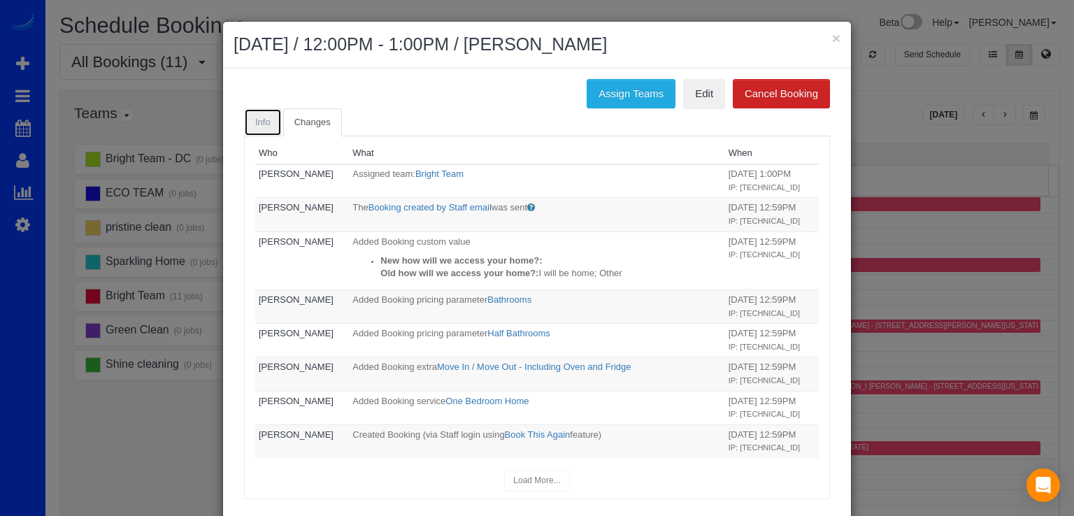
click at [271, 121] on link "Info" at bounding box center [263, 122] width 38 height 29
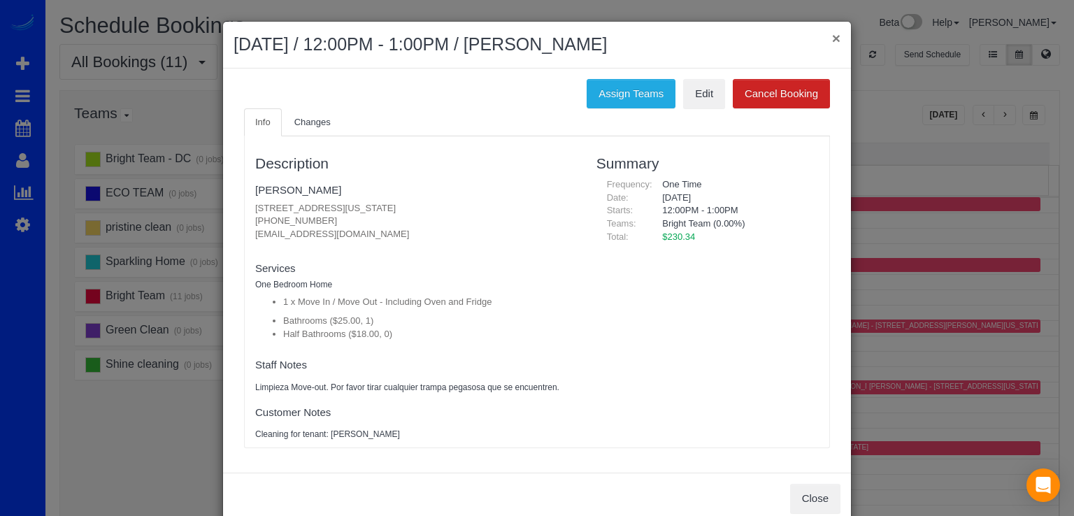
click at [832, 36] on button "×" at bounding box center [836, 38] width 8 height 15
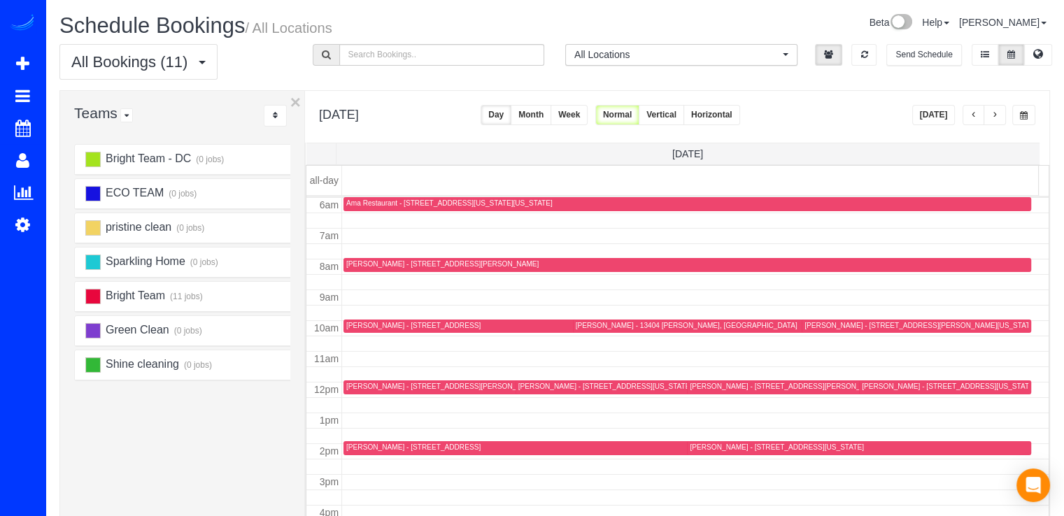
click at [922, 118] on button "[DATE]" at bounding box center [933, 115] width 43 height 20
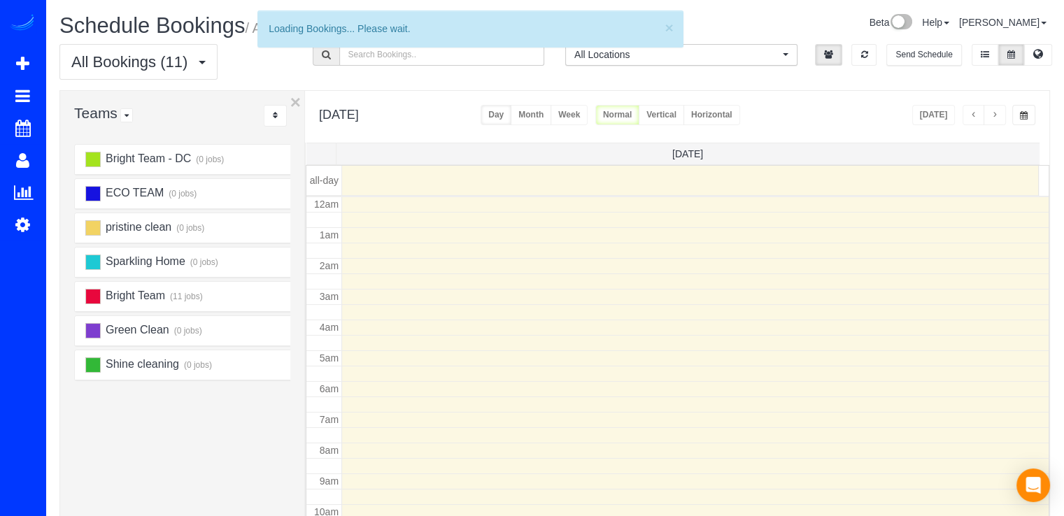
scroll to position [184, 0]
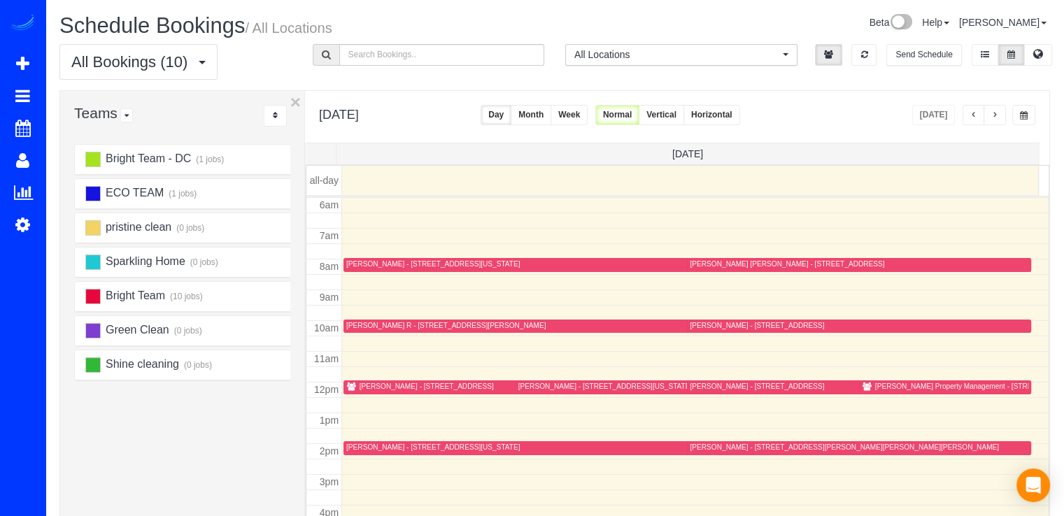
click at [1001, 106] on button "button" at bounding box center [994, 115] width 22 height 20
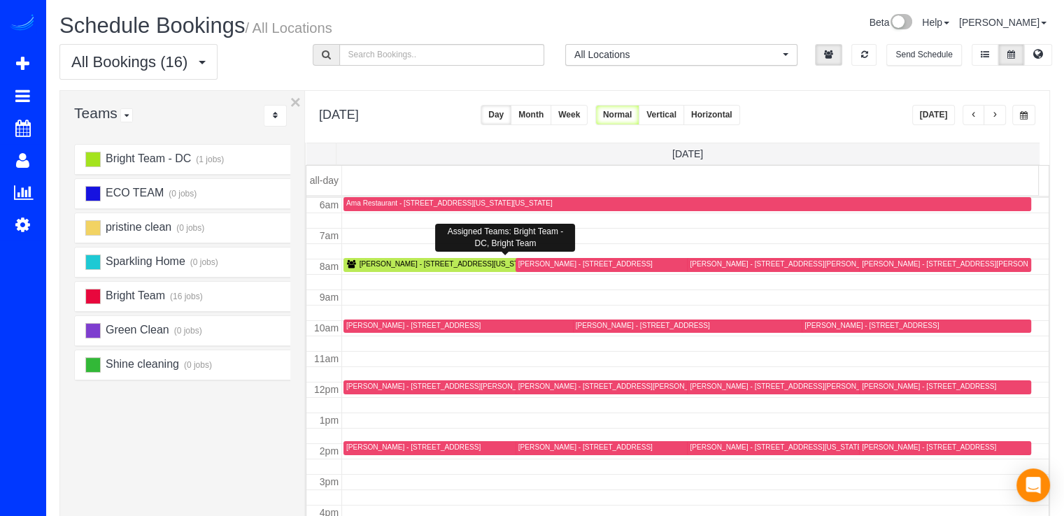
click at [383, 265] on div "[PERSON_NAME] - [STREET_ADDRESS][US_STATE]" at bounding box center [445, 263] width 173 height 9
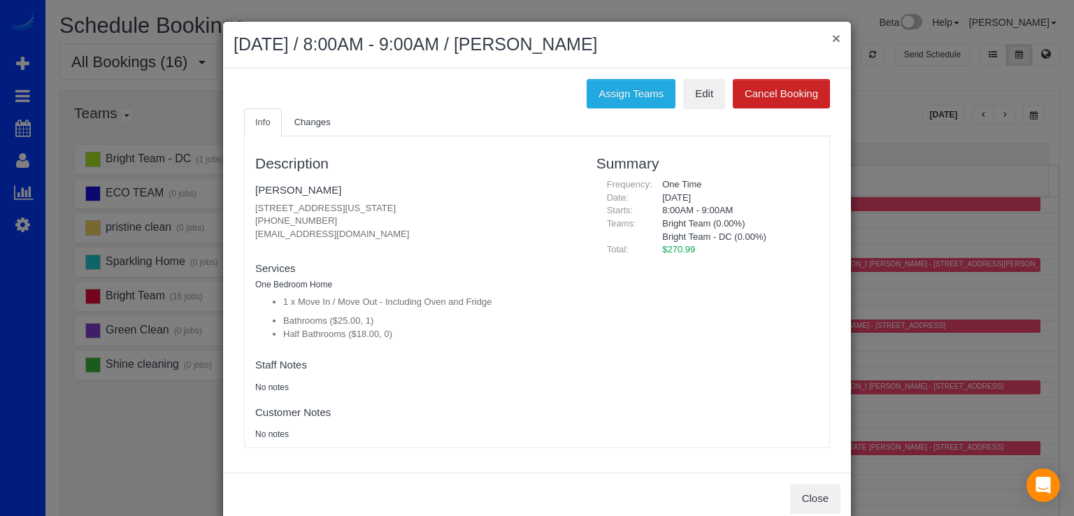
click at [834, 38] on button "×" at bounding box center [836, 38] width 8 height 15
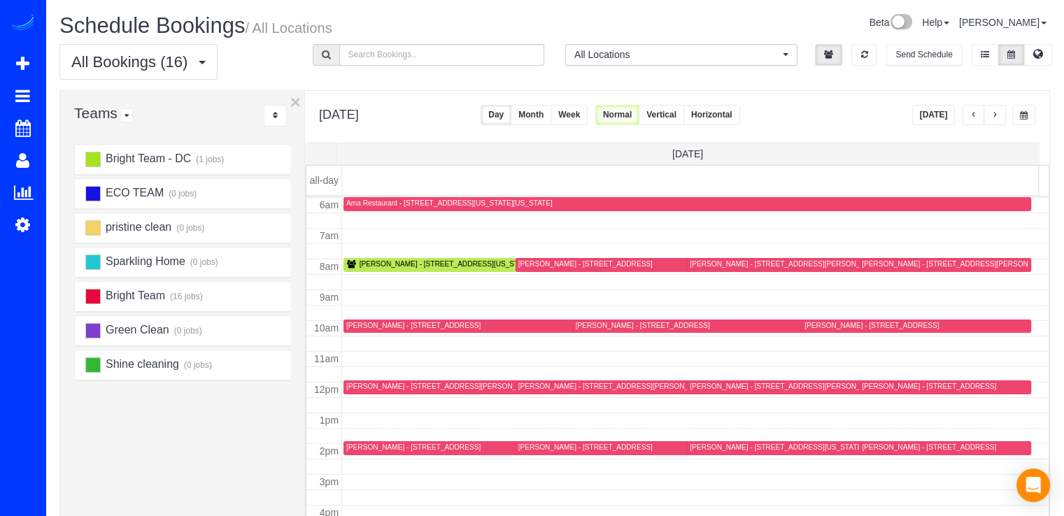
click at [1000, 112] on button "button" at bounding box center [994, 115] width 22 height 20
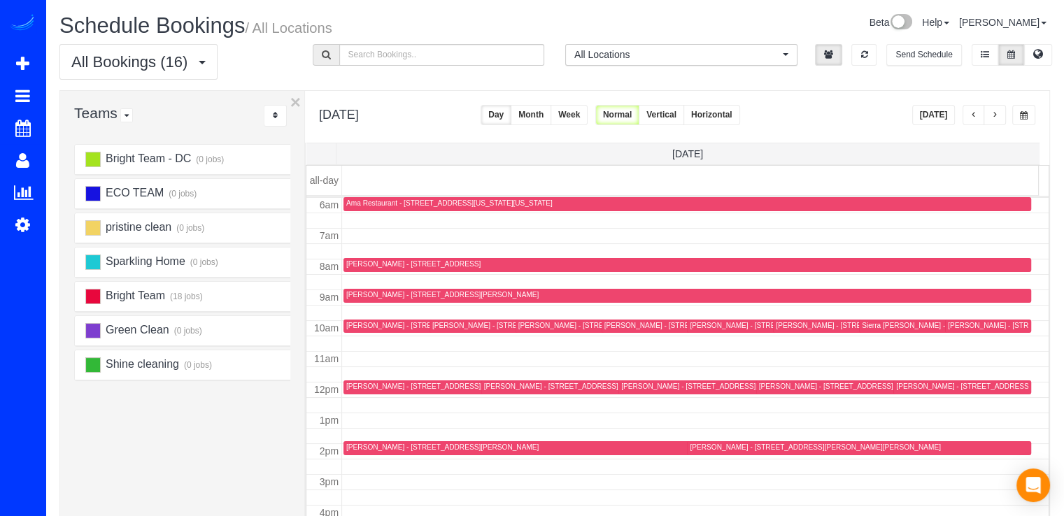
click at [1000, 112] on button "button" at bounding box center [994, 115] width 22 height 20
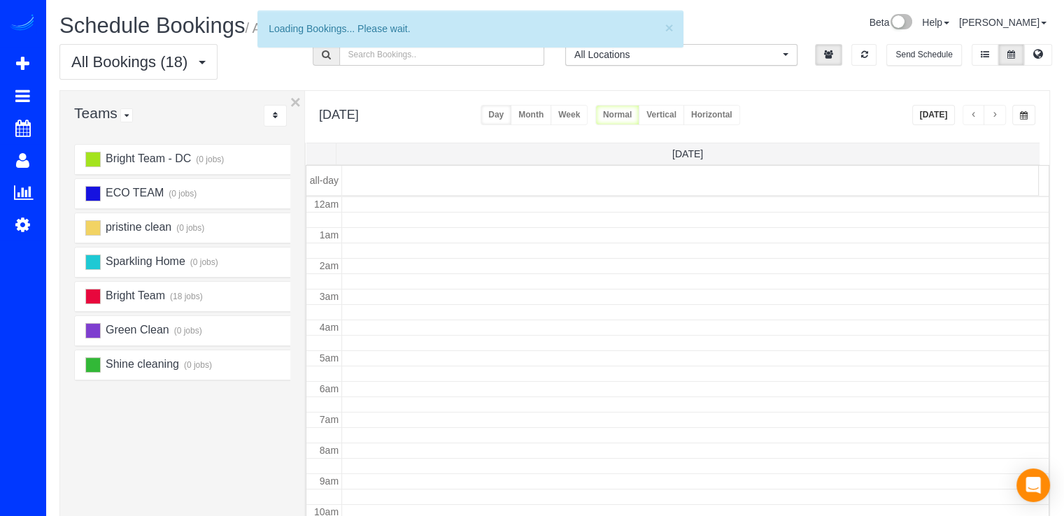
click at [1000, 112] on button "button" at bounding box center [994, 115] width 22 height 20
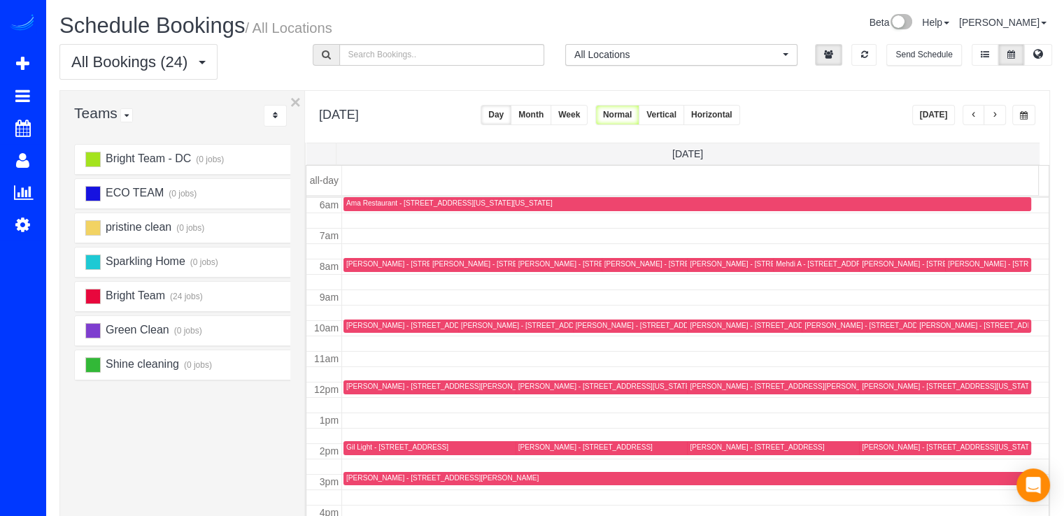
click at [1000, 112] on button "button" at bounding box center [994, 115] width 22 height 20
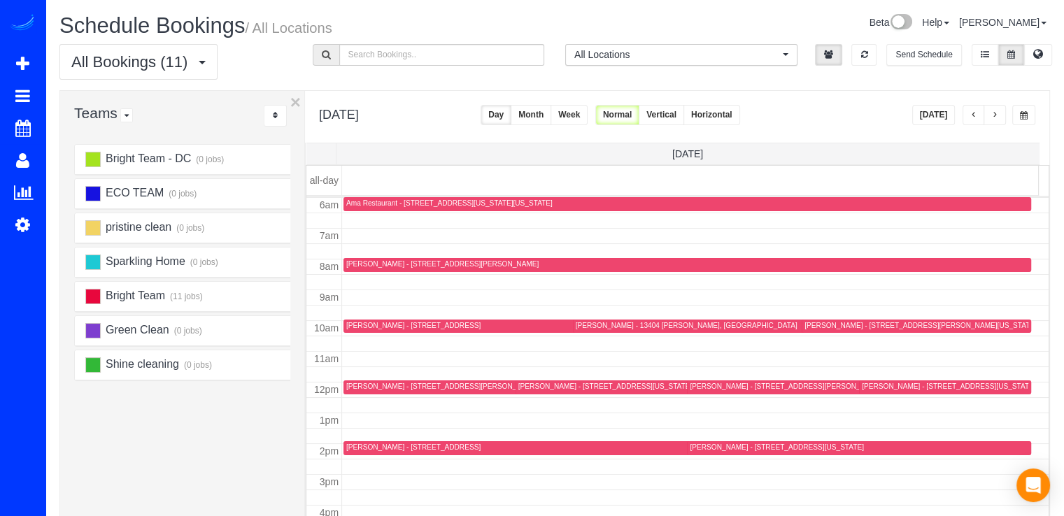
click at [534, 387] on div "[PERSON_NAME] - [STREET_ADDRESS][US_STATE]" at bounding box center [604, 386] width 173 height 9
